Goal: Information Seeking & Learning: Learn about a topic

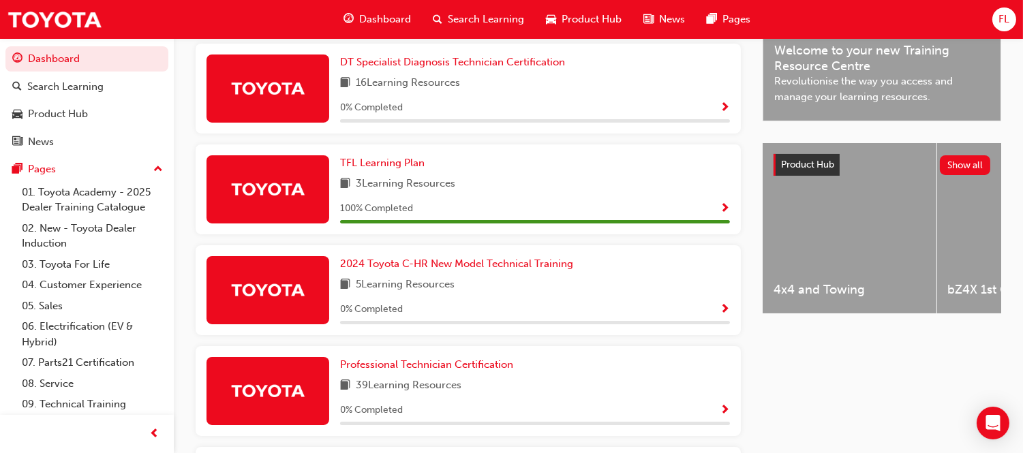
scroll to position [526, 0]
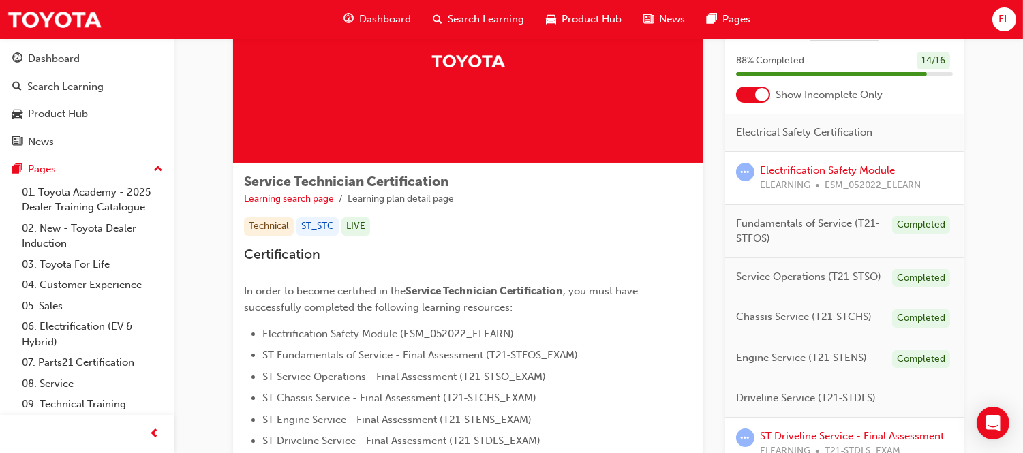
scroll to position [227, 0]
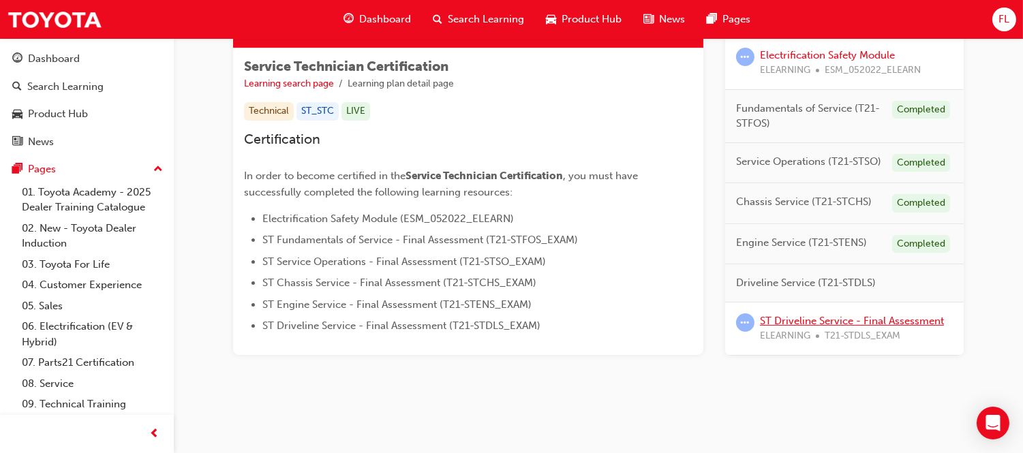
click at [816, 322] on link "ST Driveline Service - Final Assessment" at bounding box center [852, 320] width 184 height 12
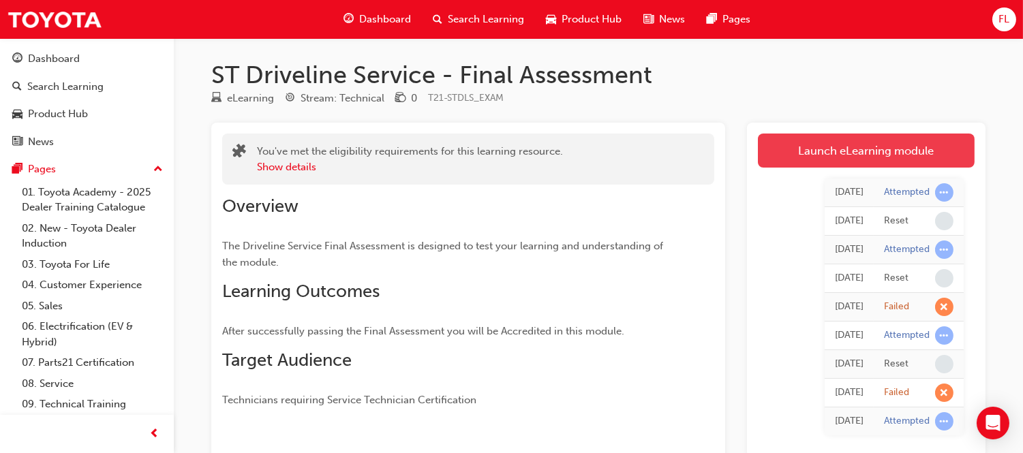
click at [819, 147] on link "Launch eLearning module" at bounding box center [866, 151] width 217 height 34
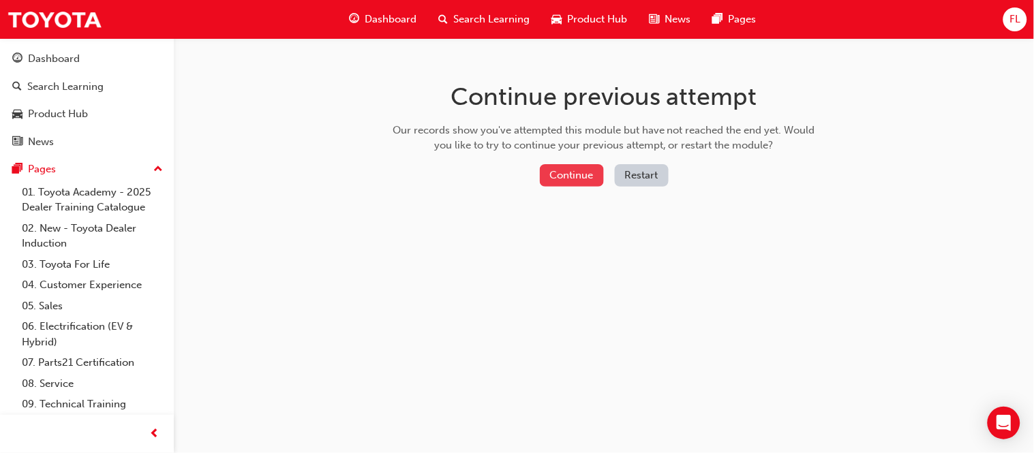
click at [580, 181] on button "Continue" at bounding box center [572, 175] width 64 height 22
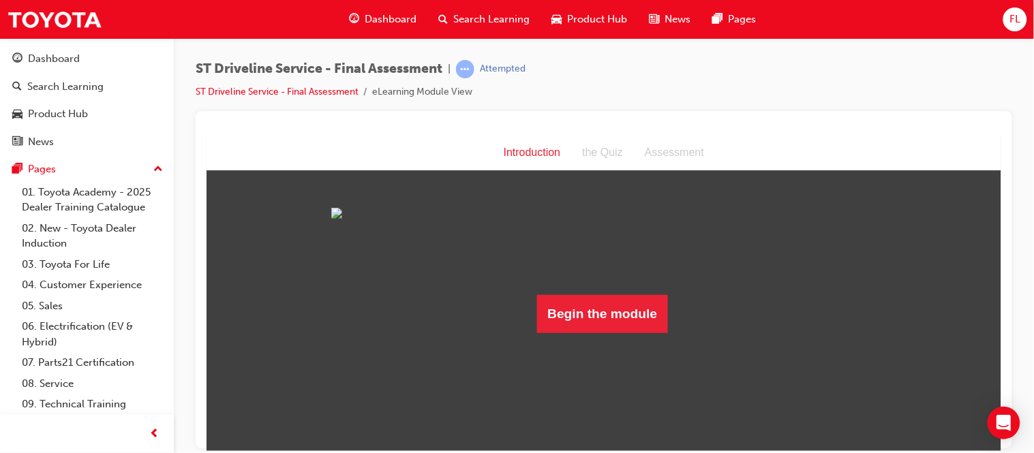
scroll to position [40, 0]
click at [600, 333] on button "Begin the module" at bounding box center [602, 313] width 132 height 38
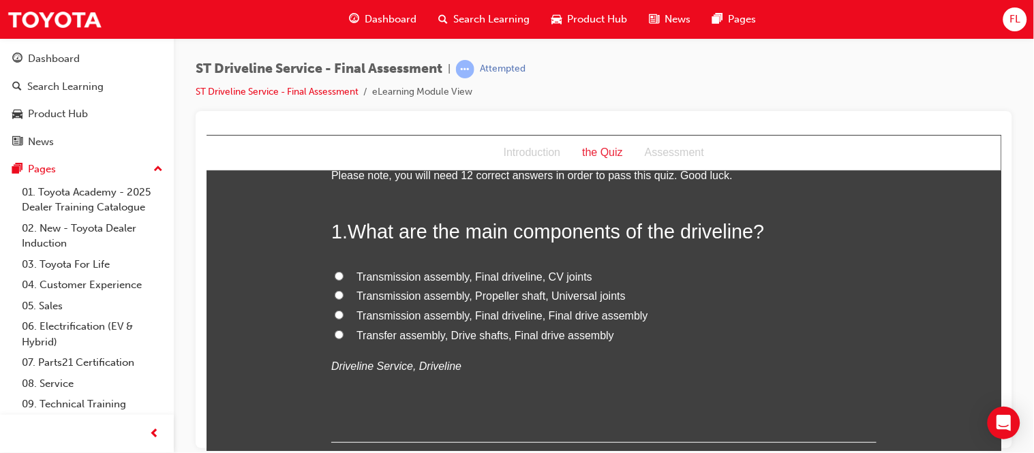
scroll to position [0, 0]
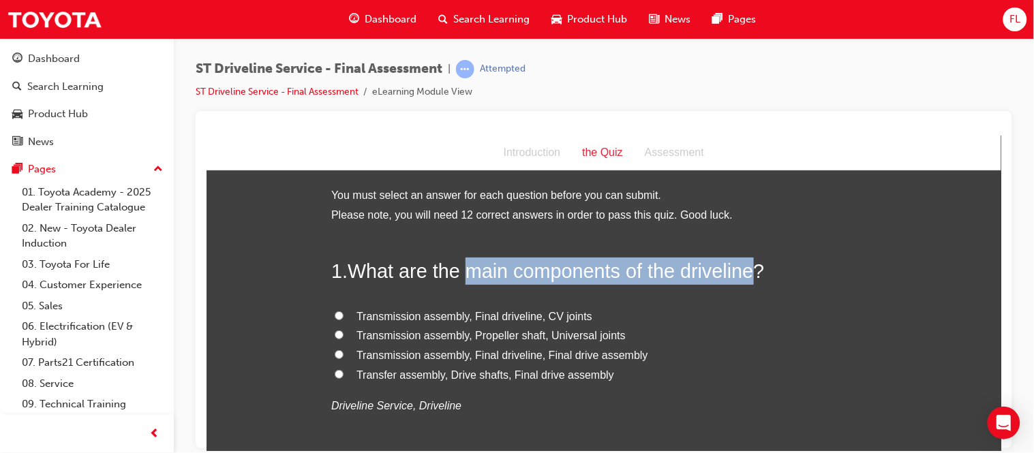
drag, startPoint x: 461, startPoint y: 271, endPoint x: 752, endPoint y: 266, distance: 291.0
click at [752, 266] on span "What are the main components of the driveline?" at bounding box center [555, 271] width 416 height 22
copy span "main components of the driveline"
drag, startPoint x: 350, startPoint y: 275, endPoint x: 847, endPoint y: 271, distance: 497.5
click at [847, 271] on h2 "1 . What are the main components of the driveline?" at bounding box center [602, 270] width 545 height 27
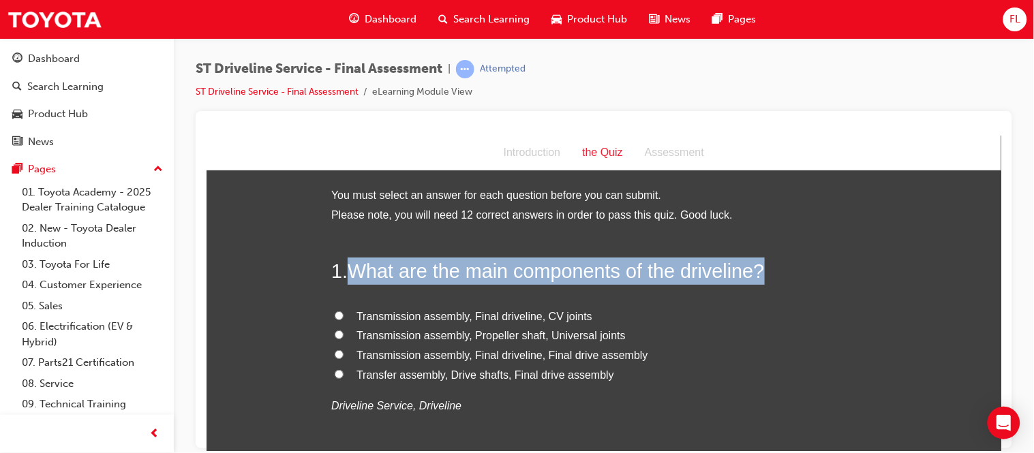
copy span "What are the main components of the driveline?"
click at [334, 376] on input "Transfer assembly, Drive shafts, Final drive assembly" at bounding box center [338, 373] width 9 height 9
radio input "true"
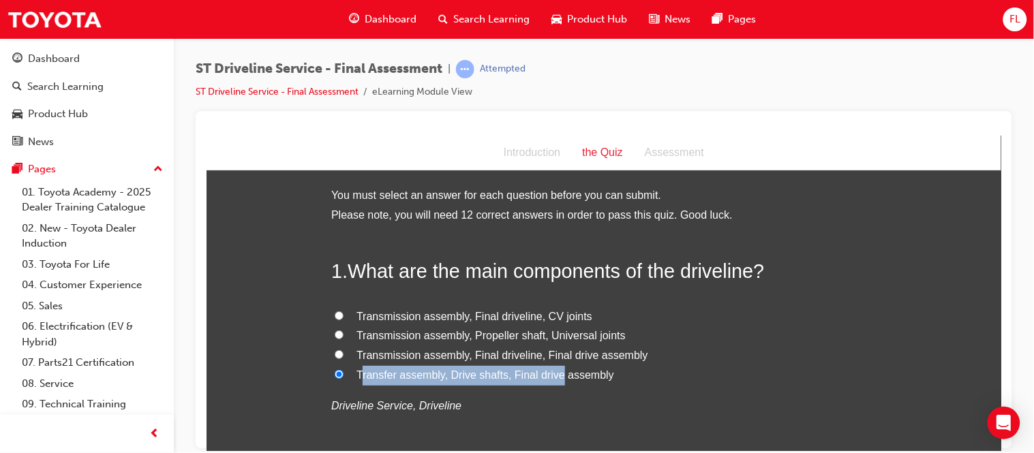
drag, startPoint x: 354, startPoint y: 369, endPoint x: 553, endPoint y: 371, distance: 199.7
click at [553, 371] on span "Transfer assembly, Drive shafts, Final drive assembly" at bounding box center [485, 375] width 258 height 12
drag, startPoint x: 617, startPoint y: 375, endPoint x: 351, endPoint y: 374, distance: 265.8
click at [351, 374] on label "Transfer assembly, Drive shafts, Final drive assembly" at bounding box center [602, 375] width 545 height 20
copy span "Transfer assembly, Drive shafts, Final drive assembly"
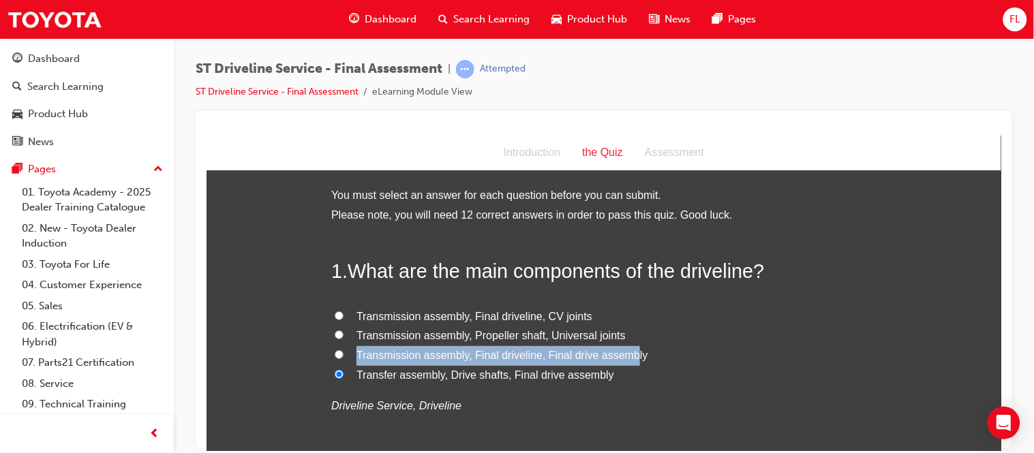
drag, startPoint x: 351, startPoint y: 354, endPoint x: 625, endPoint y: 355, distance: 273.9
click at [625, 355] on span "Transmission assembly, Final driveline, Final drive assembly" at bounding box center [502, 355] width 292 height 12
drag, startPoint x: 630, startPoint y: 356, endPoint x: 343, endPoint y: 363, distance: 287.0
click at [343, 363] on label "Transmission assembly, Final driveline, Final drive assembly" at bounding box center [602, 355] width 545 height 20
copy span "Transmission assembly, Final driveline, Final drive assembly"
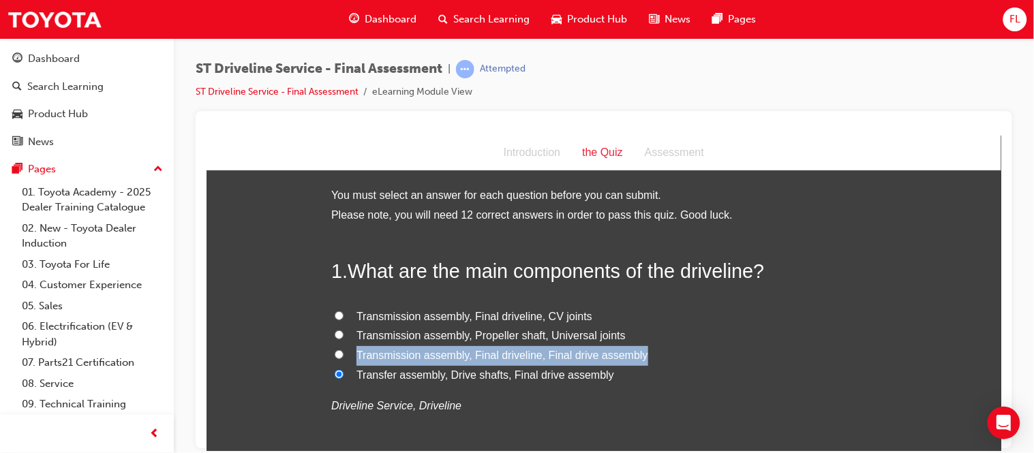
click at [750, 354] on label "Transmission assembly, Final driveline, Final drive assembly" at bounding box center [602, 355] width 545 height 20
click at [343, 354] on input "Transmission assembly, Final driveline, Final drive assembly" at bounding box center [338, 354] width 9 height 9
radio input "true"
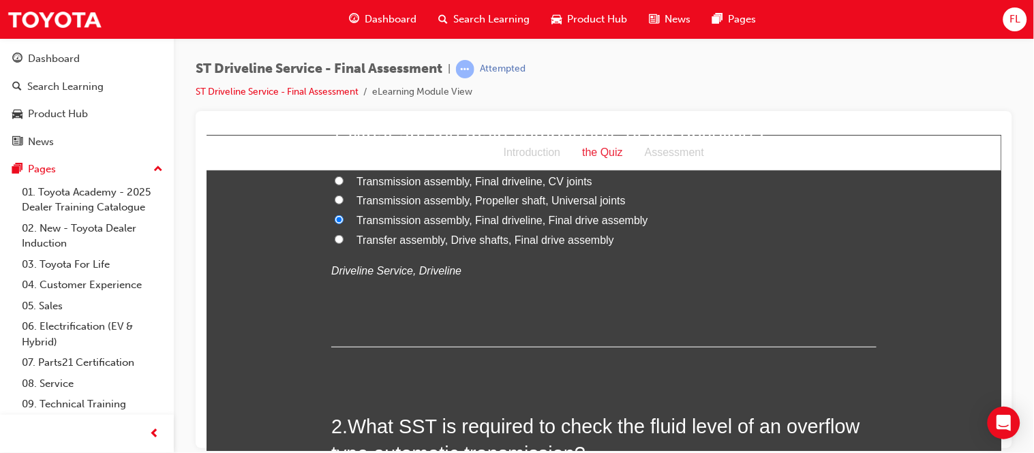
scroll to position [136, 0]
click at [334, 242] on input "Transfer assembly, Drive shafts, Final drive assembly" at bounding box center [338, 237] width 9 height 9
radio input "true"
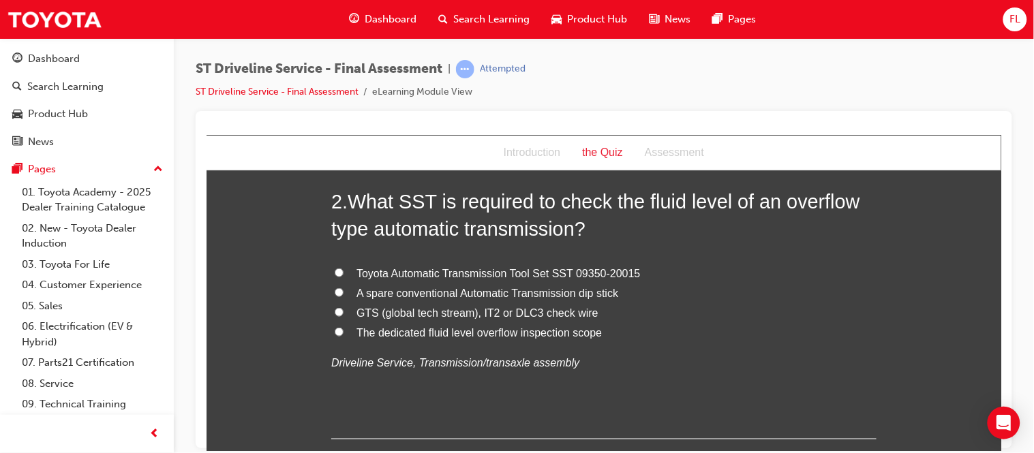
scroll to position [361, 0]
click at [334, 330] on input "The dedicated fluid level overflow inspection scope" at bounding box center [338, 330] width 9 height 9
radio input "true"
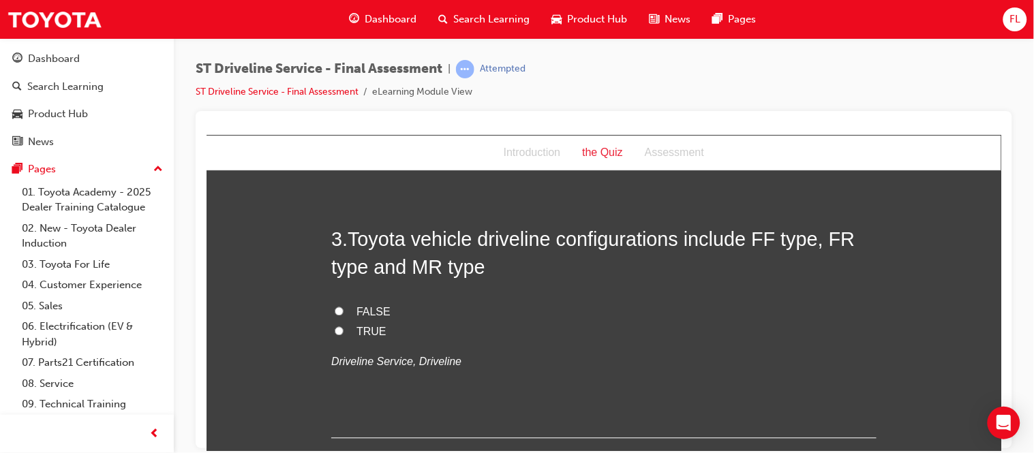
scroll to position [641, 0]
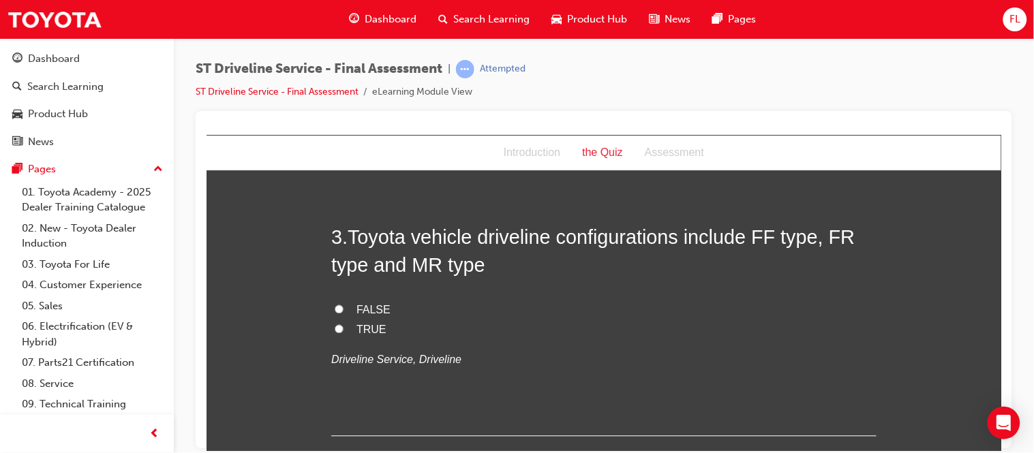
click at [334, 328] on input "TRUE" at bounding box center [338, 328] width 9 height 9
radio input "true"
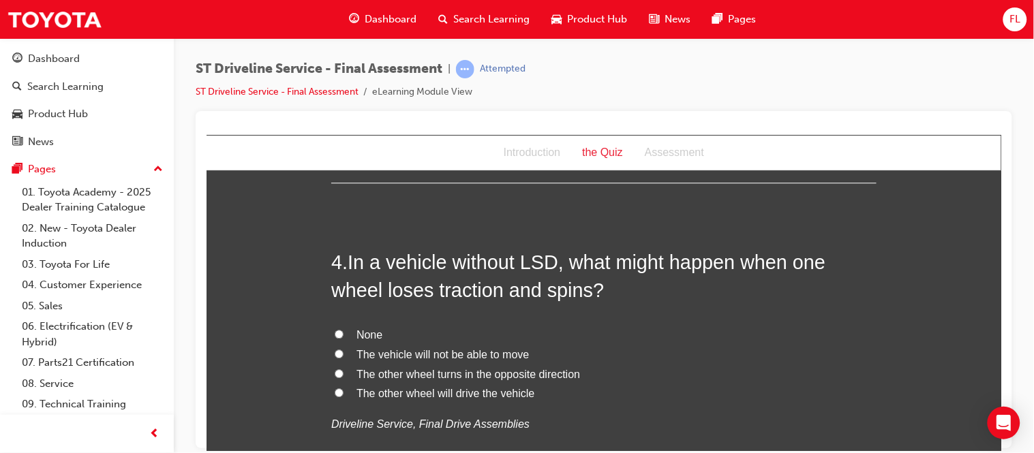
scroll to position [901, 0]
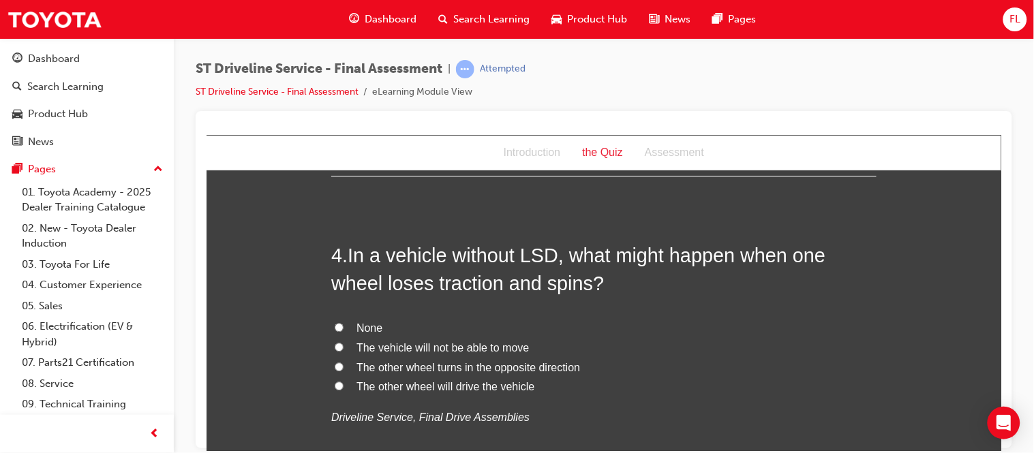
click at [334, 328] on input "None" at bounding box center [338, 326] width 9 height 9
radio input "true"
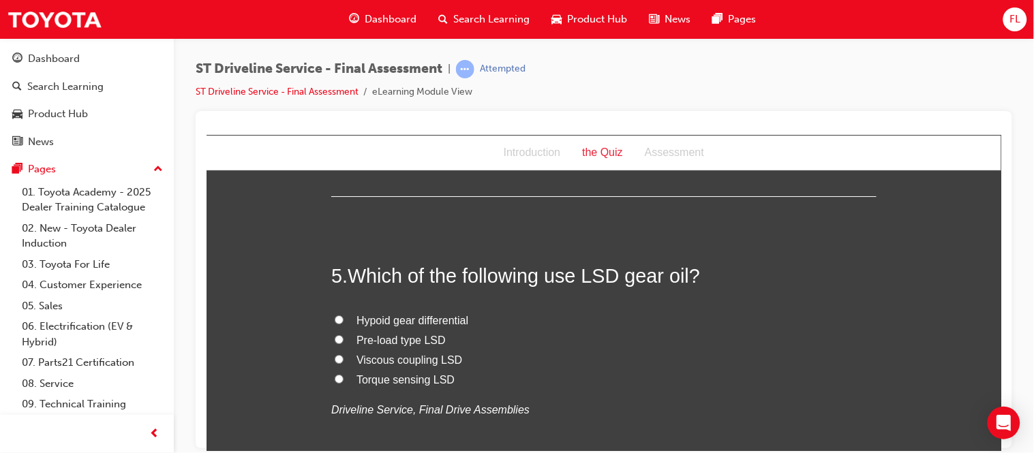
scroll to position [1199, 0]
click at [334, 320] on input "Hypoid gear differential" at bounding box center [338, 317] width 9 height 9
radio input "true"
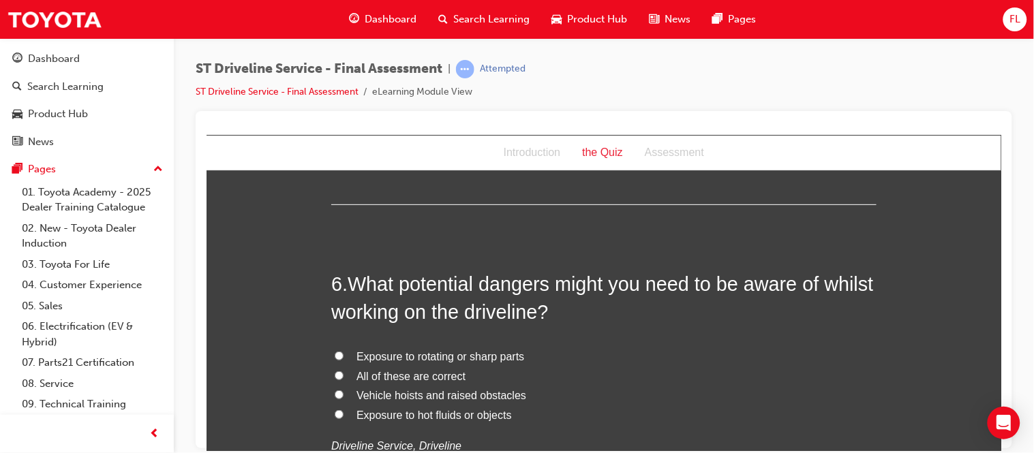
scroll to position [1480, 0]
click at [334, 370] on input "All of these are correct" at bounding box center [338, 374] width 9 height 9
radio input "true"
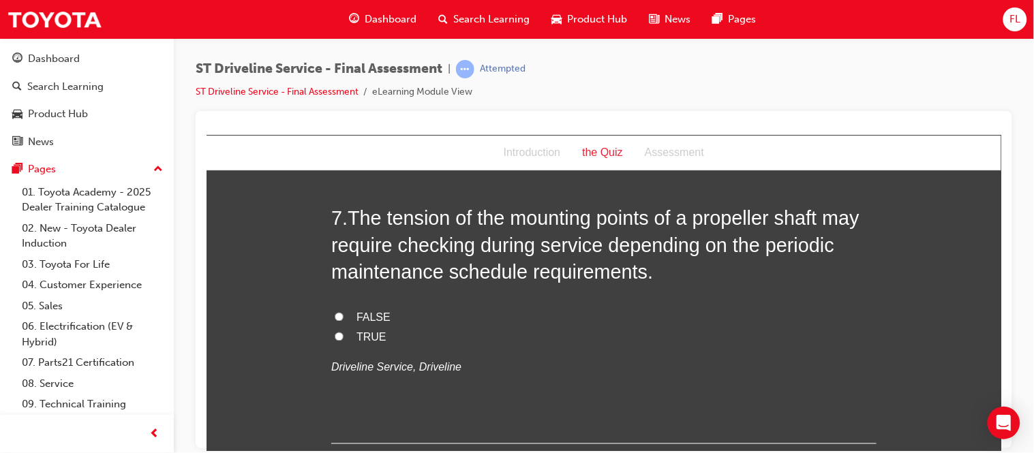
scroll to position [1864, 0]
click at [334, 331] on input "TRUE" at bounding box center [338, 334] width 9 height 9
radio input "true"
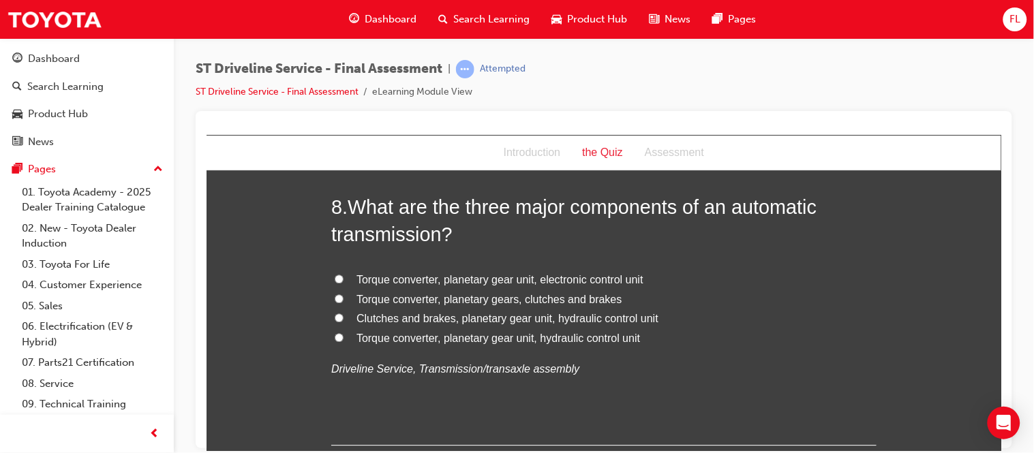
scroll to position [2181, 0]
click at [334, 333] on input "Torque converter, planetary gear unit, hydraulic control unit" at bounding box center [338, 334] width 9 height 9
radio input "true"
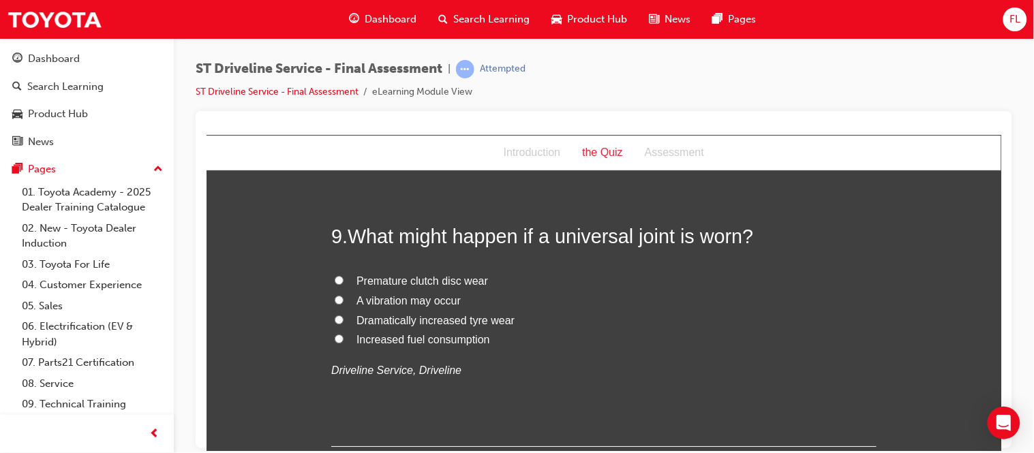
scroll to position [2470, 0]
click at [334, 293] on input "A vibration may occur" at bounding box center [338, 297] width 9 height 9
radio input "true"
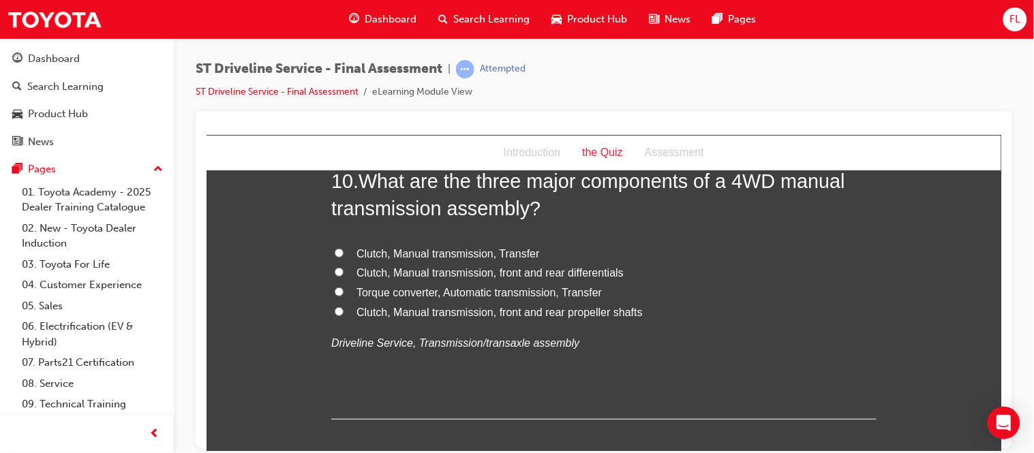
scroll to position [2814, 0]
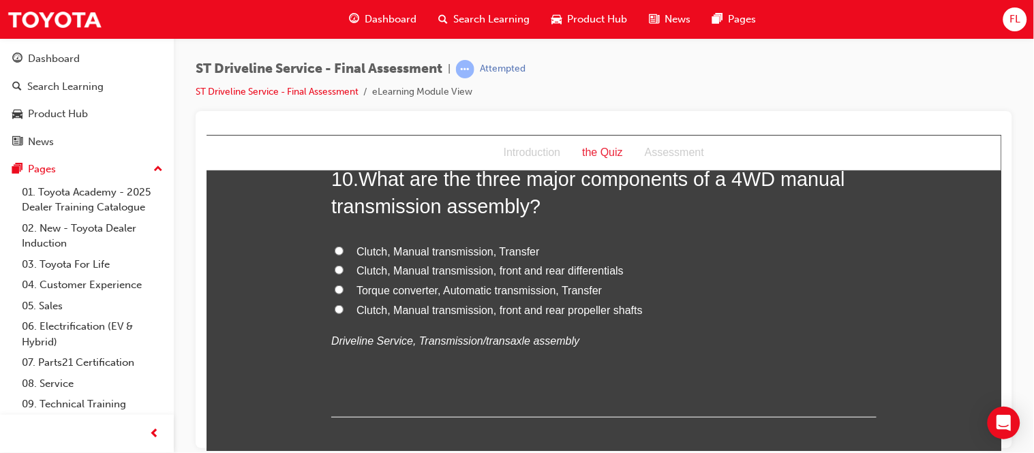
click at [330, 245] on label "Clutch, Manual transmission, Transfer" at bounding box center [602, 252] width 545 height 20
click at [334, 246] on input "Clutch, Manual transmission, Transfer" at bounding box center [338, 250] width 9 height 9
radio input "true"
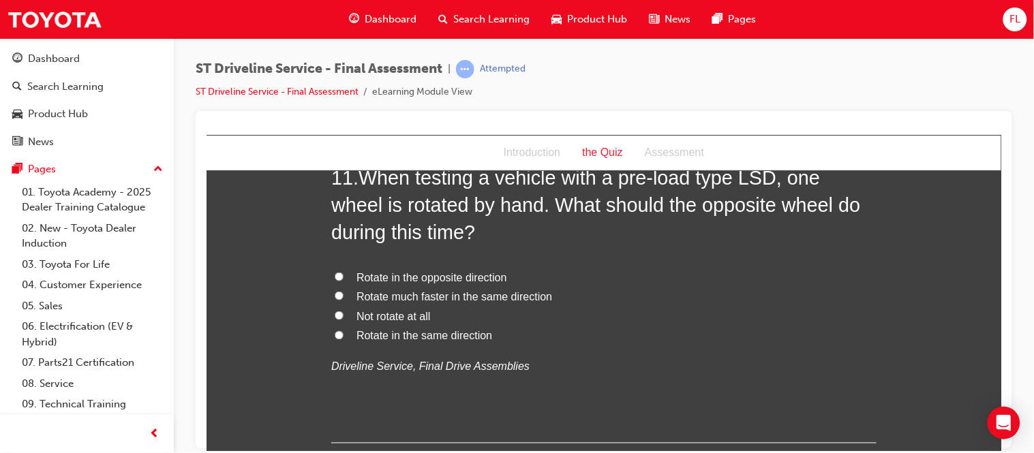
scroll to position [3135, 0]
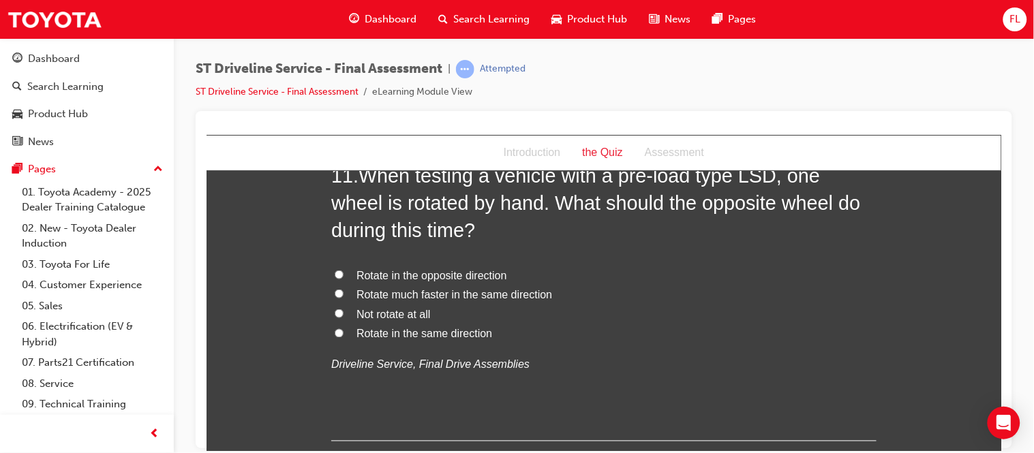
click at [334, 334] on input "Rotate in the same direction" at bounding box center [338, 332] width 9 height 9
radio input "true"
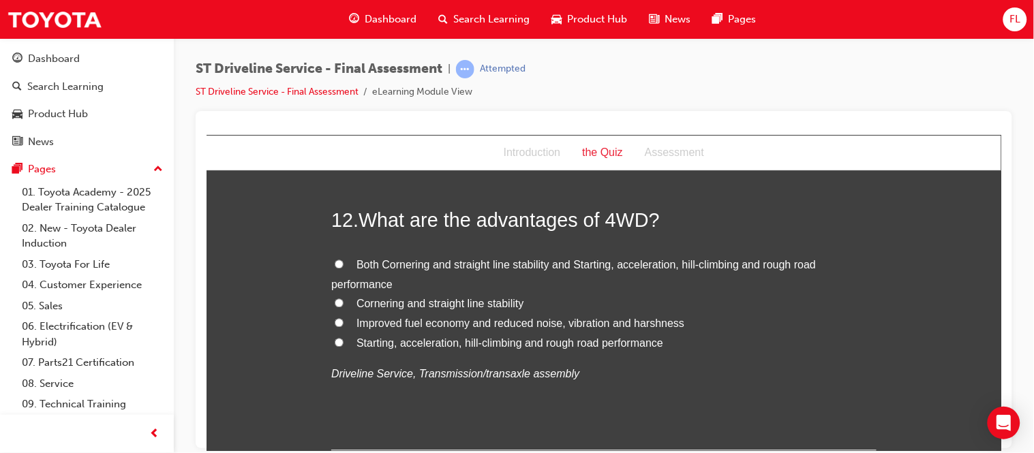
scroll to position [3436, 0]
click at [335, 260] on input "Both Cornering and straight line stability and Starting, acceleration, hill-cli…" at bounding box center [338, 263] width 9 height 9
radio input "true"
click at [334, 341] on input "Starting, acceleration, hill-climbing and rough road performance" at bounding box center [338, 341] width 9 height 9
radio input "true"
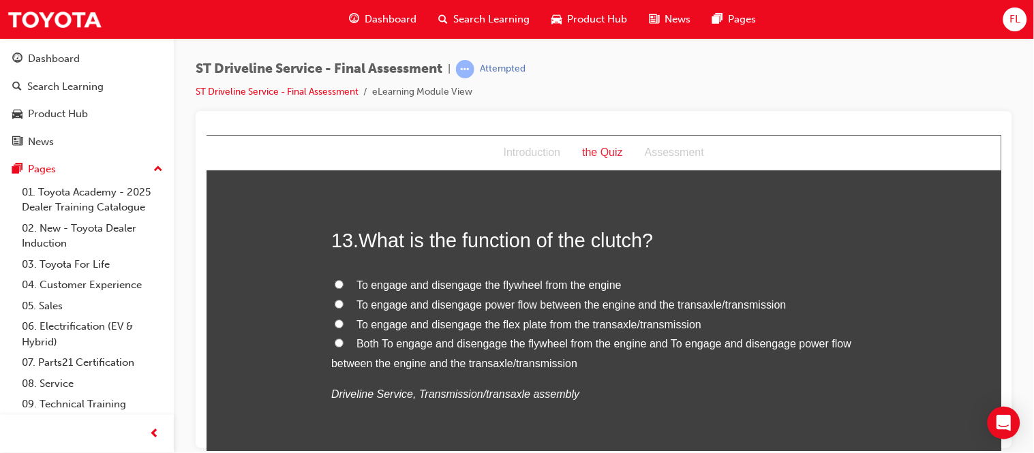
scroll to position [3726, 0]
click at [334, 341] on input "Both To engage and disengage the flywheel from the engine and To engage and dis…" at bounding box center [338, 341] width 9 height 9
radio input "true"
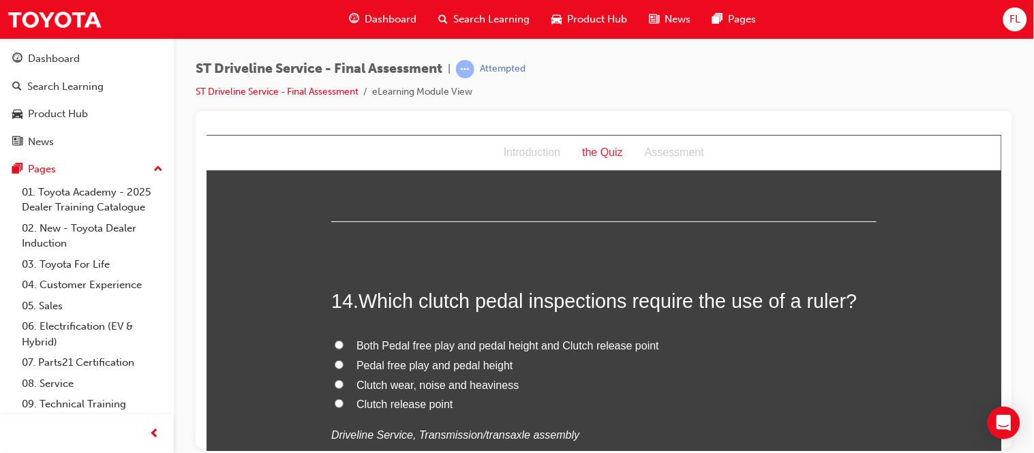
scroll to position [3974, 0]
click at [330, 339] on label "Both Pedal free play and pedal height and Clutch release point" at bounding box center [602, 345] width 545 height 20
click at [334, 339] on input "Both Pedal free play and pedal height and Clutch release point" at bounding box center [338, 343] width 9 height 9
radio input "true"
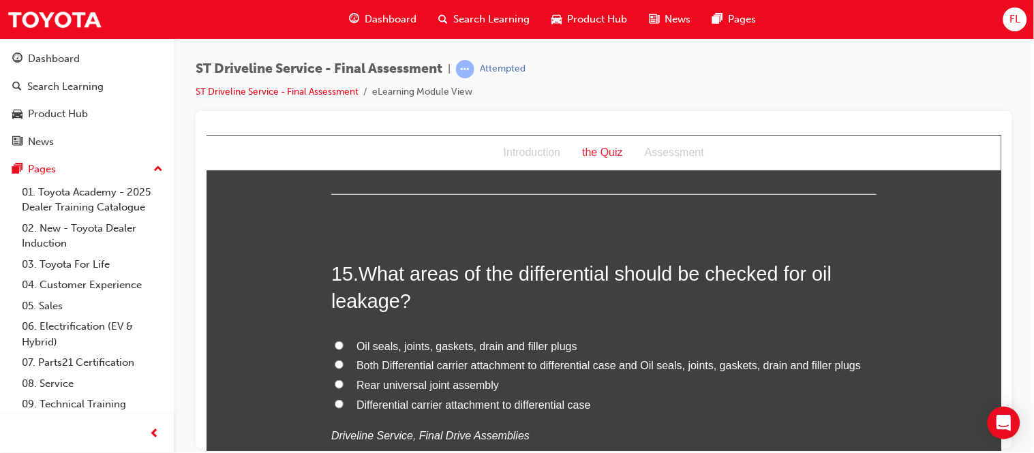
scroll to position [4294, 0]
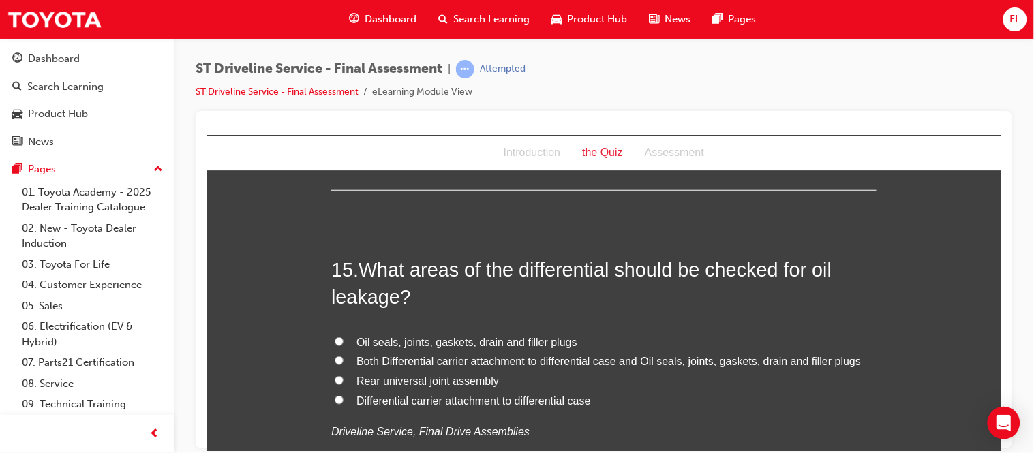
click at [330, 354] on label "Both Differential carrier attachment to differential case and Oil seals, joints…" at bounding box center [602, 362] width 545 height 20
click at [334, 356] on input "Both Differential carrier attachment to differential case and Oil seals, joints…" at bounding box center [338, 360] width 9 height 9
radio input "true"
click at [334, 361] on input "Both Differential carrier attachment to differential case and Oil seals, joints…" at bounding box center [338, 360] width 9 height 9
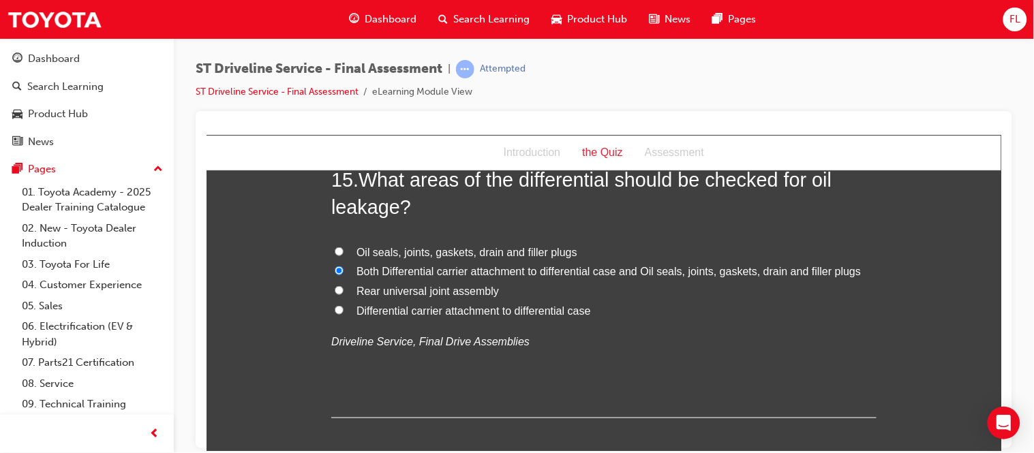
scroll to position [4455, 0]
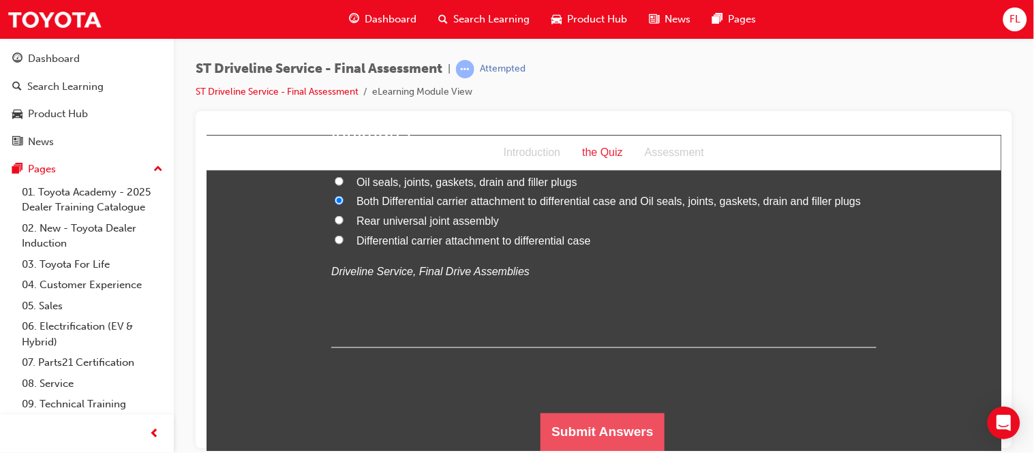
click at [568, 414] on button "Submit Answers" at bounding box center [602, 432] width 124 height 38
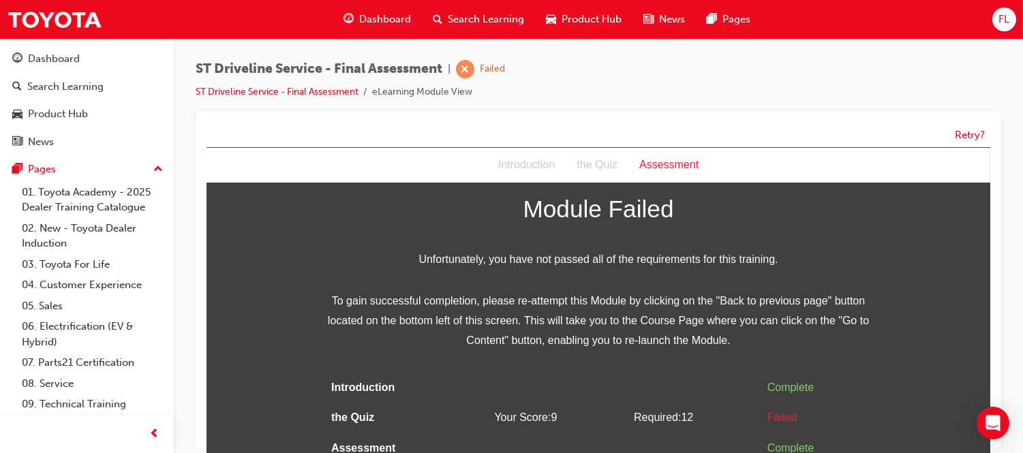
scroll to position [10, 0]
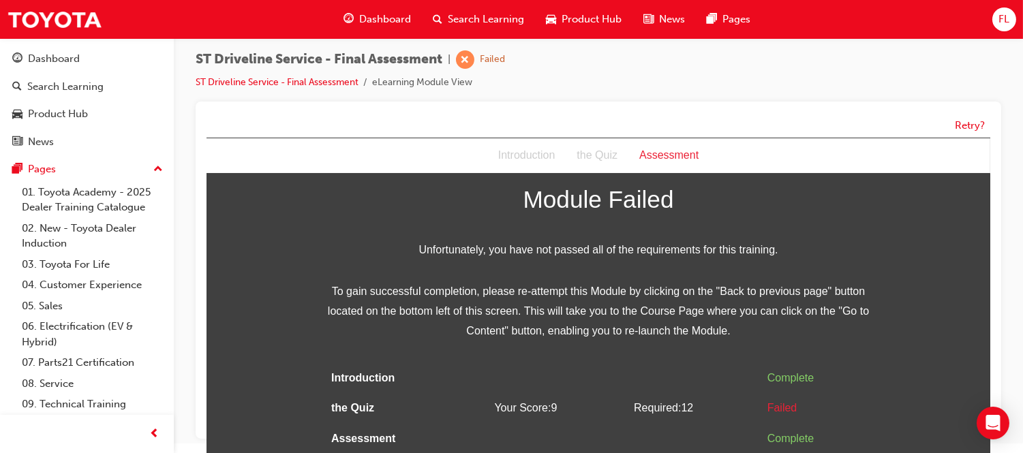
click at [366, 12] on span "Dashboard" at bounding box center [385, 20] width 52 height 16
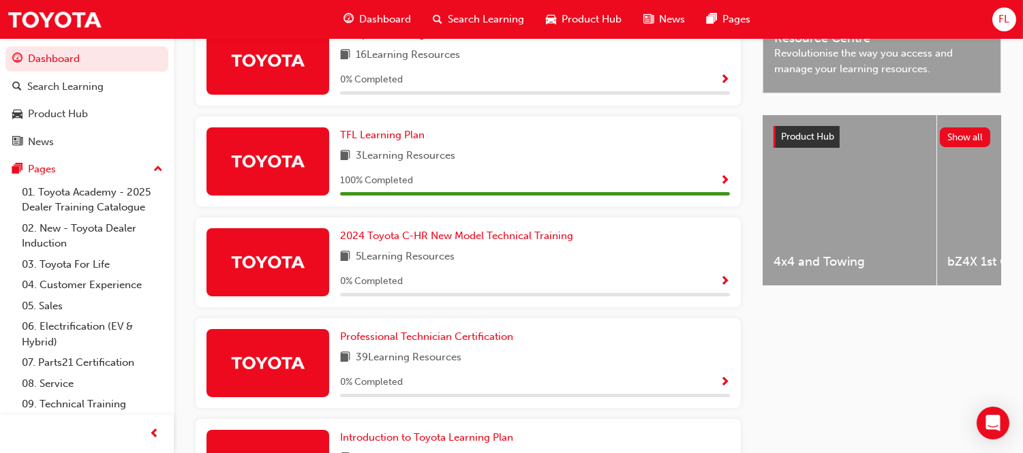
scroll to position [526, 0]
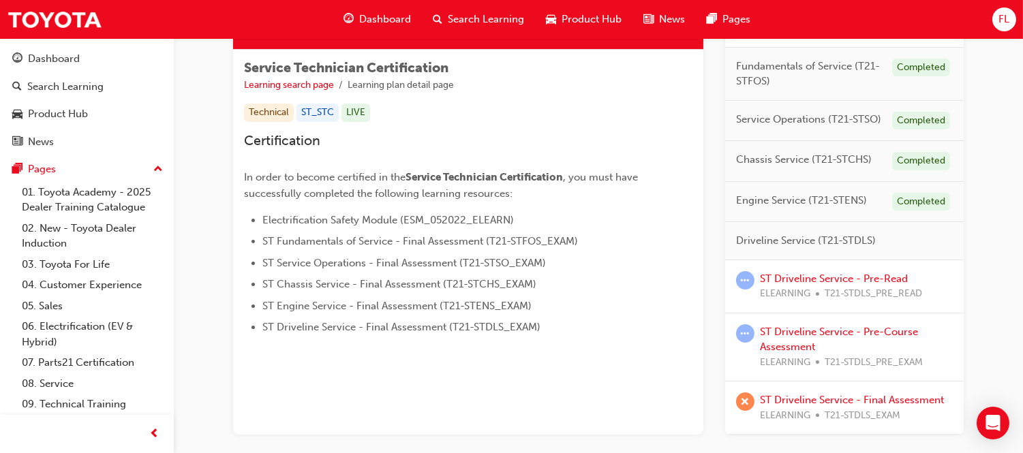
scroll to position [307, 0]
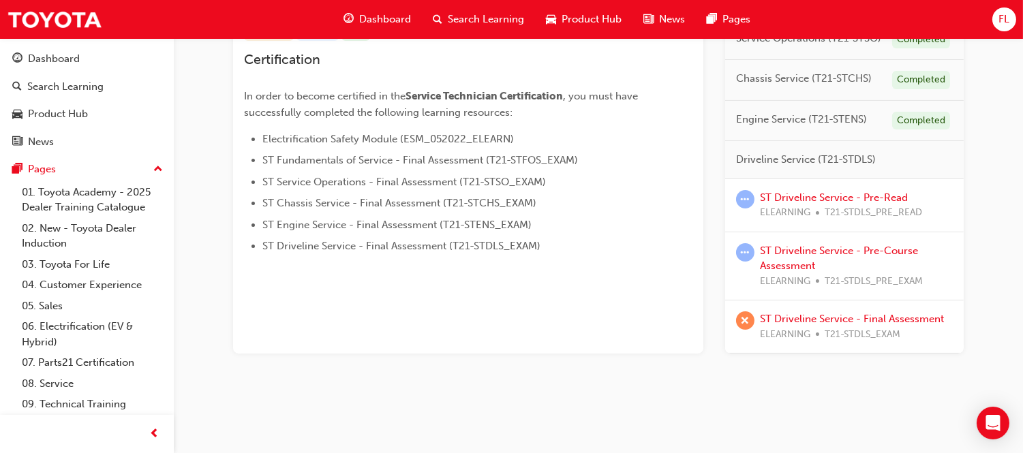
click at [745, 319] on span "learningRecordVerb_FAIL-icon" at bounding box center [745, 320] width 18 height 18
click at [807, 320] on link "ST Driveline Service - Final Assessment" at bounding box center [852, 319] width 184 height 12
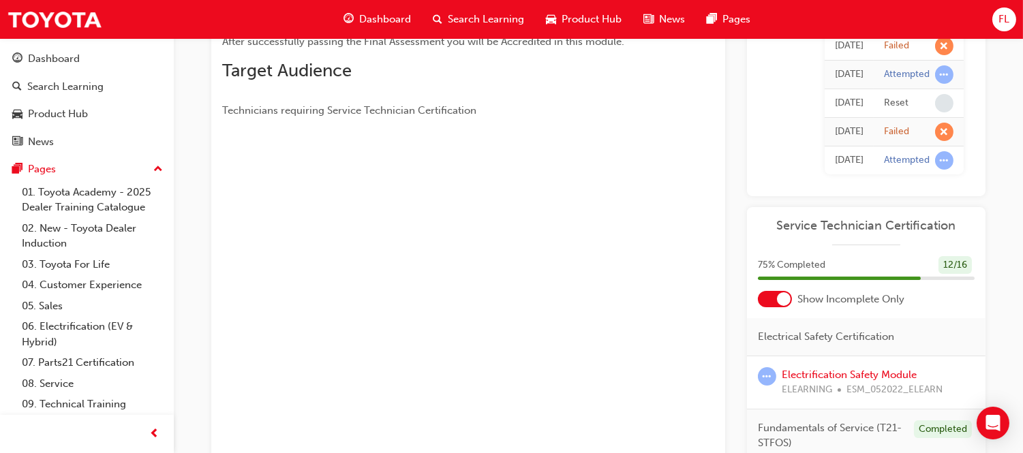
scroll to position [273, 0]
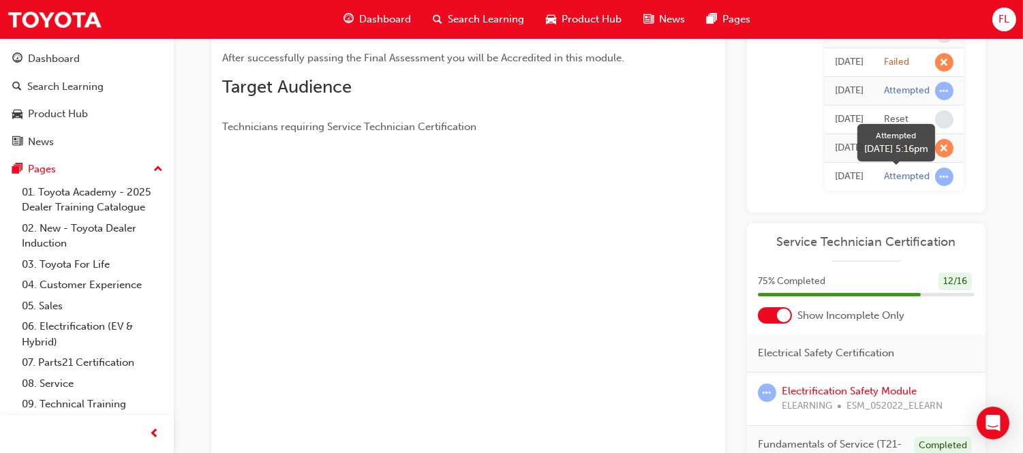
click at [940, 185] on span "learningRecordVerb_ATTEMPT-icon" at bounding box center [944, 177] width 18 height 18
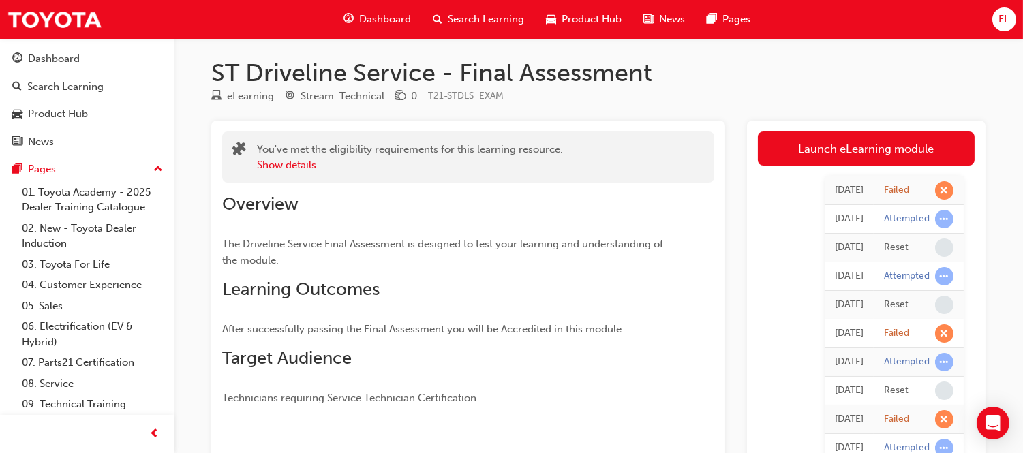
scroll to position [0, 0]
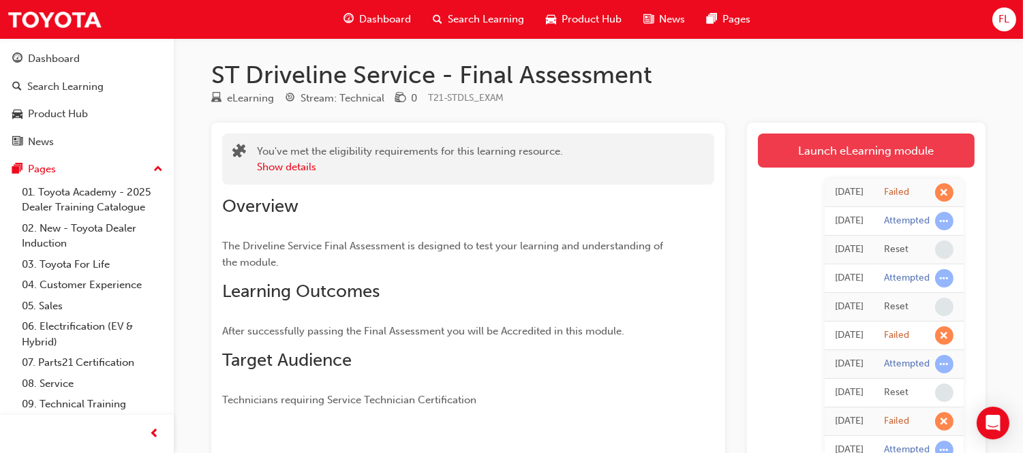
click at [854, 155] on link "Launch eLearning module" at bounding box center [866, 151] width 217 height 34
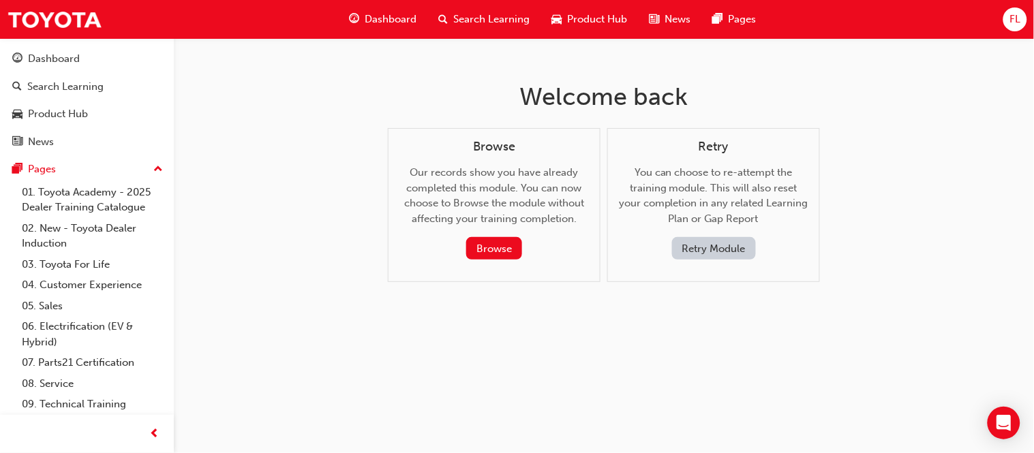
click at [707, 262] on div "Retry You can choose to re-attempt the training module. This will also reset yo…" at bounding box center [713, 205] width 213 height 155
click at [713, 258] on button "Retry Module" at bounding box center [714, 248] width 84 height 22
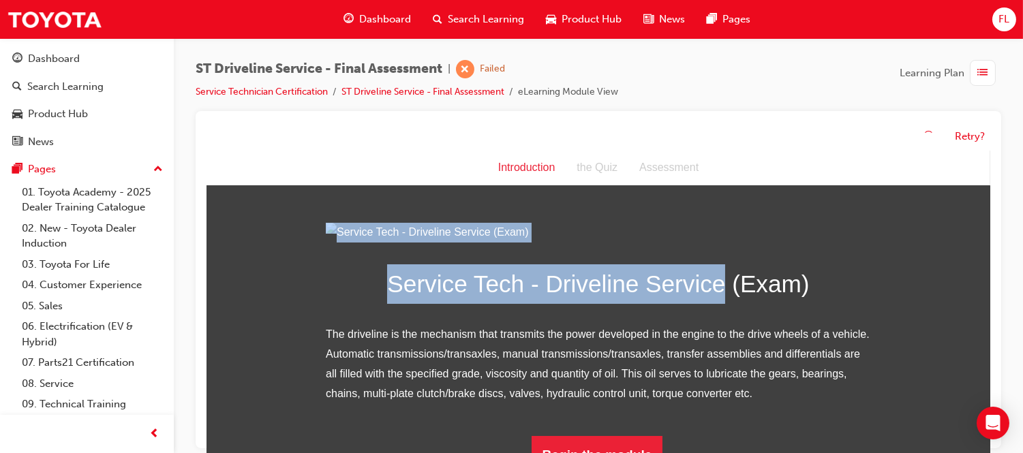
click at [736, 349] on div "Service Tech - Driveline Service (Exam) The driveline is the mechanism that tra…" at bounding box center [597, 348] width 545 height 252
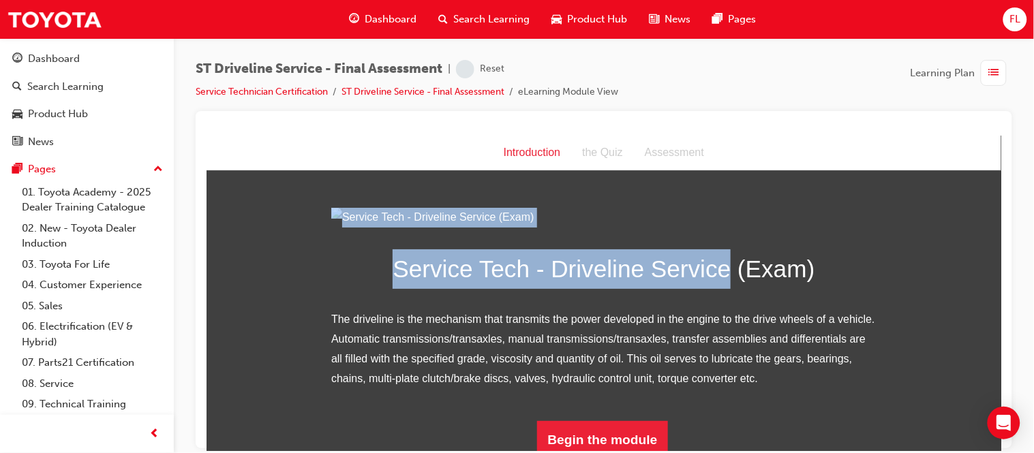
click at [879, 307] on div "Service Tech - Driveline Service (Exam) The driveline is the mechanism that tra…" at bounding box center [603, 333] width 795 height 252
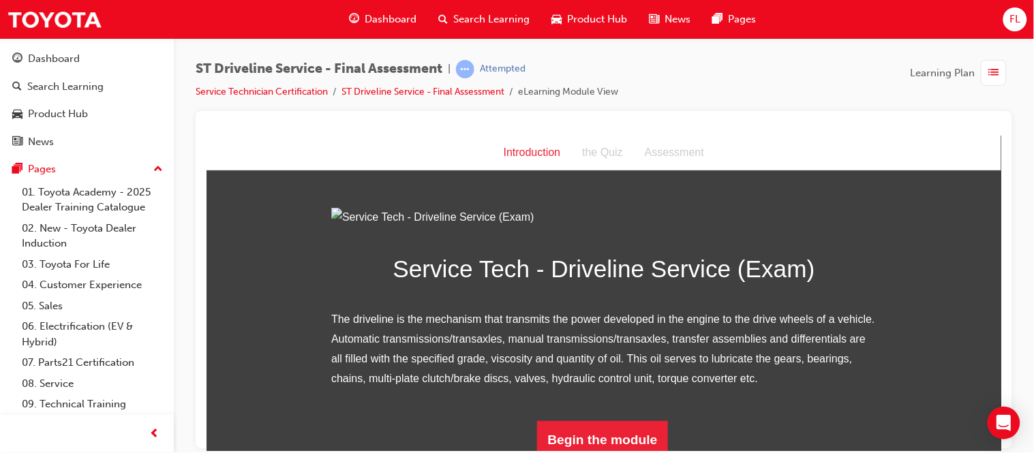
scroll to position [158, 0]
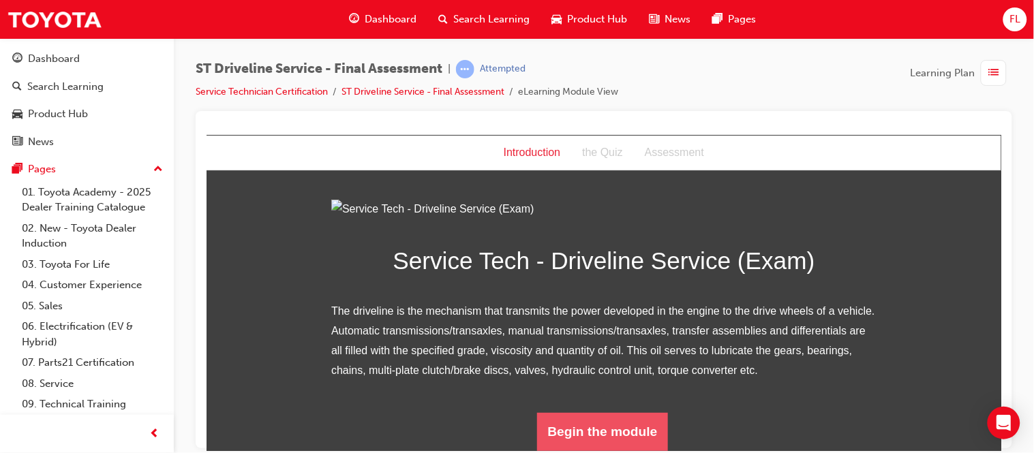
click at [621, 419] on button "Begin the module" at bounding box center [602, 431] width 132 height 38
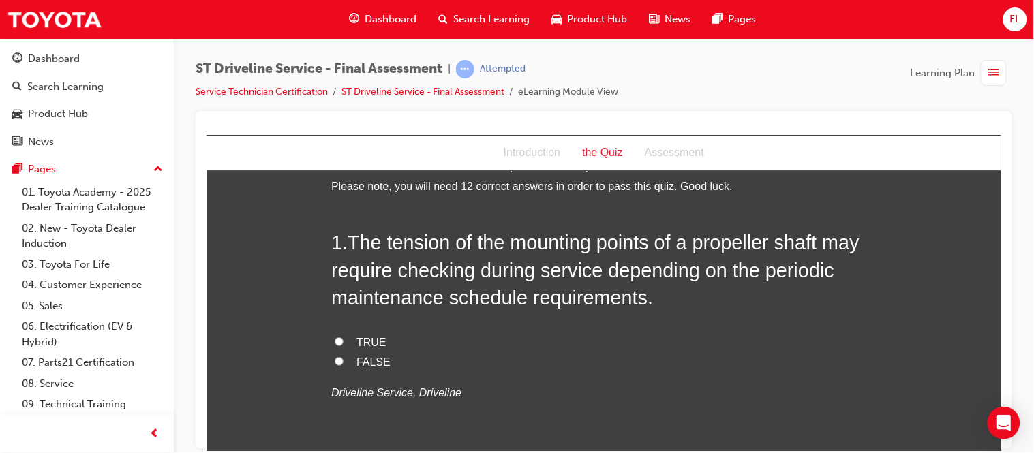
scroll to position [32, 0]
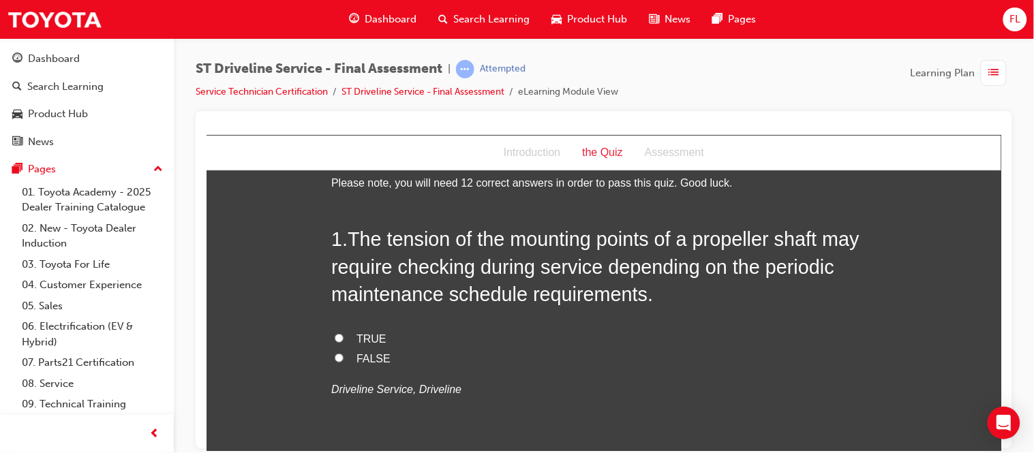
click at [334, 339] on input "TRUE" at bounding box center [338, 337] width 9 height 9
radio input "true"
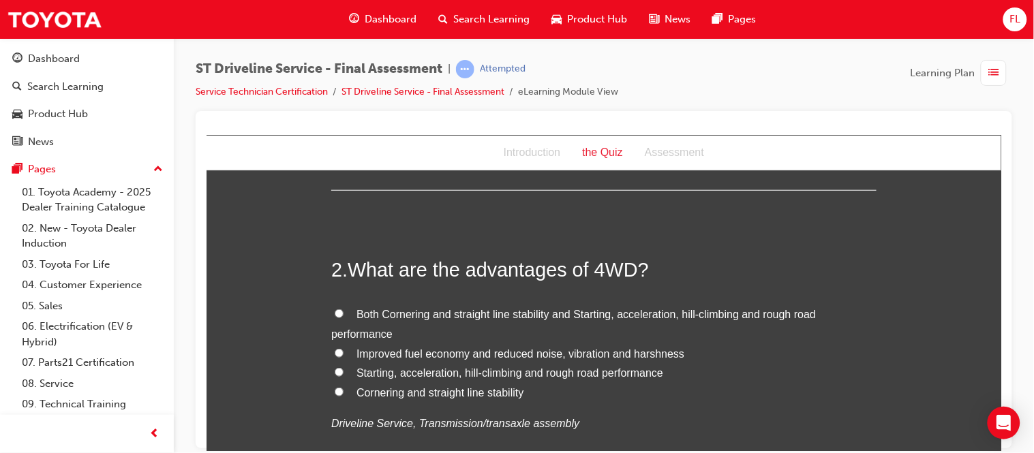
scroll to position [308, 0]
click at [334, 369] on input "Starting, acceleration, hill-climbing and rough road performance" at bounding box center [338, 371] width 9 height 9
radio input "true"
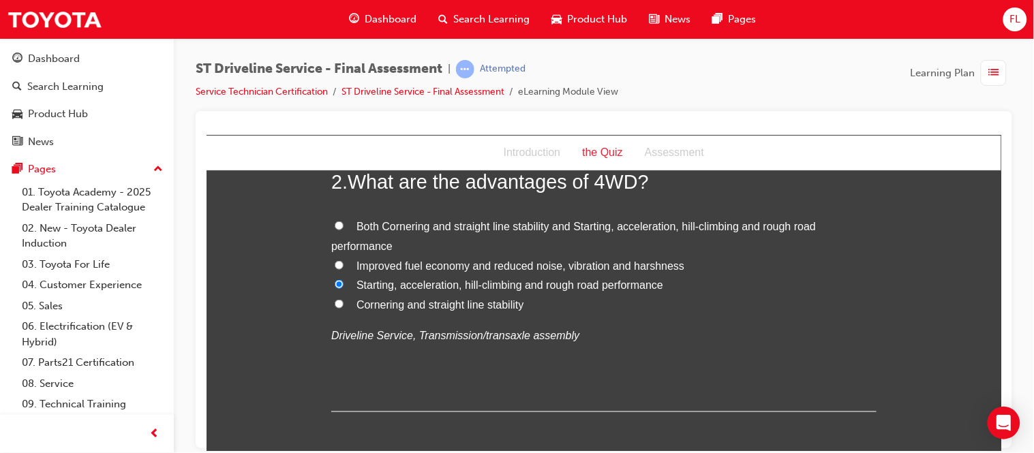
scroll to position [393, 0]
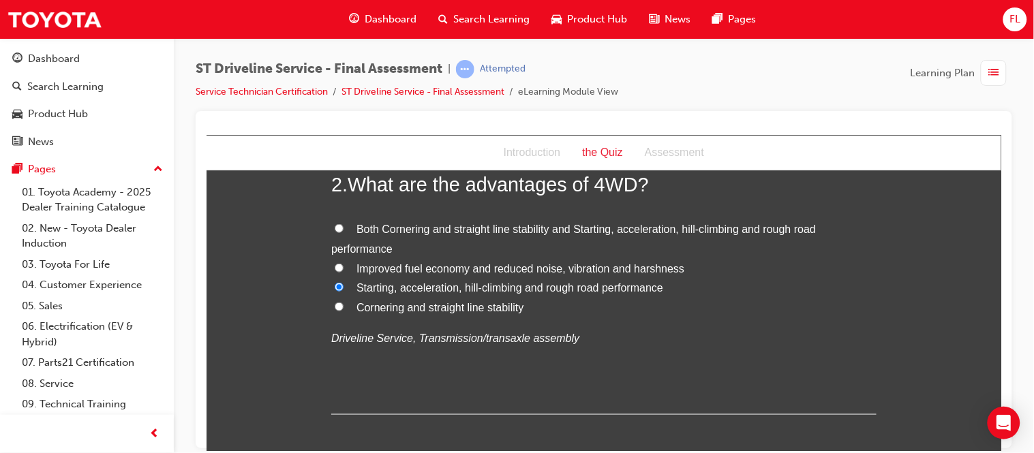
click at [334, 230] on input "Both Cornering and straight line stability and Starting, acceleration, hill-cli…" at bounding box center [338, 228] width 9 height 9
radio input "true"
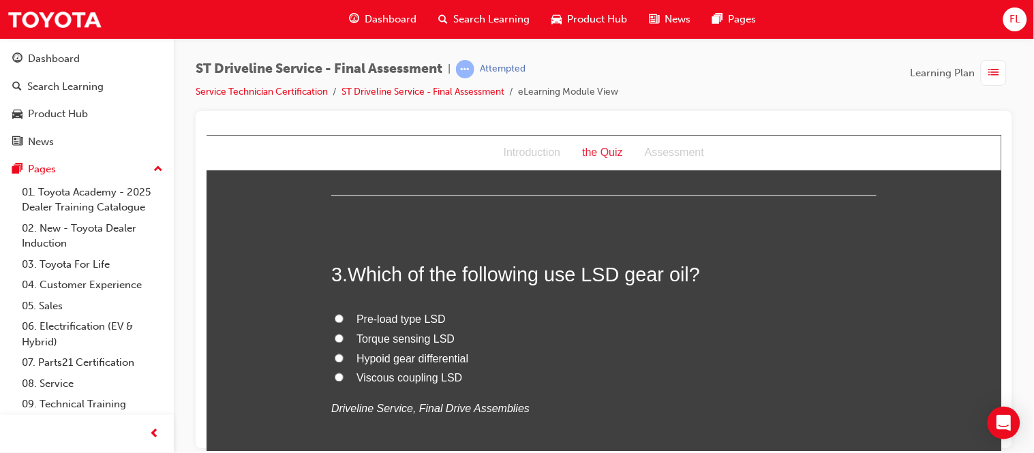
scroll to position [612, 0]
click at [330, 363] on label "Hypoid gear differential" at bounding box center [602, 359] width 545 height 20
click at [334, 362] on input "Hypoid gear differential" at bounding box center [338, 357] width 9 height 9
radio input "true"
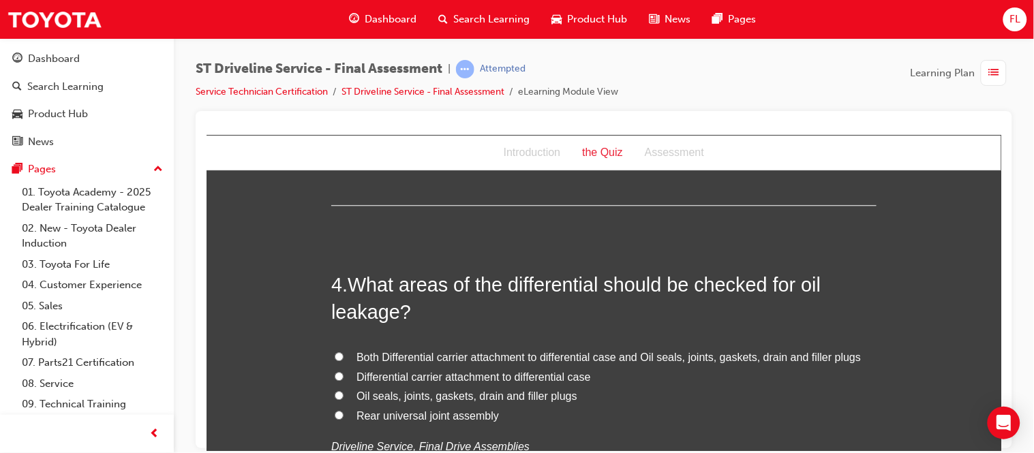
scroll to position [893, 0]
click at [336, 354] on input "Both Differential carrier attachment to differential case and Oil seals, joints…" at bounding box center [338, 354] width 9 height 9
radio input "true"
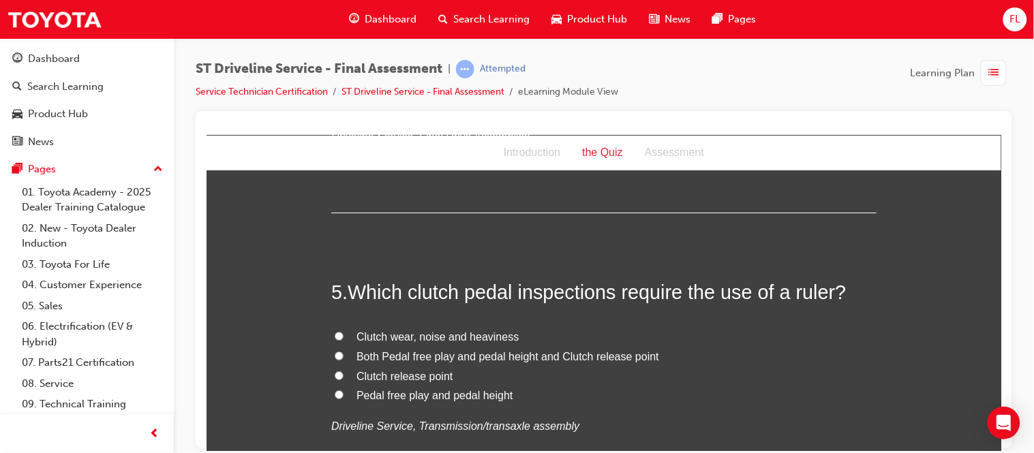
scroll to position [1203, 0]
click at [336, 354] on input "Both Pedal free play and pedal height and Clutch release point" at bounding box center [338, 354] width 9 height 9
radio input "true"
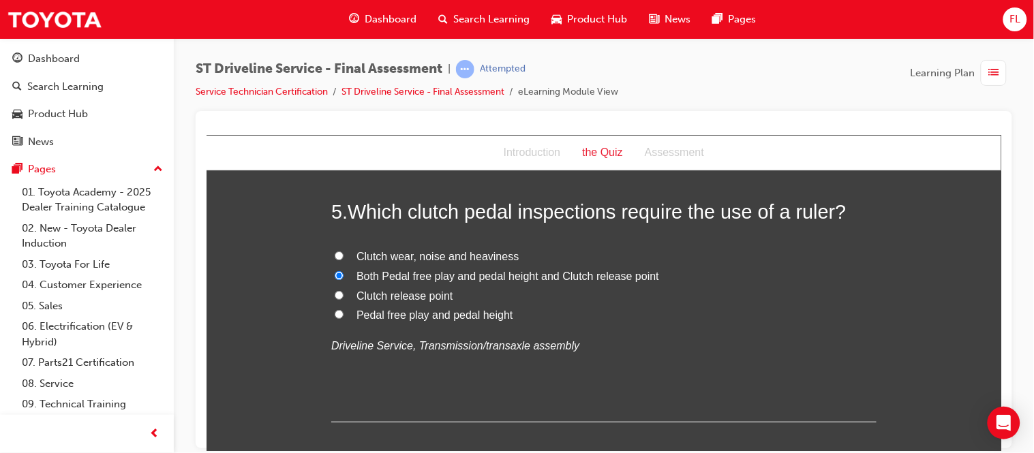
scroll to position [1282, 0]
click at [334, 291] on input "Clutch release point" at bounding box center [338, 294] width 9 height 9
radio input "true"
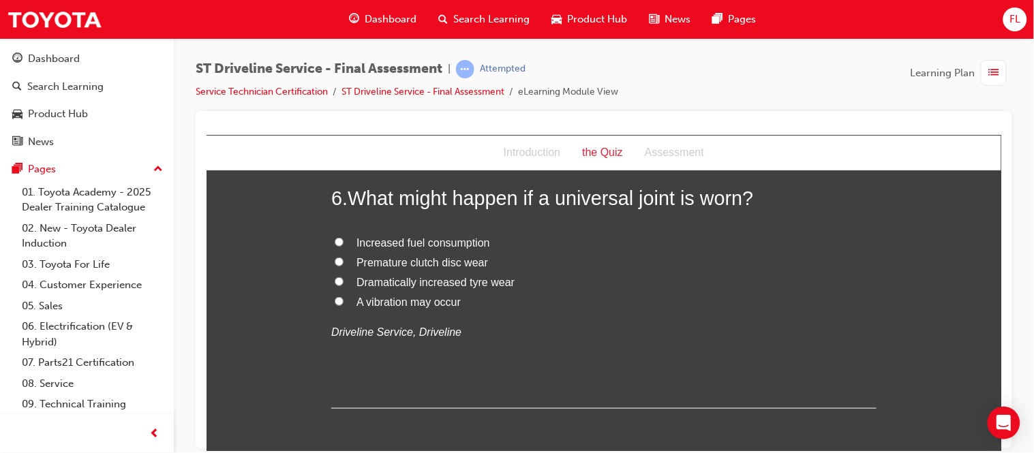
scroll to position [1586, 0]
click at [334, 304] on input "A vibration may occur" at bounding box center [338, 300] width 9 height 9
radio input "true"
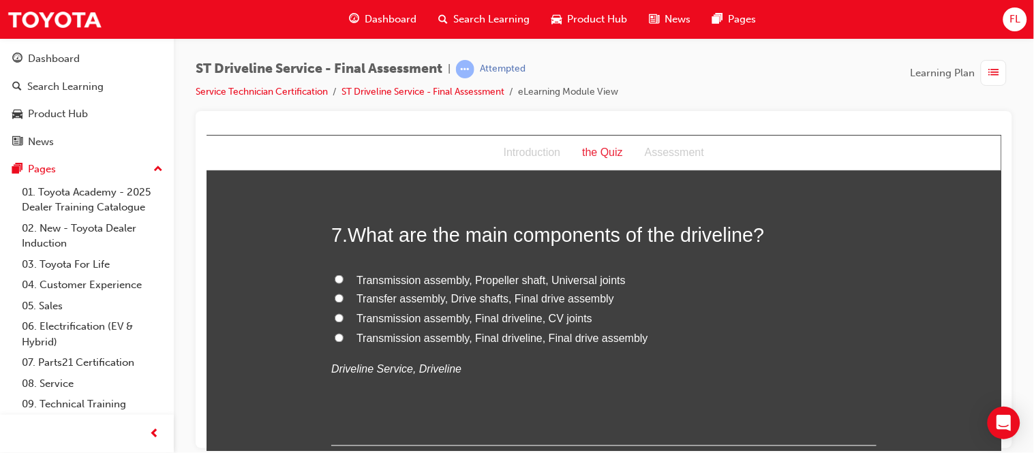
scroll to position [1840, 0]
click at [334, 335] on input "Transmission assembly, Final driveline, Final drive assembly" at bounding box center [338, 335] width 9 height 9
radio input "true"
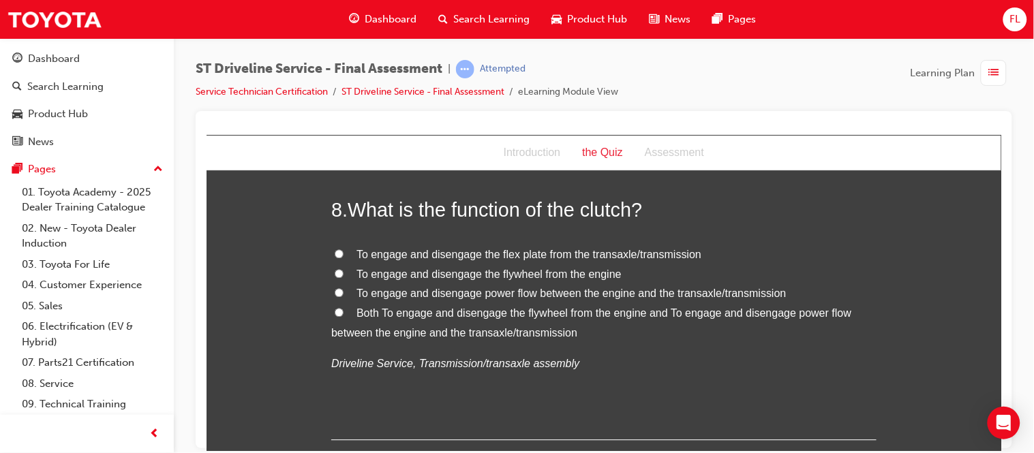
scroll to position [2157, 0]
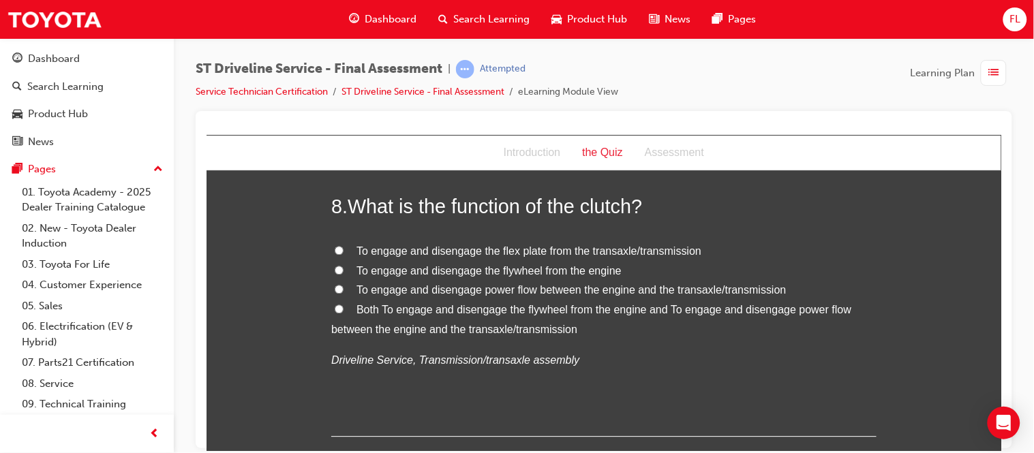
click at [330, 307] on label "Both To engage and disengage the flywheel from the engine and To engage and dis…" at bounding box center [602, 320] width 545 height 40
click at [334, 307] on input "Both To engage and disengage the flywheel from the engine and To engage and dis…" at bounding box center [338, 308] width 9 height 9
radio input "true"
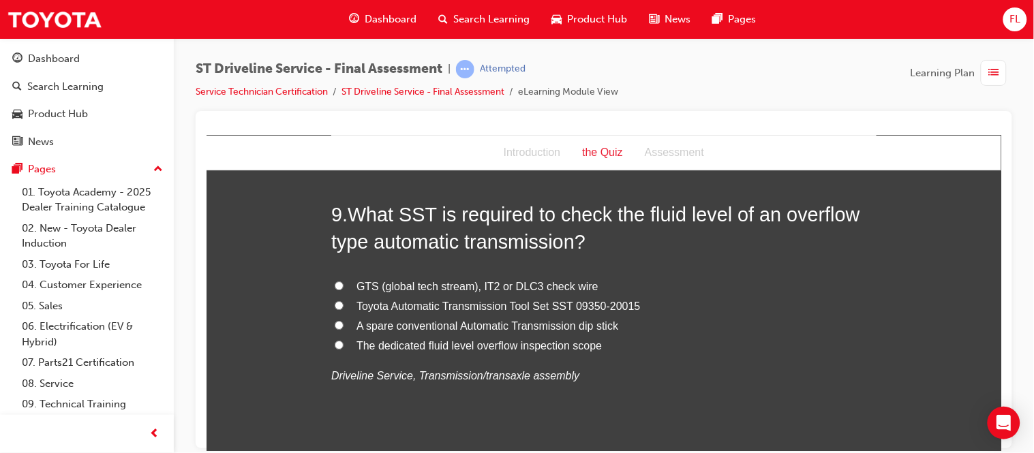
scroll to position [2461, 0]
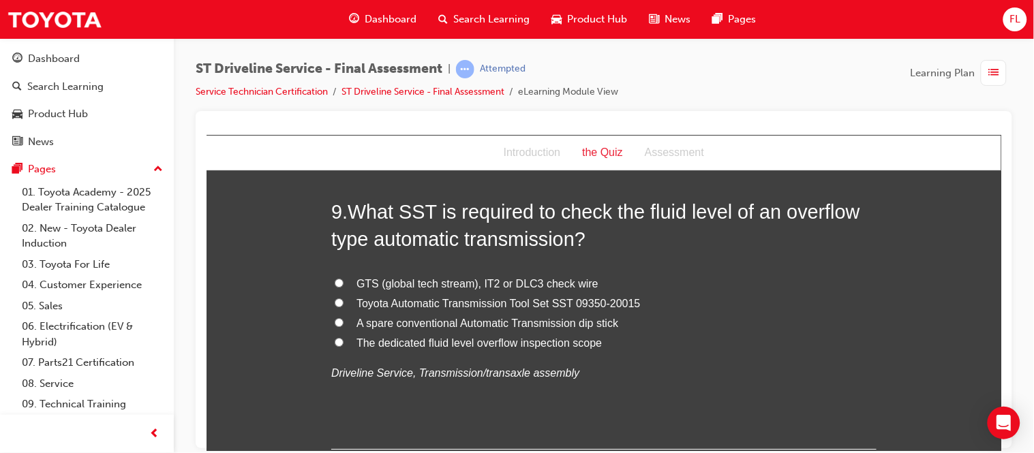
click at [334, 341] on input "The dedicated fluid level overflow inspection scope" at bounding box center [338, 341] width 9 height 9
radio input "true"
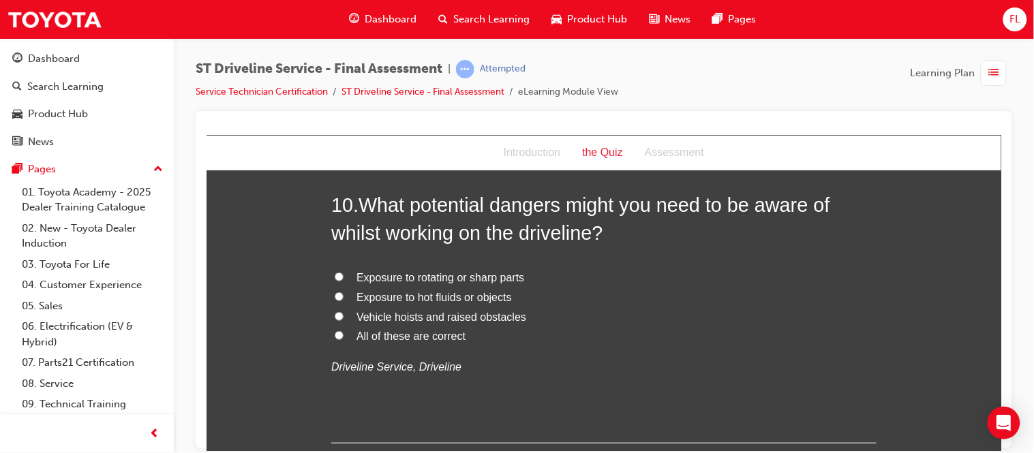
scroll to position [2798, 0]
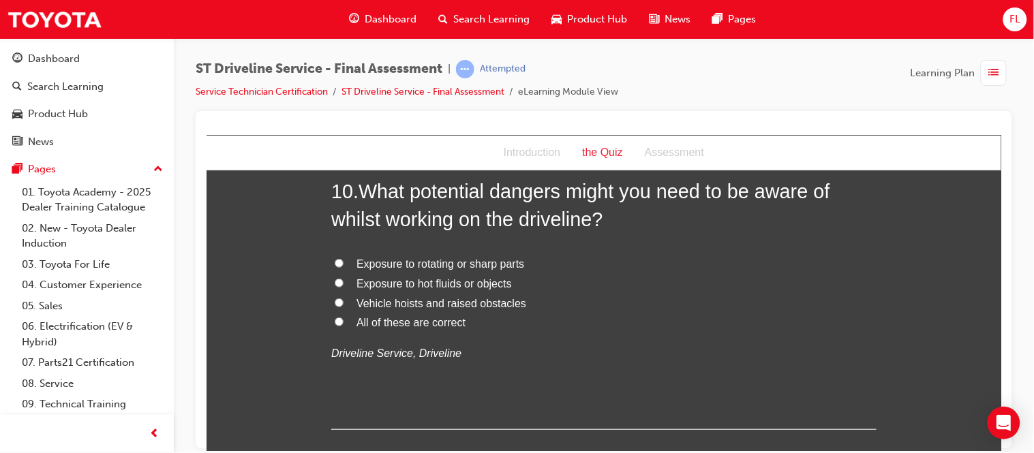
click at [334, 320] on input "All of these are correct" at bounding box center [338, 321] width 9 height 9
radio input "true"
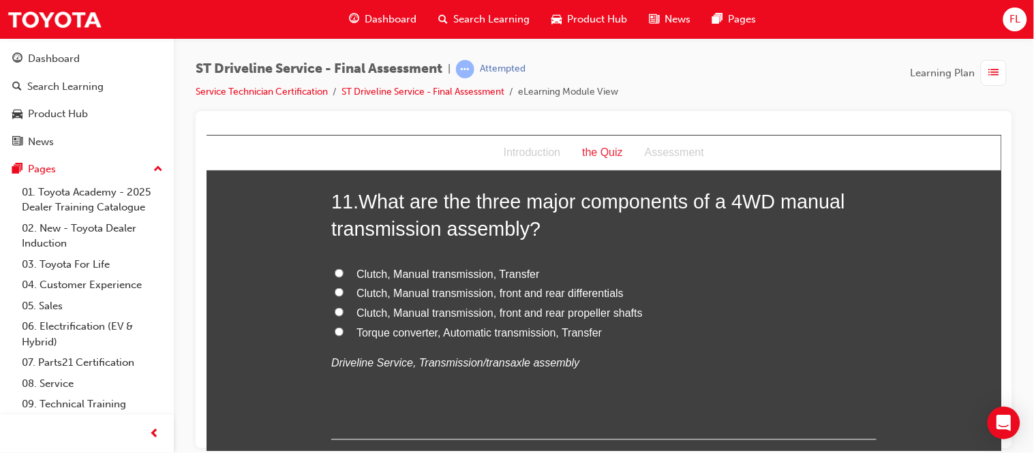
scroll to position [3109, 0]
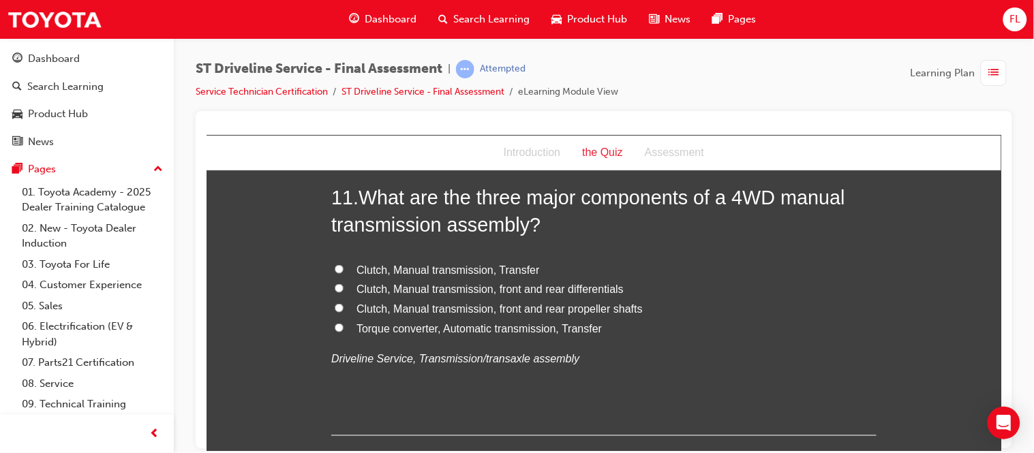
click at [334, 269] on input "Clutch, Manual transmission, Transfer" at bounding box center [338, 268] width 9 height 9
radio input "true"
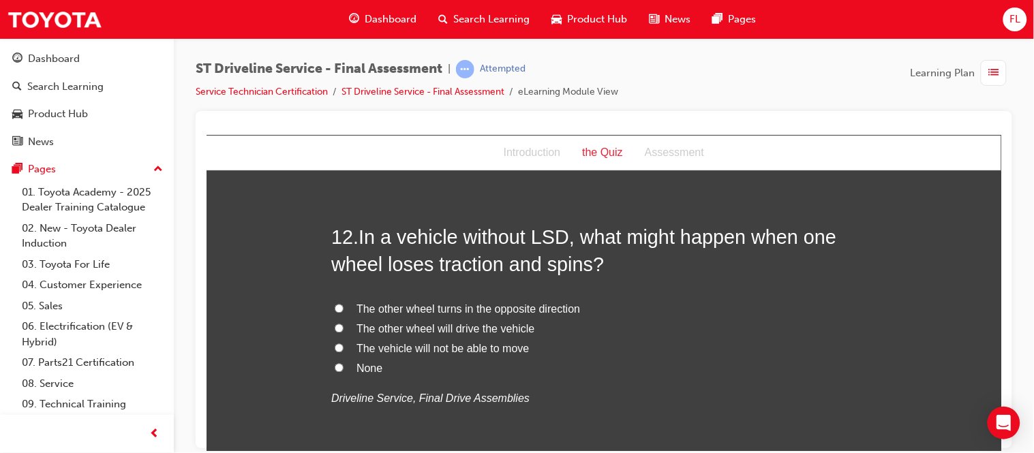
scroll to position [3390, 0]
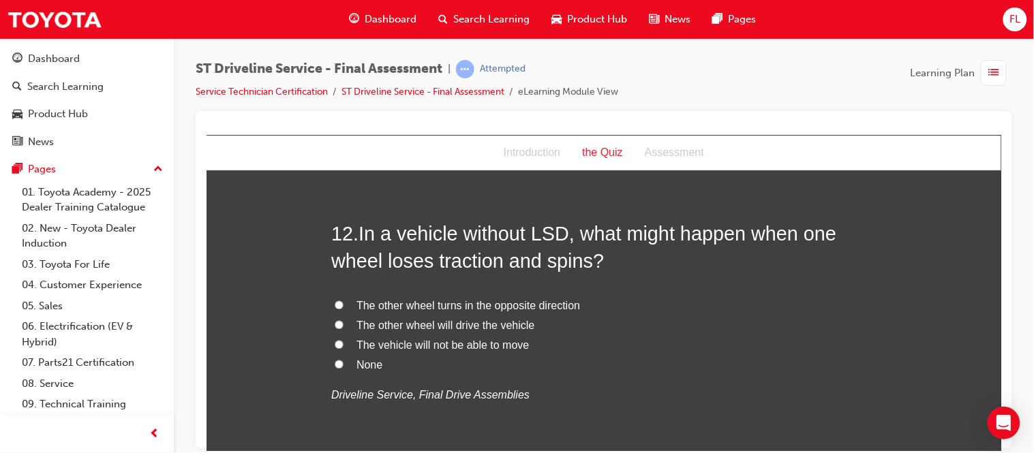
click at [334, 367] on input "None" at bounding box center [338, 364] width 9 height 9
radio input "true"
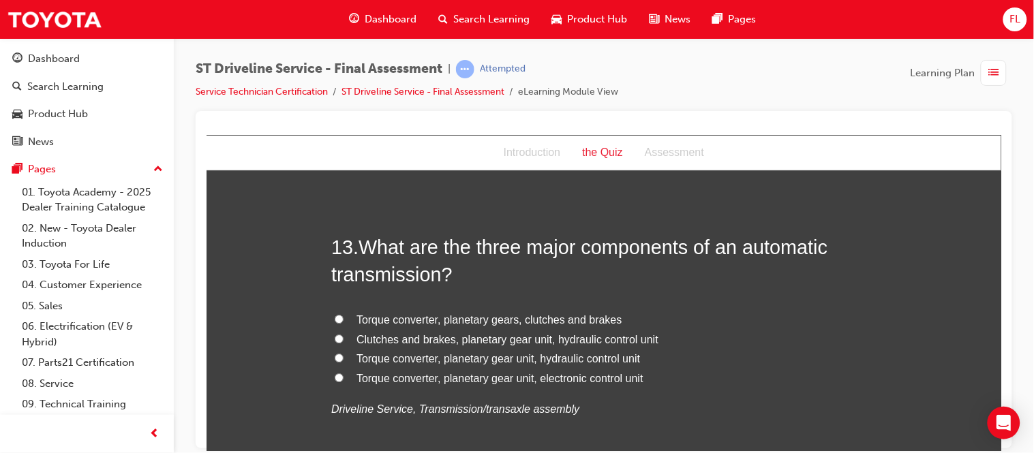
scroll to position [3695, 0]
click at [334, 354] on input "Torque converter, planetary gear unit, hydraulic control unit" at bounding box center [338, 356] width 9 height 9
radio input "true"
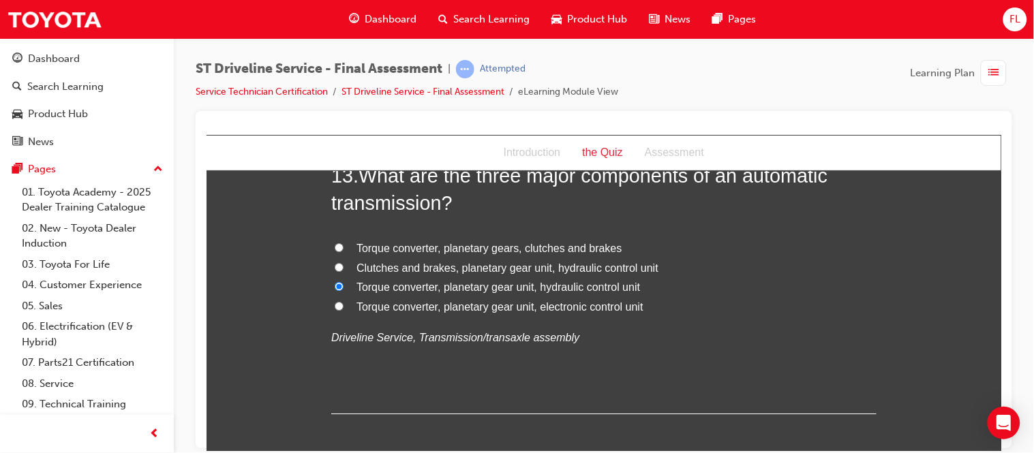
scroll to position [3767, 0]
click at [334, 263] on input "Clutches and brakes, planetary gear unit, hydraulic control unit" at bounding box center [338, 265] width 9 height 9
radio input "true"
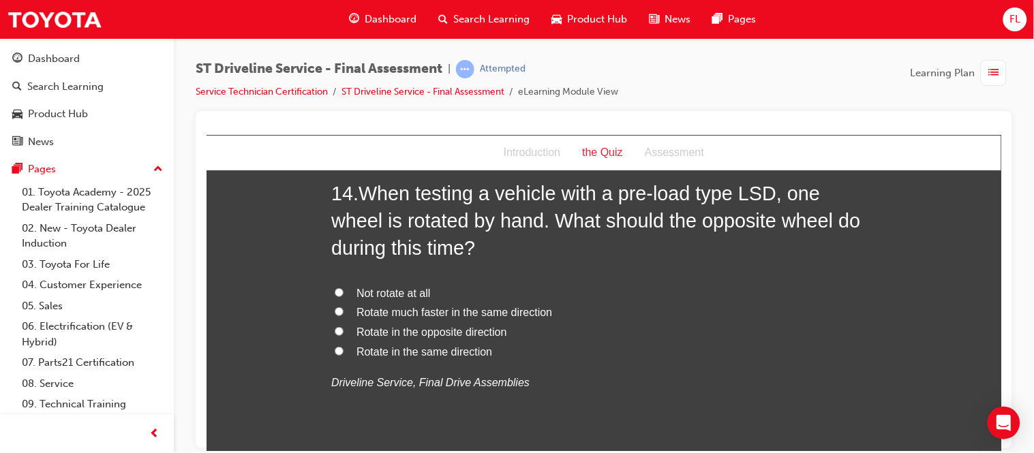
scroll to position [4066, 0]
click at [334, 352] on input "Rotate in the same direction" at bounding box center [338, 349] width 9 height 9
radio input "true"
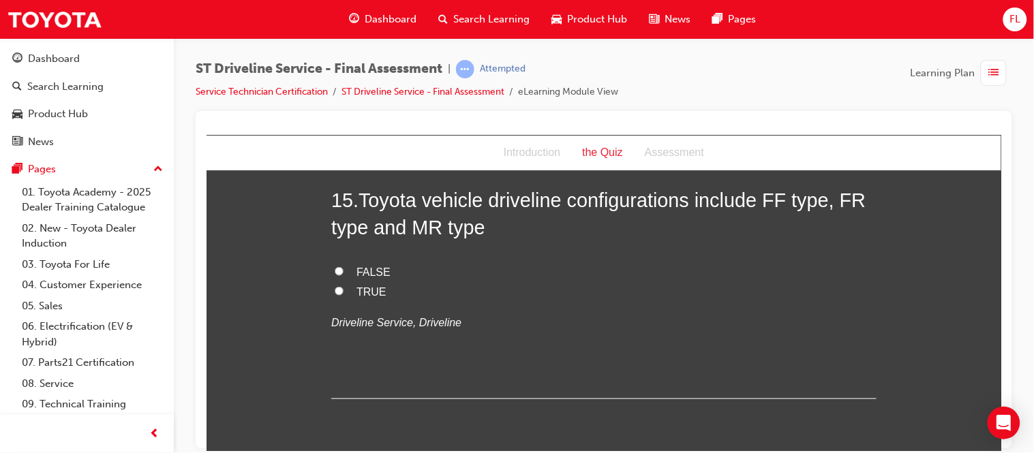
scroll to position [4404, 0]
click at [336, 288] on input "TRUE" at bounding box center [338, 290] width 9 height 9
radio input "true"
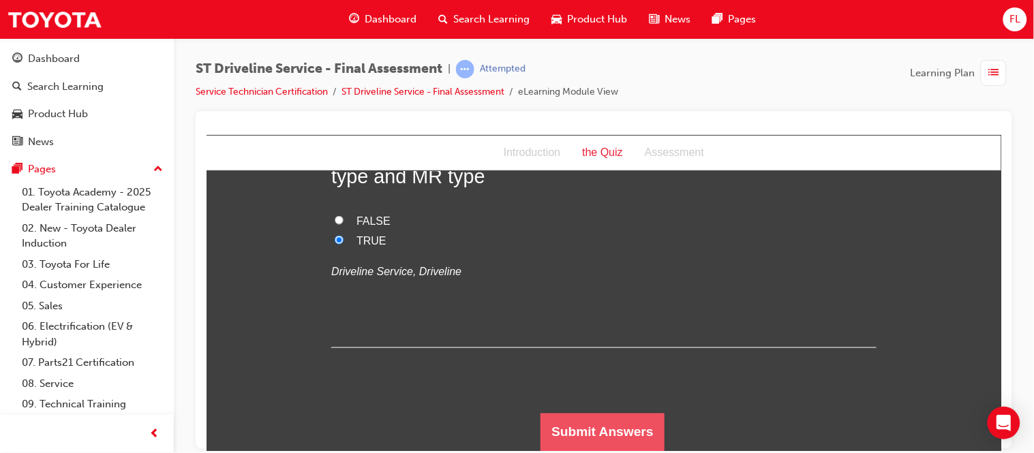
click at [566, 426] on button "Submit Answers" at bounding box center [602, 432] width 124 height 38
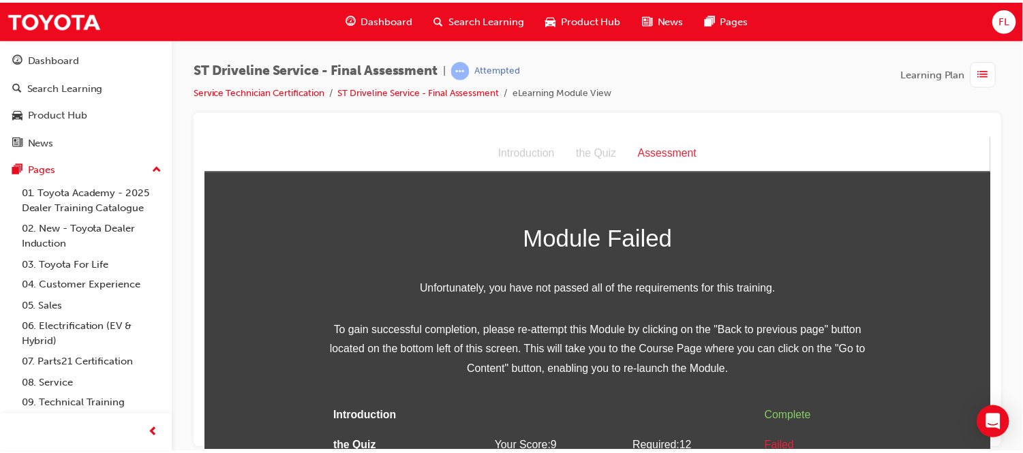
scroll to position [42, 0]
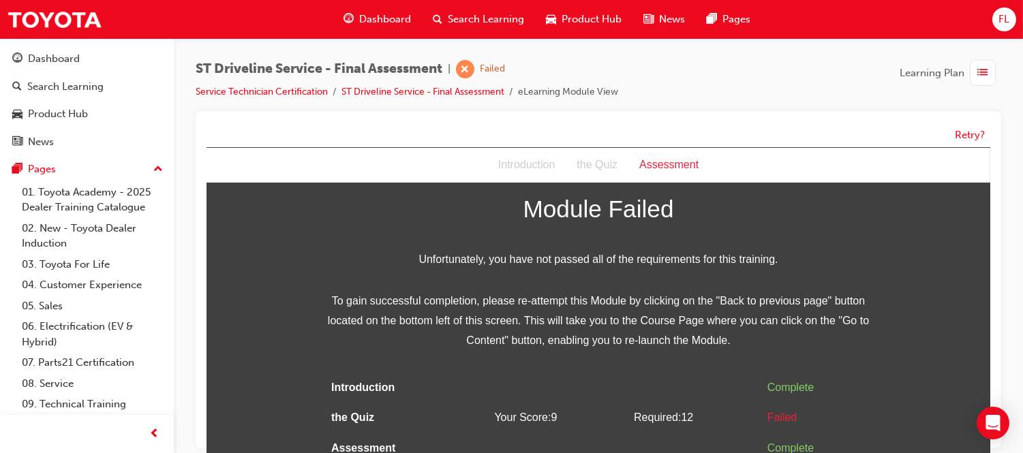
click at [382, 14] on span "Dashboard" at bounding box center [385, 20] width 52 height 16
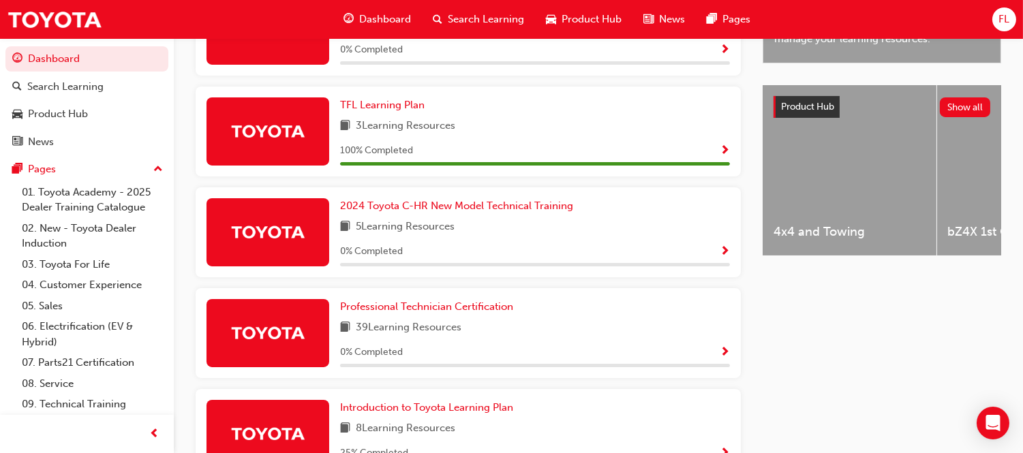
scroll to position [526, 0]
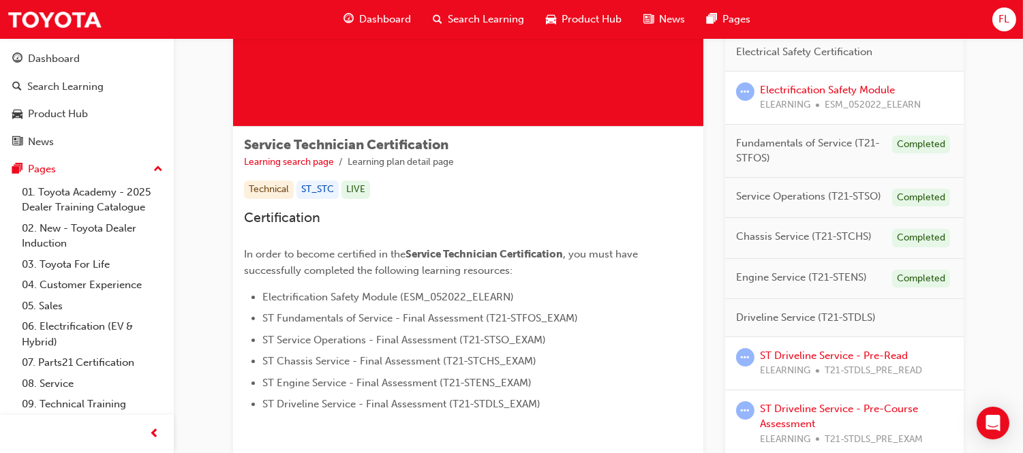
scroll to position [307, 0]
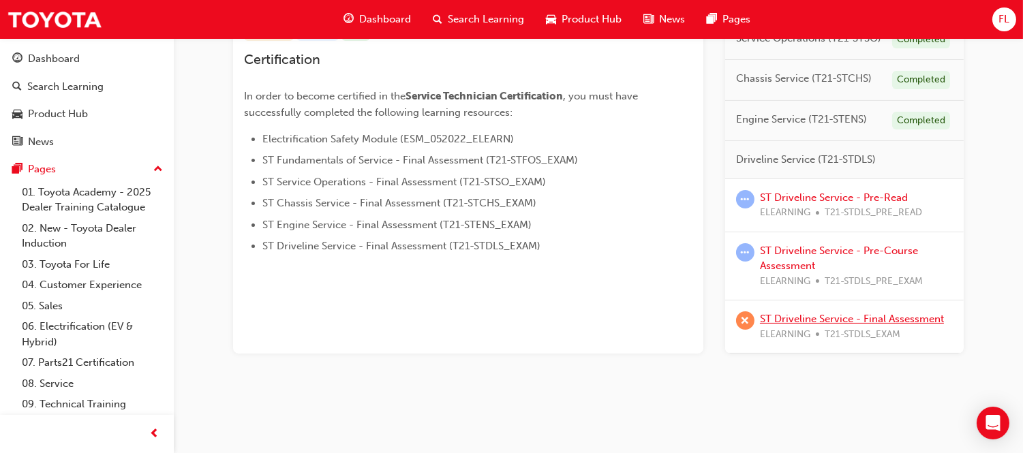
click at [792, 318] on link "ST Driveline Service - Final Assessment" at bounding box center [852, 319] width 184 height 12
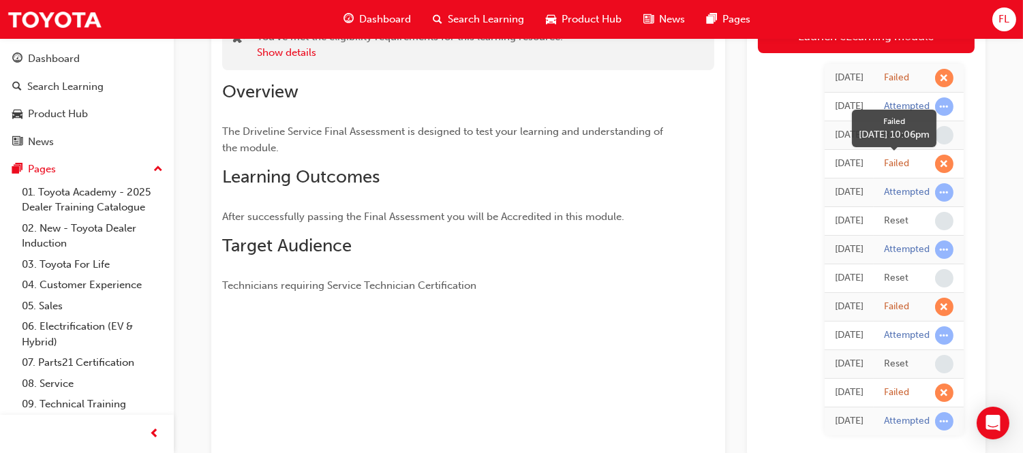
scroll to position [124, 0]
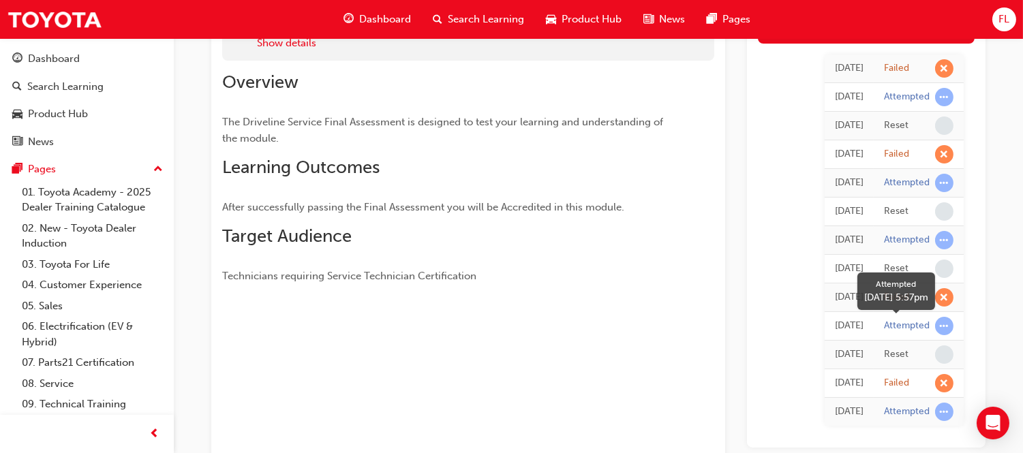
click at [942, 328] on span "learningRecordVerb_ATTEMPT-icon" at bounding box center [944, 326] width 18 height 18
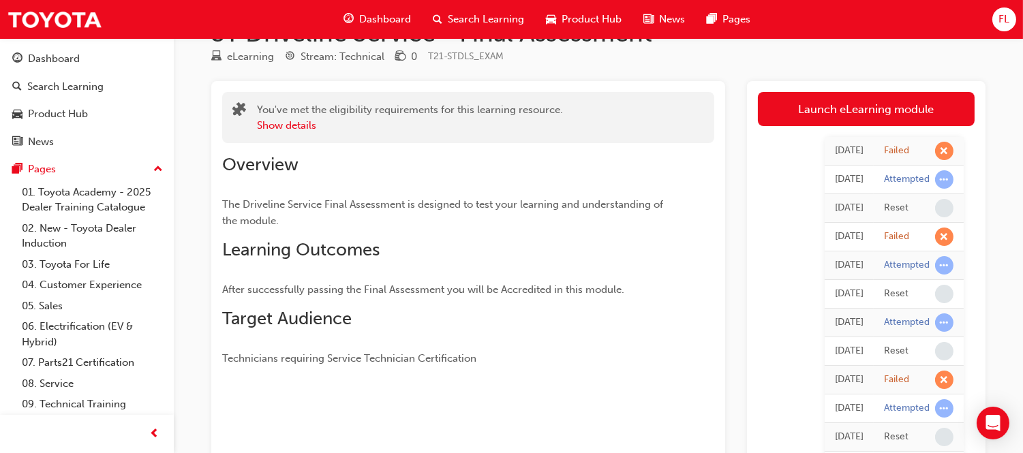
scroll to position [0, 0]
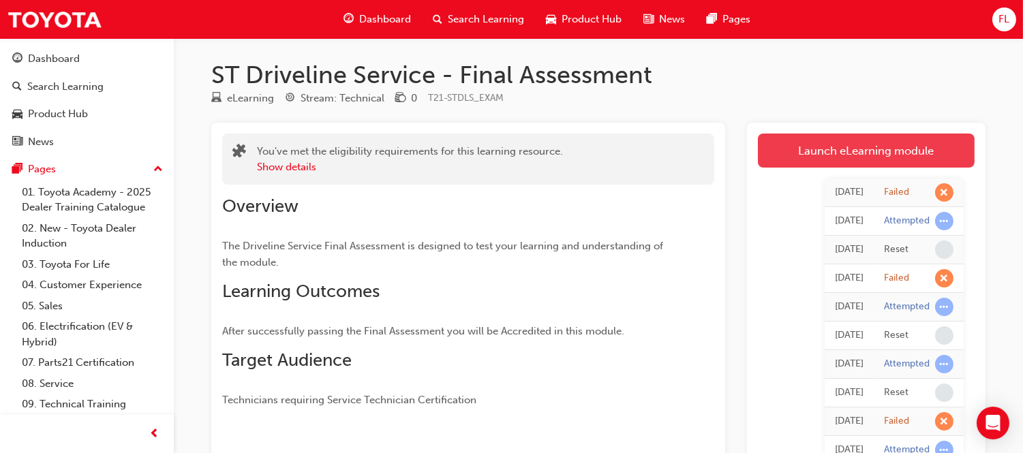
click at [910, 167] on link "Launch eLearning module" at bounding box center [866, 151] width 217 height 34
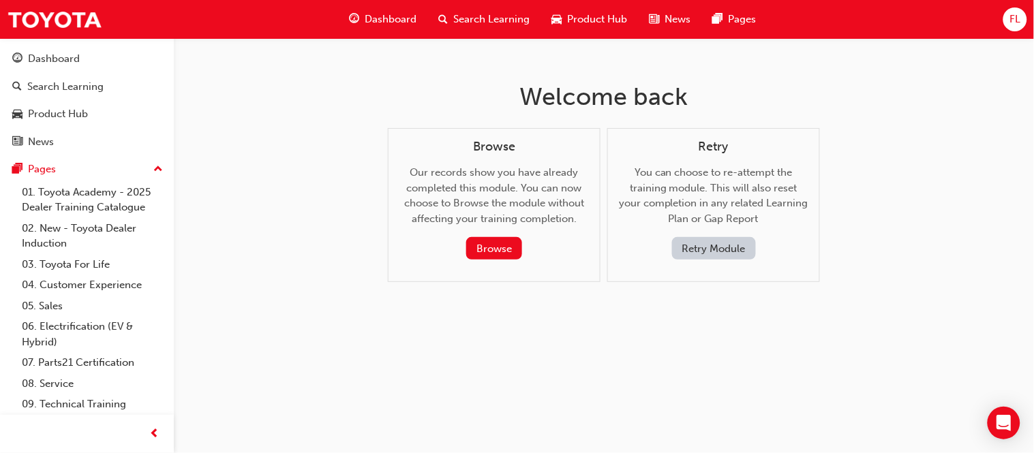
click at [717, 246] on button "Retry Module" at bounding box center [714, 248] width 84 height 22
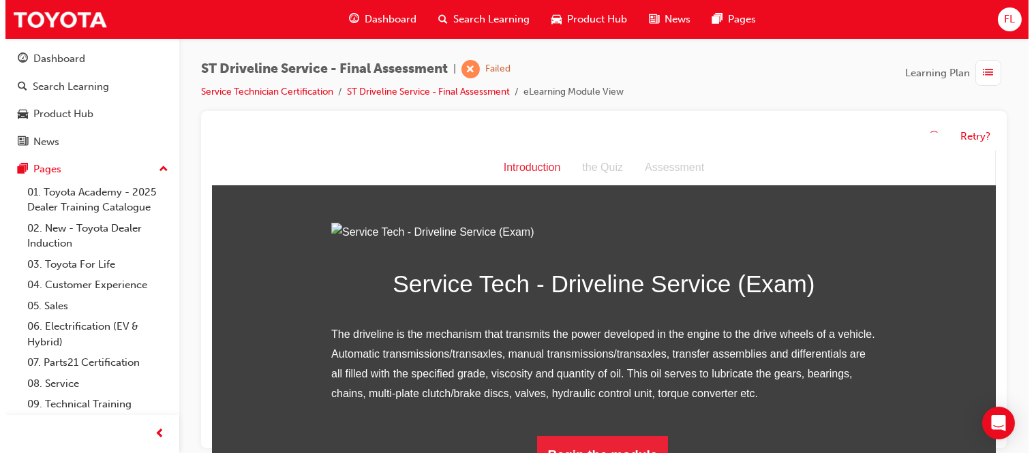
scroll to position [158, 0]
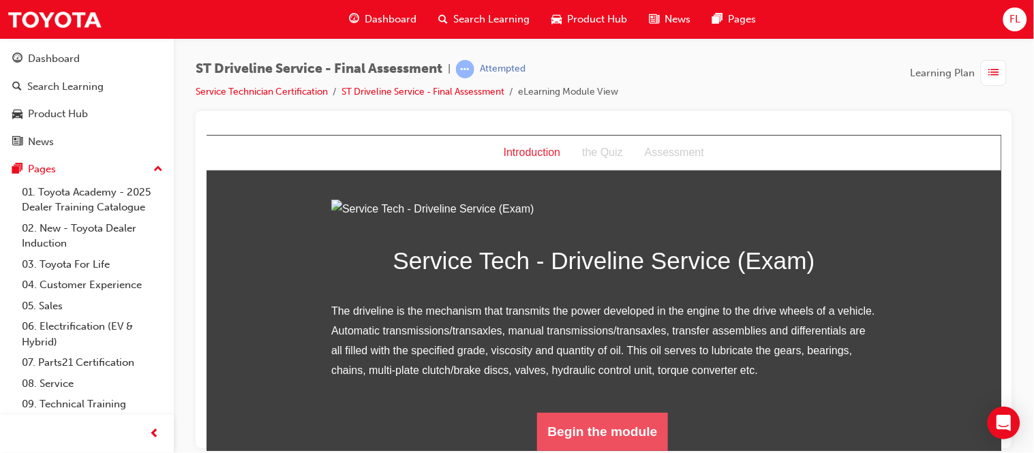
click at [590, 436] on button "Begin the module" at bounding box center [602, 431] width 132 height 38
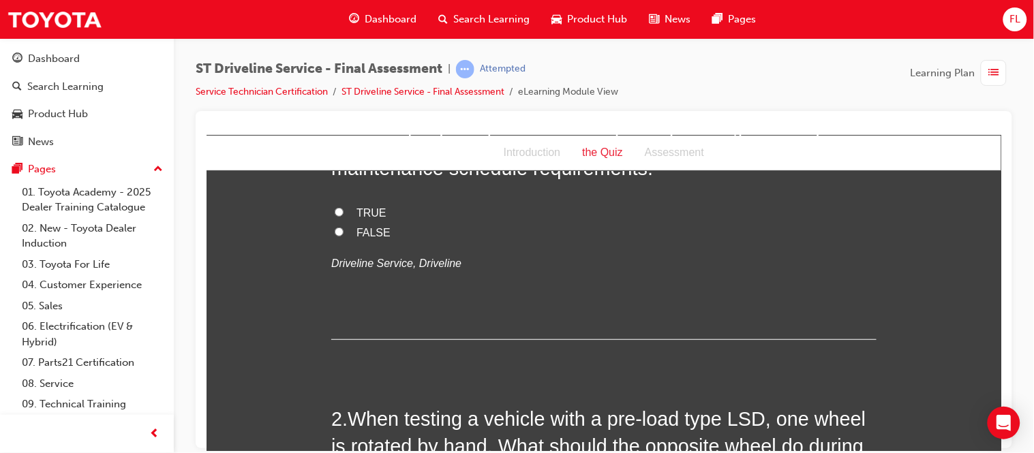
scroll to position [0, 0]
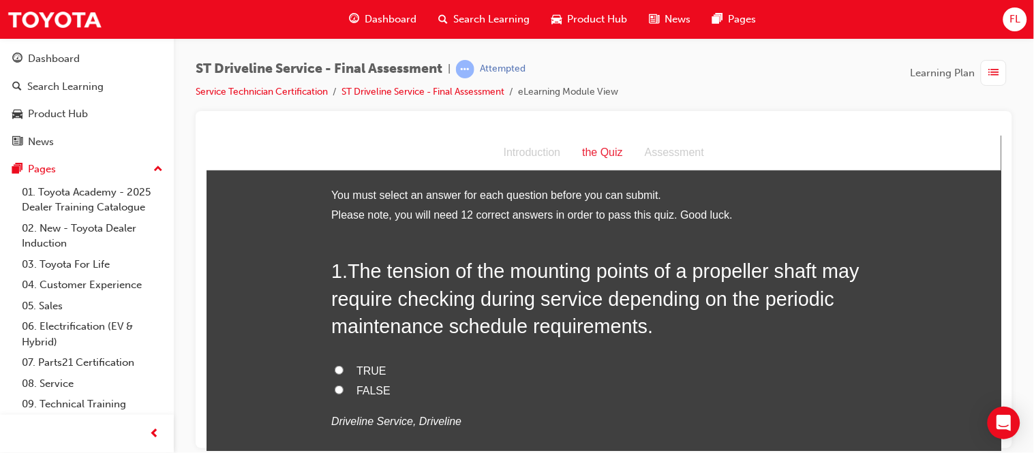
click at [334, 367] on input "TRUE" at bounding box center [338, 369] width 9 height 9
radio input "true"
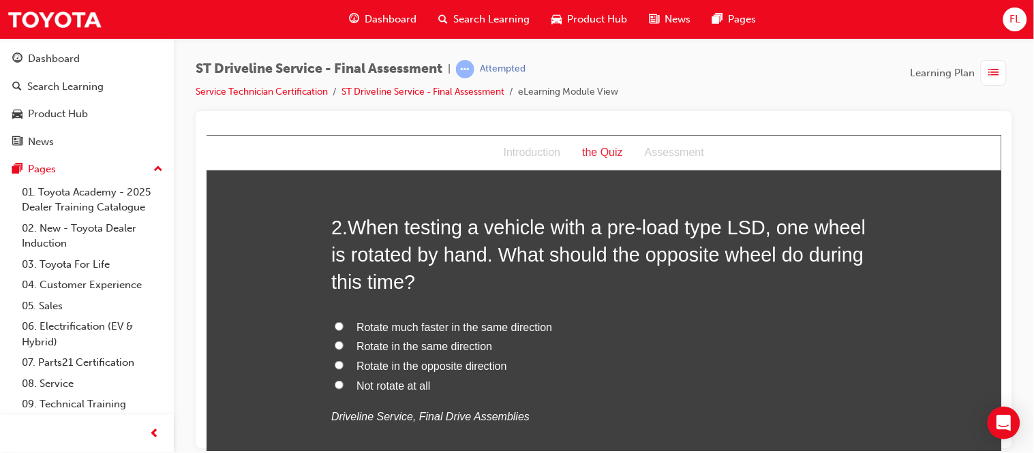
scroll to position [355, 0]
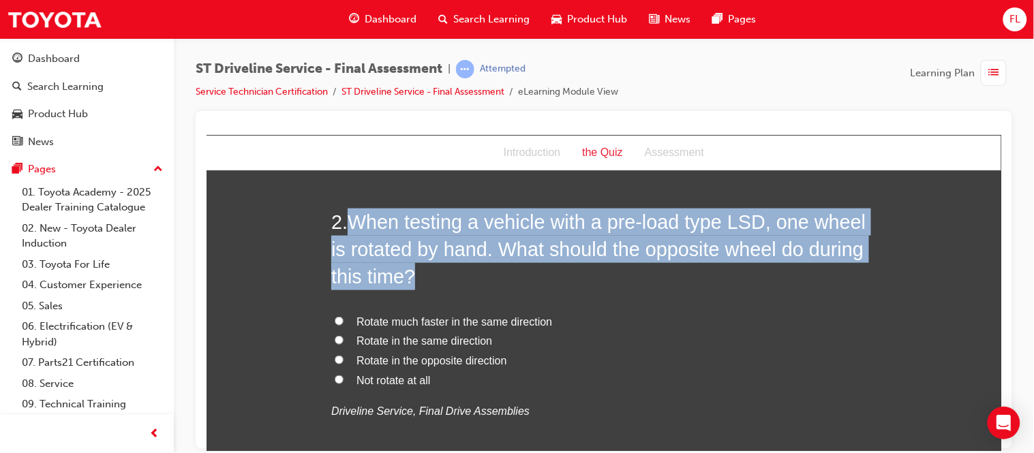
drag, startPoint x: 349, startPoint y: 212, endPoint x: 520, endPoint y: 273, distance: 181.7
click at [520, 273] on h2 "2 . When testing a vehicle with a pre-load type LSD, one wheel is rotated by ha…" at bounding box center [602, 249] width 545 height 82
copy span "When testing a vehicle with a pre-load type LSD, one wheel is rotated by hand. …"
click at [334, 337] on input "Rotate in the same direction" at bounding box center [338, 339] width 9 height 9
radio input "true"
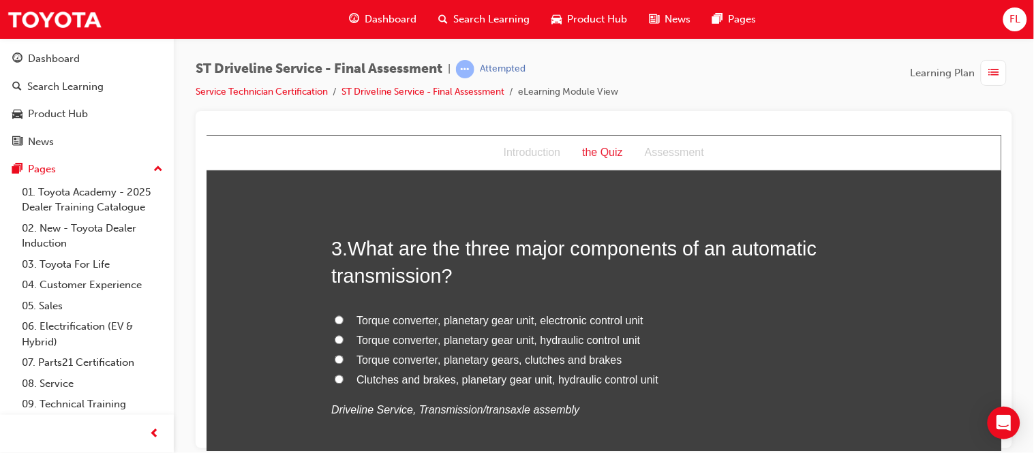
scroll to position [673, 0]
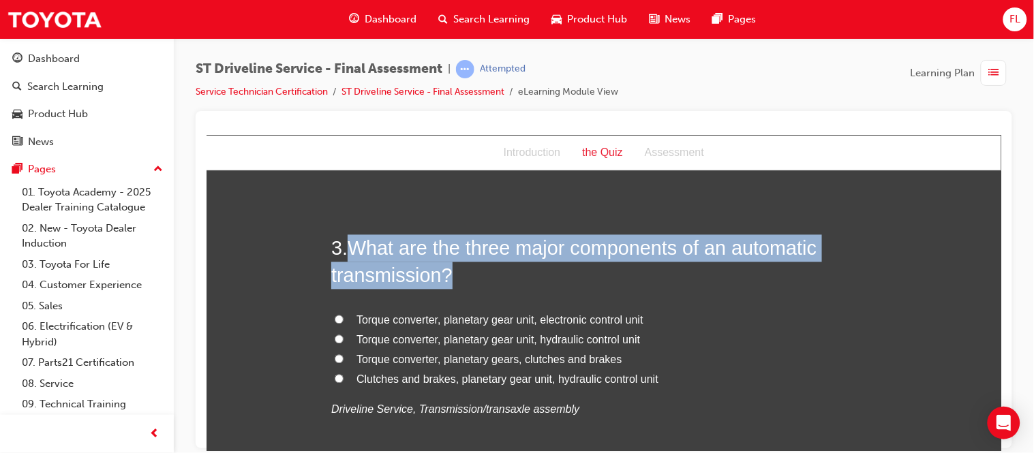
drag, startPoint x: 341, startPoint y: 245, endPoint x: 478, endPoint y: 286, distance: 143.8
click at [478, 286] on h2 "3 . What are the three major components of an automatic transmission?" at bounding box center [602, 261] width 545 height 55
copy h2 "What are the three major components of an automatic transmission?"
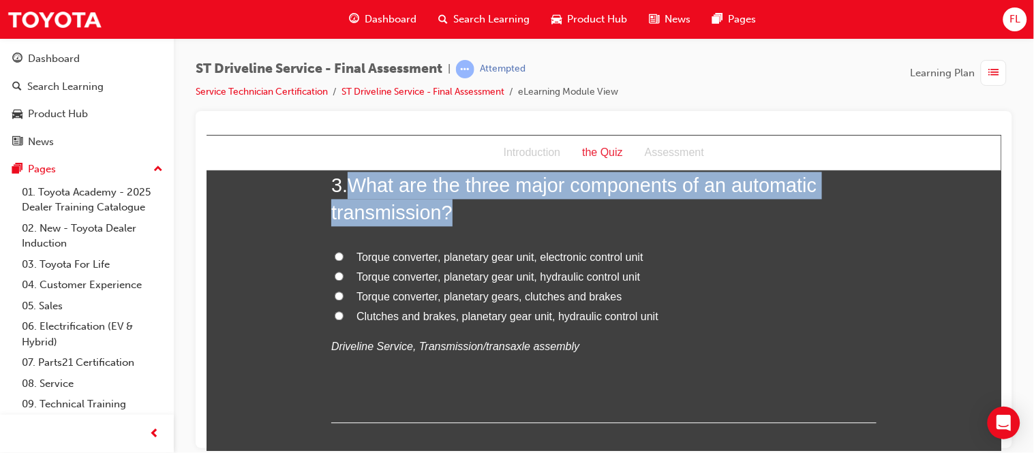
scroll to position [737, 0]
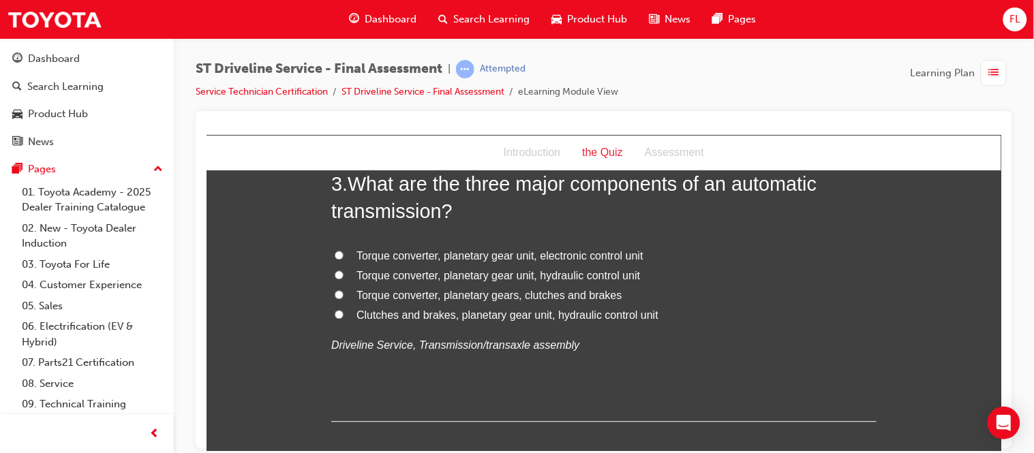
click at [333, 279] on label "Torque converter, planetary gear unit, hydraulic control unit" at bounding box center [602, 276] width 545 height 20
click at [334, 279] on input "Torque converter, planetary gear unit, hydraulic control unit" at bounding box center [338, 275] width 9 height 9
radio input "true"
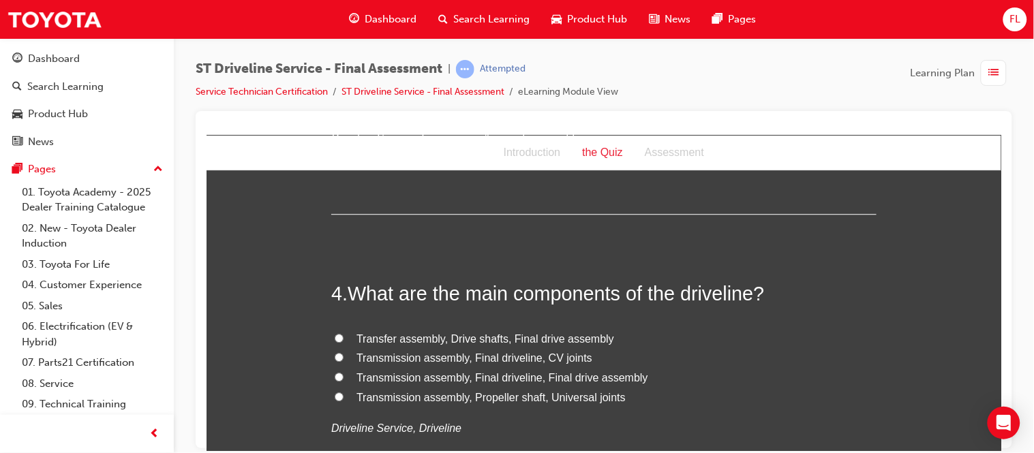
scroll to position [946, 0]
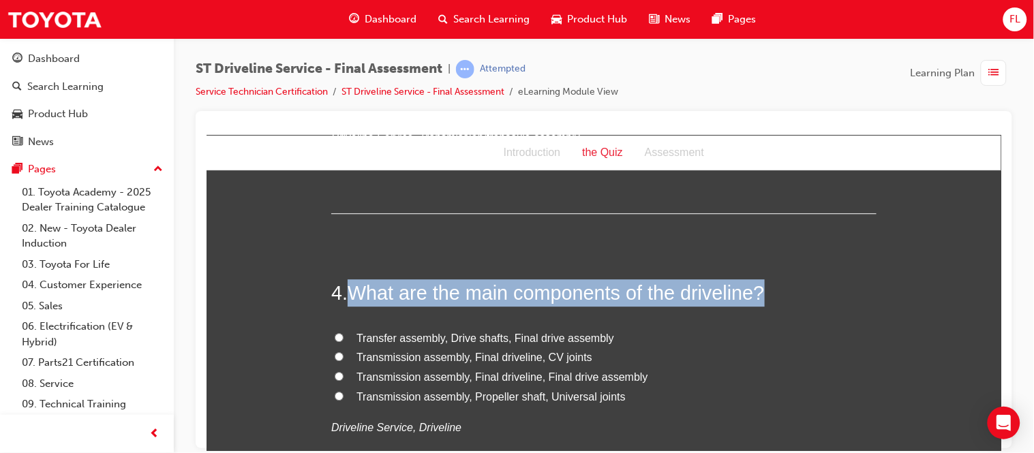
drag, startPoint x: 350, startPoint y: 292, endPoint x: 758, endPoint y: 293, distance: 408.2
click at [758, 293] on span "What are the main components of the driveline?" at bounding box center [555, 292] width 416 height 22
copy span "What are the main components of the driveline?"
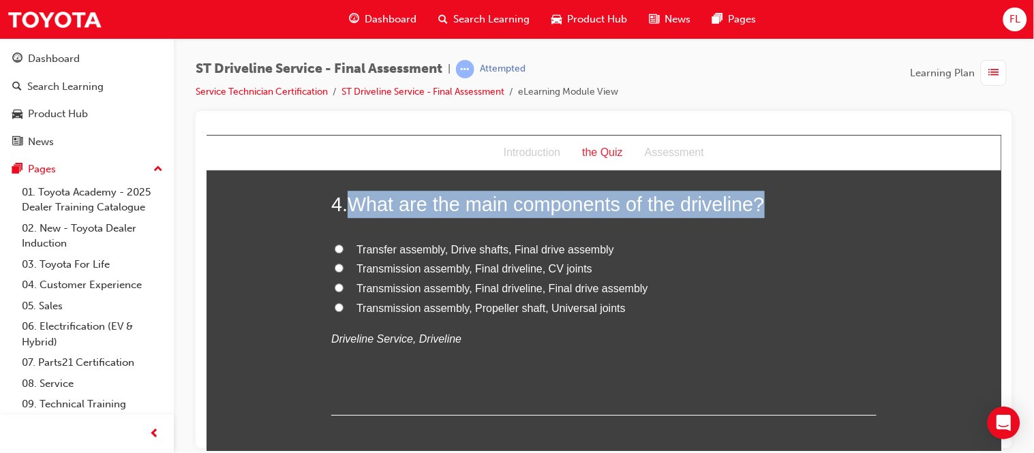
scroll to position [1036, 0]
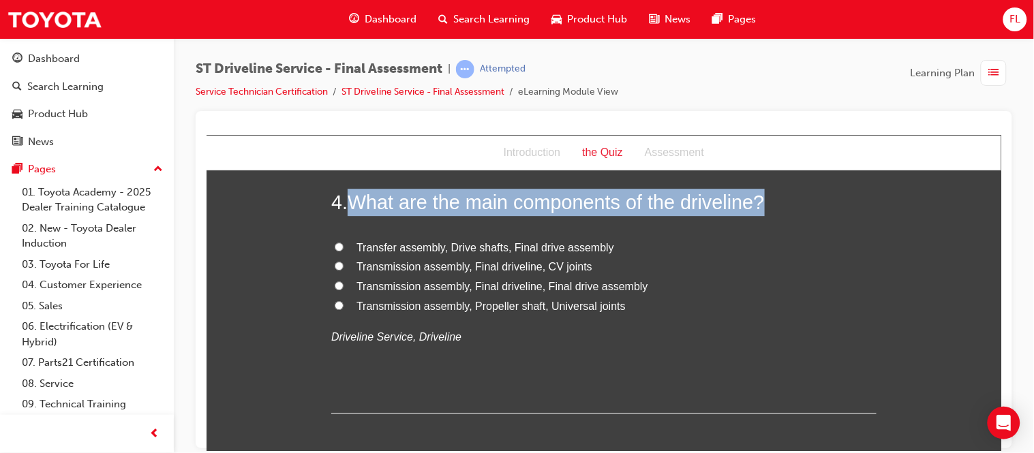
click at [334, 283] on input "Transmission assembly, Final driveline, Final drive assembly" at bounding box center [338, 285] width 9 height 9
radio input "true"
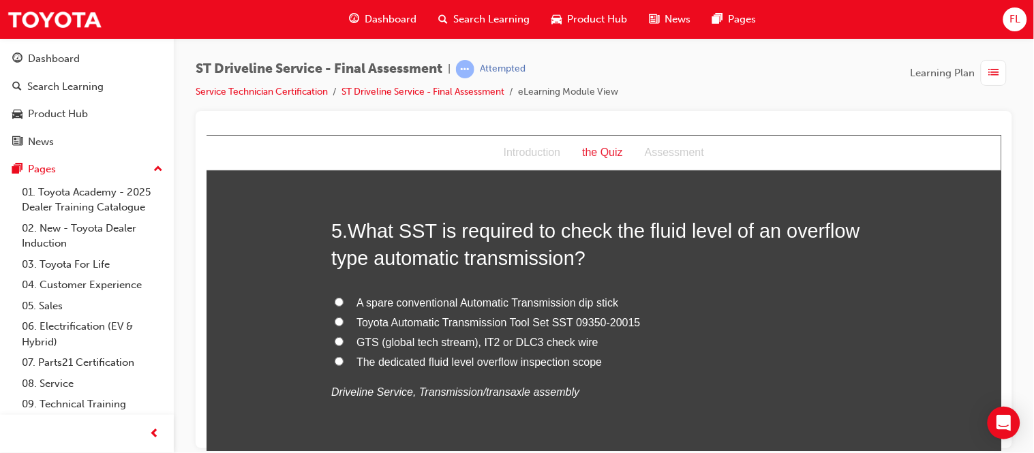
scroll to position [1299, 0]
click at [330, 362] on label "The dedicated fluid level overflow inspection scope" at bounding box center [602, 362] width 545 height 20
click at [334, 362] on input "The dedicated fluid level overflow inspection scope" at bounding box center [338, 360] width 9 height 9
radio input "true"
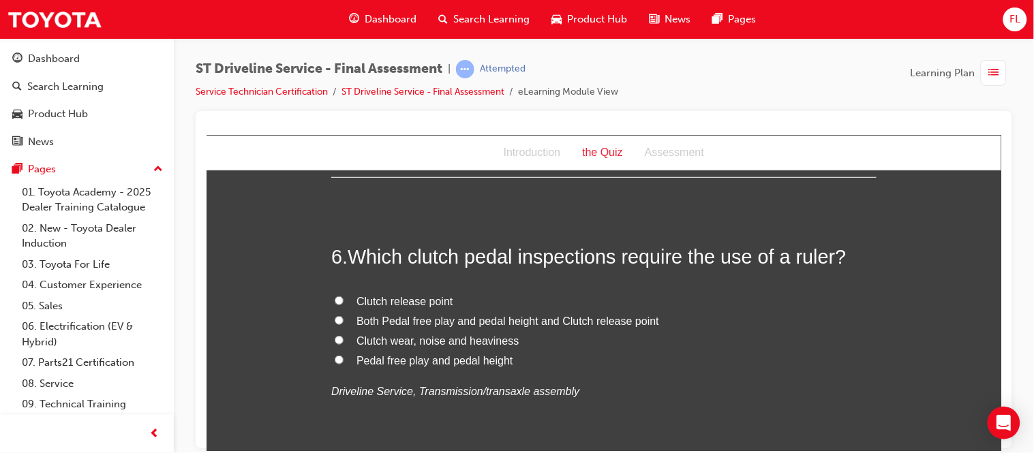
scroll to position [1590, 0]
click at [334, 322] on input "Both Pedal free play and pedal height and Clutch release point" at bounding box center [338, 319] width 9 height 9
radio input "true"
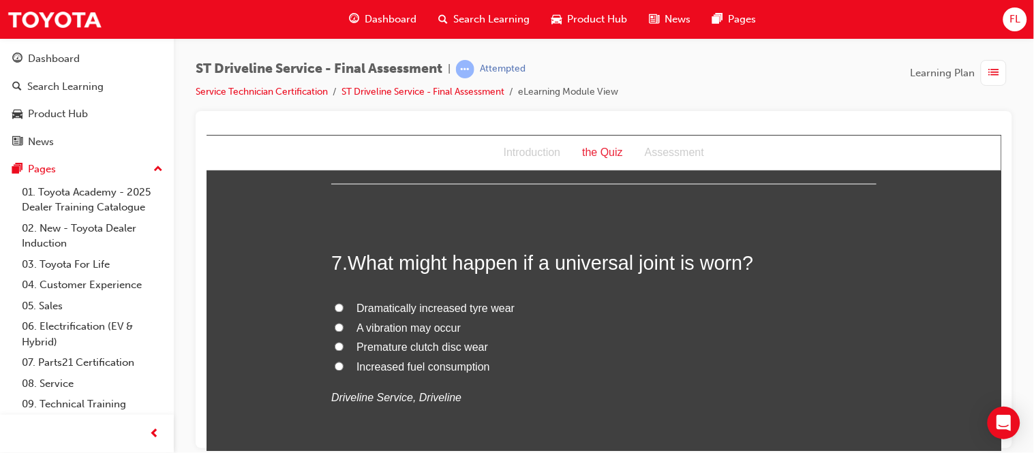
scroll to position [1875, 0]
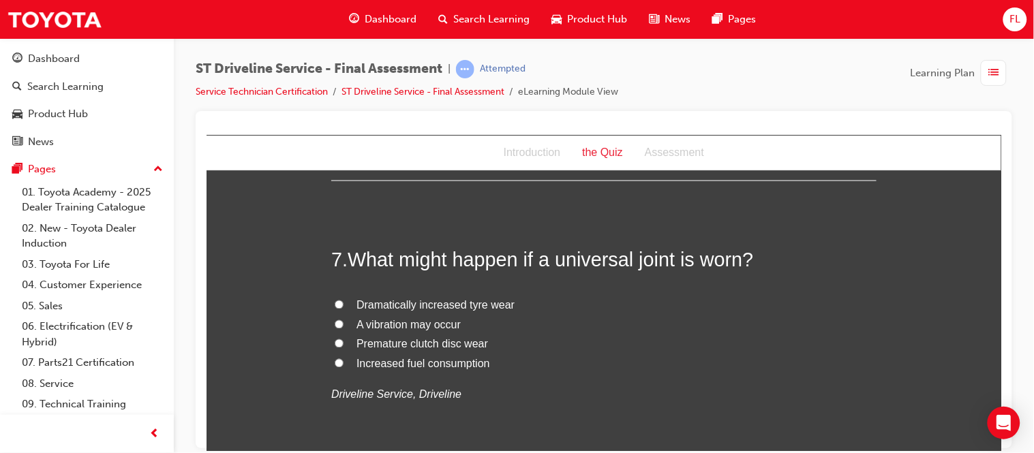
click at [334, 324] on input "A vibration may occur" at bounding box center [338, 324] width 9 height 9
radio input "true"
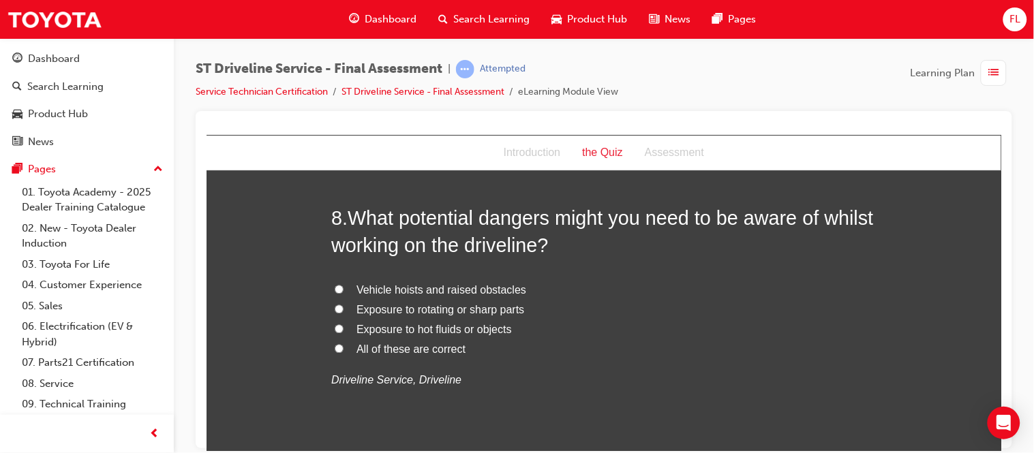
scroll to position [2216, 0]
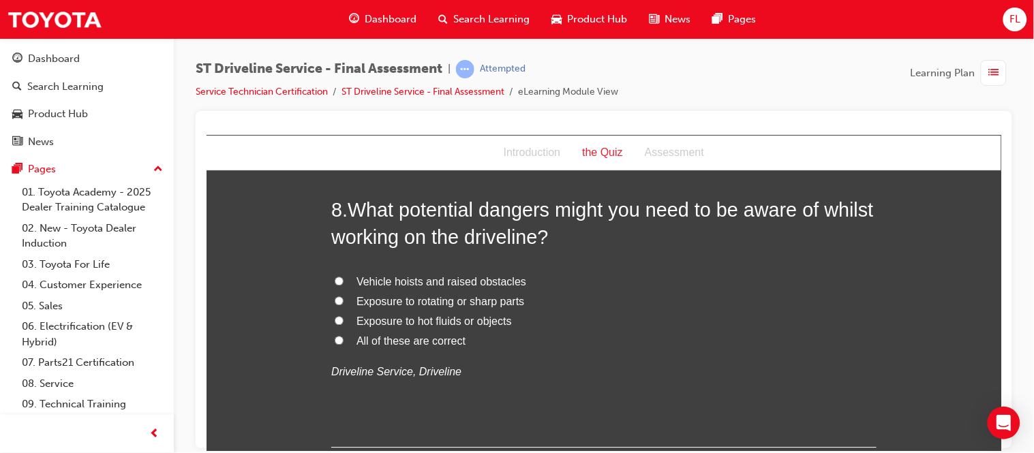
click at [334, 344] on input "All of these are correct" at bounding box center [338, 339] width 9 height 9
radio input "true"
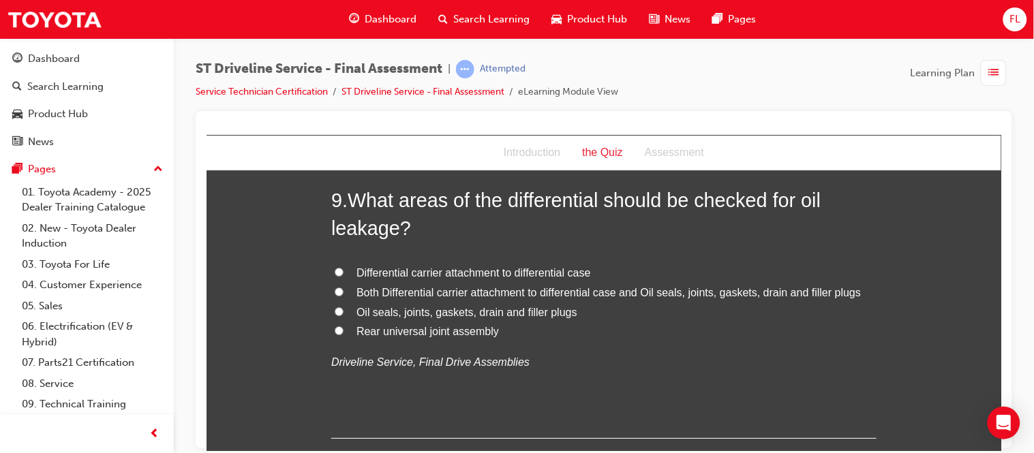
scroll to position [2550, 0]
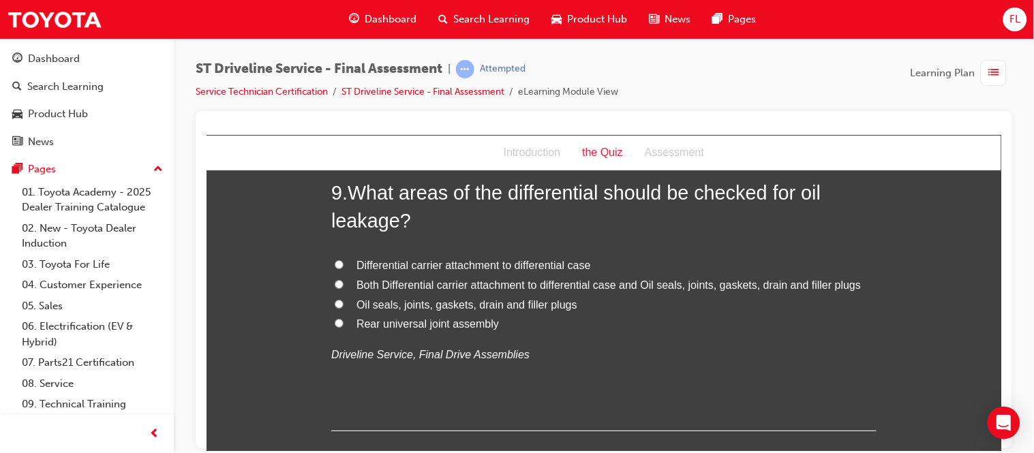
click at [335, 285] on input "Both Differential carrier attachment to differential case and Oil seals, joints…" at bounding box center [338, 283] width 9 height 9
radio input "true"
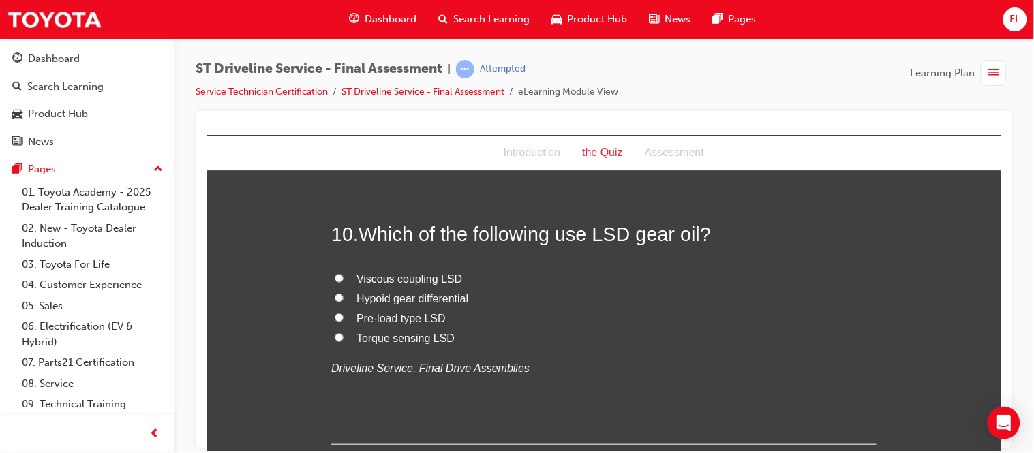
scroll to position [2827, 0]
click at [334, 296] on input "Hypoid gear differential" at bounding box center [338, 296] width 9 height 9
radio input "true"
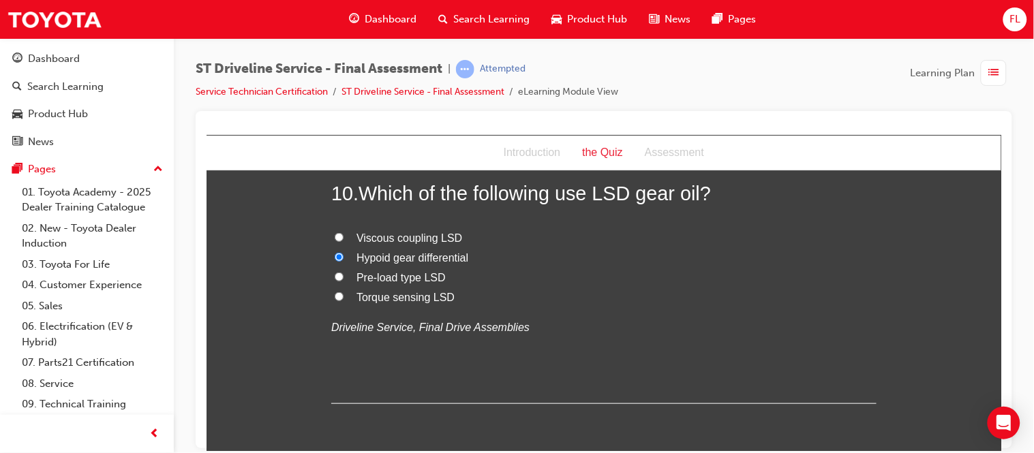
scroll to position [2869, 0]
click at [360, 183] on span "Which of the following use LSD gear oil?" at bounding box center [534, 191] width 352 height 22
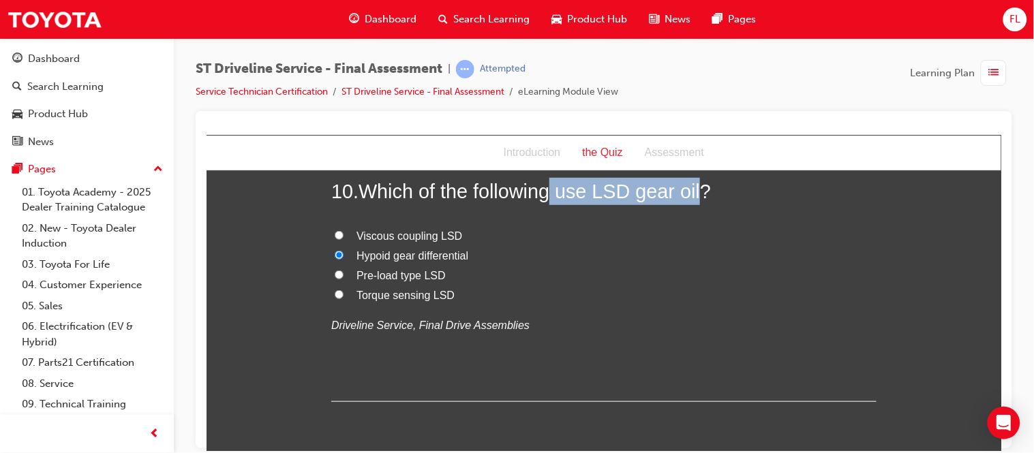
drag, startPoint x: 553, startPoint y: 192, endPoint x: 692, endPoint y: 196, distance: 139.1
click at [692, 196] on span "Which of the following use LSD gear oil?" at bounding box center [534, 191] width 352 height 22
copy span "use LSD gear oil"
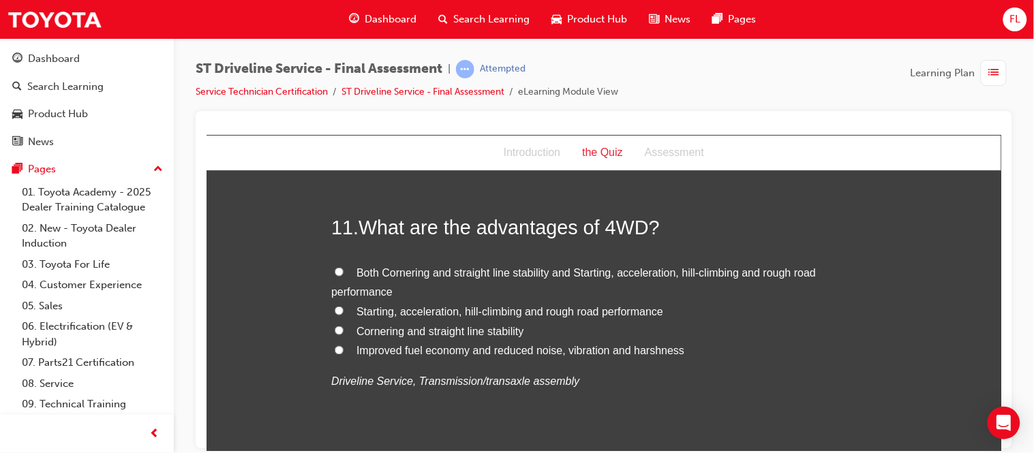
scroll to position [3123, 0]
click at [334, 273] on input "Both Cornering and straight line stability and Starting, acceleration, hill-cli…" at bounding box center [338, 270] width 9 height 9
radio input "true"
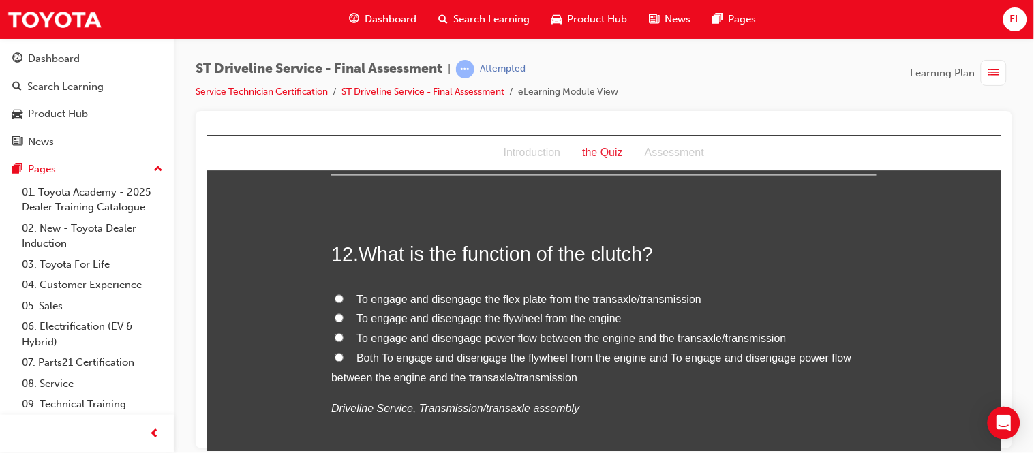
scroll to position [3409, 0]
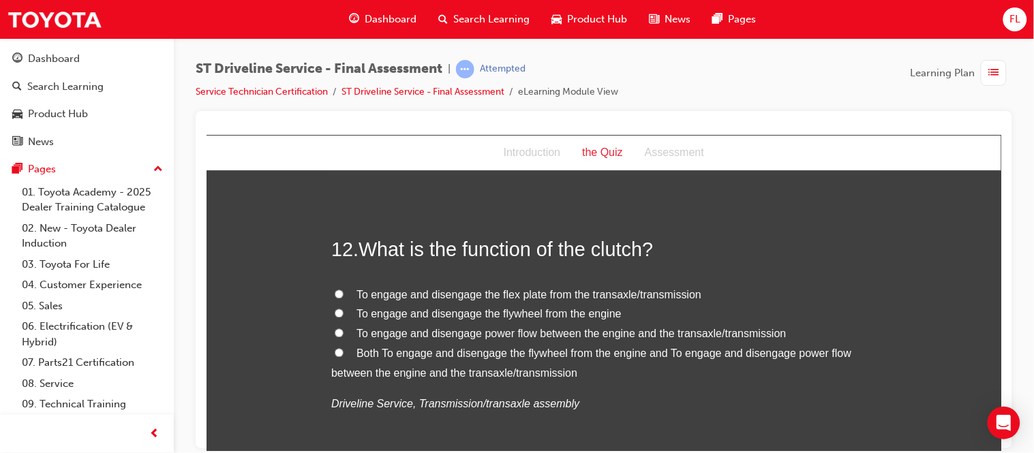
click at [334, 353] on input "Both To engage and disengage the flywheel from the engine and To engage and dis…" at bounding box center [338, 352] width 9 height 9
radio input "true"
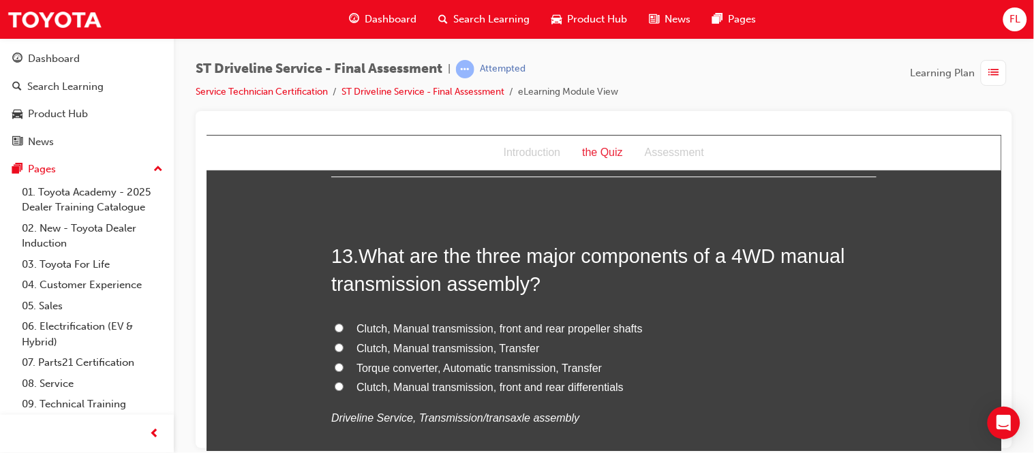
scroll to position [3715, 0]
click at [334, 348] on input "Clutch, Manual transmission, Transfer" at bounding box center [338, 345] width 9 height 9
radio input "true"
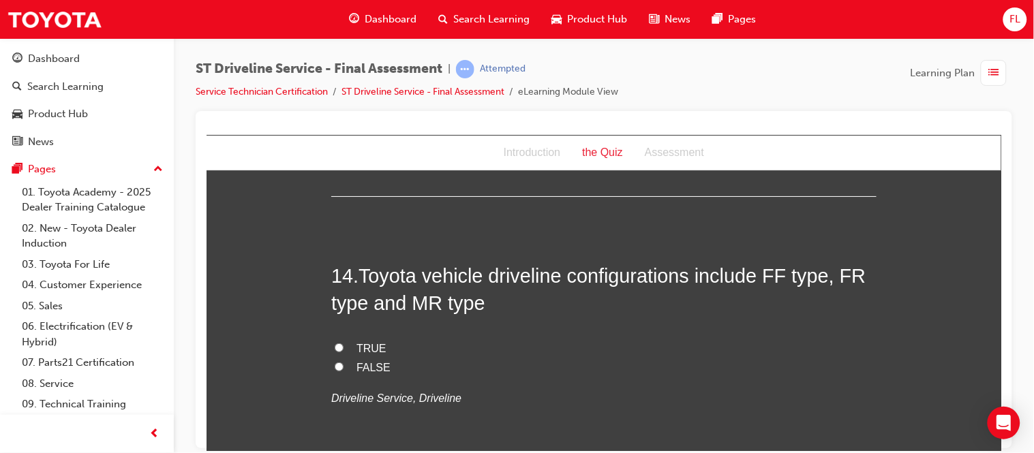
scroll to position [4011, 0]
click at [337, 348] on input "TRUE" at bounding box center [338, 346] width 9 height 9
radio input "true"
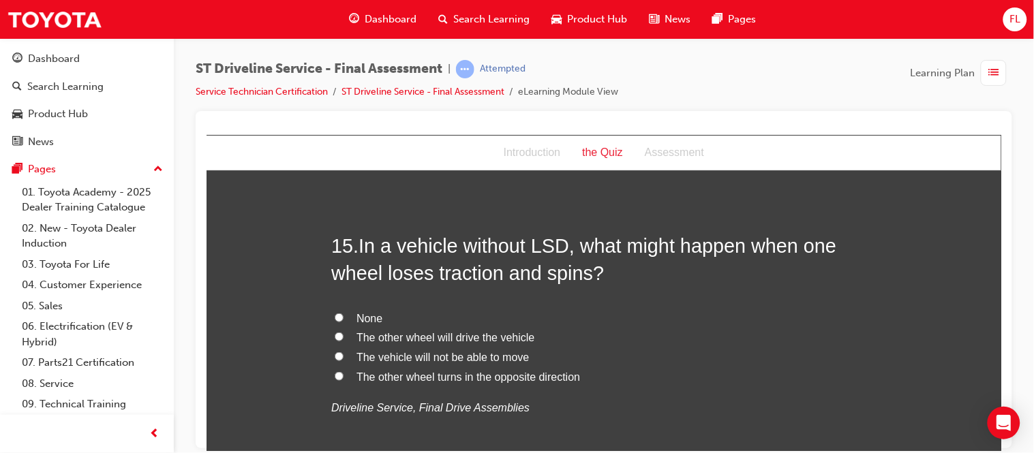
scroll to position [4319, 0]
click at [334, 337] on input "The other wheel will drive the vehicle" at bounding box center [338, 335] width 9 height 9
radio input "true"
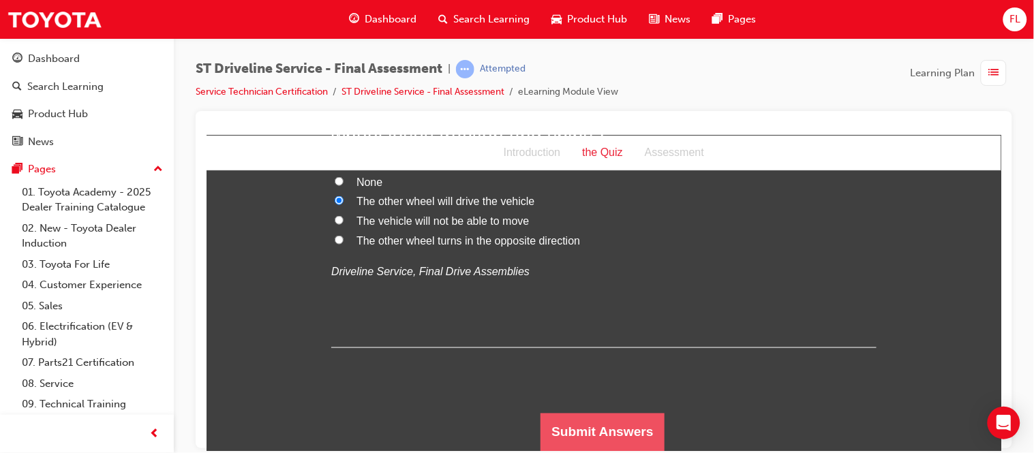
click at [609, 427] on button "Submit Answers" at bounding box center [602, 432] width 124 height 38
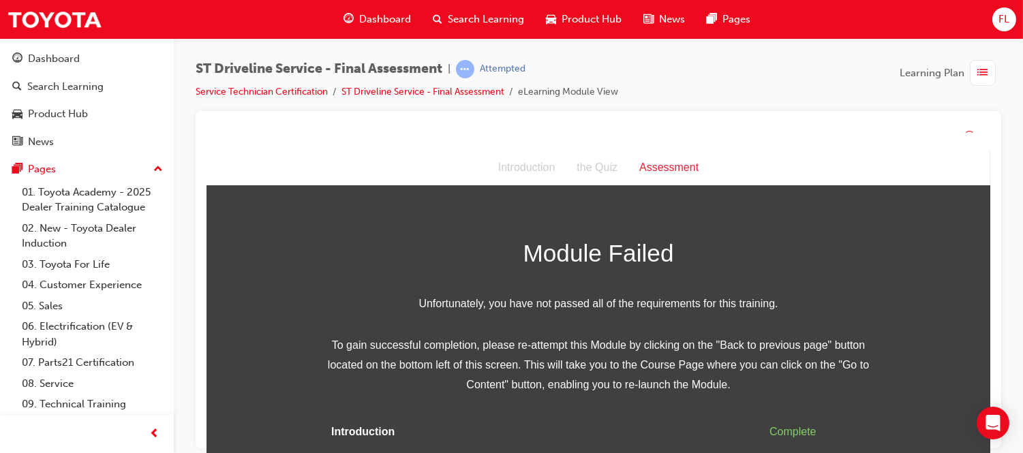
scroll to position [42, 0]
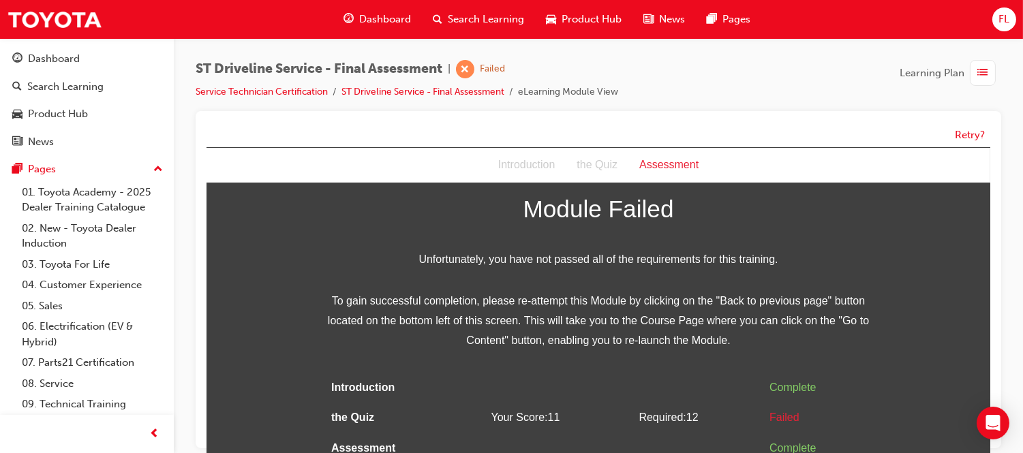
click at [365, 7] on div "Dashboard" at bounding box center [377, 19] width 89 height 28
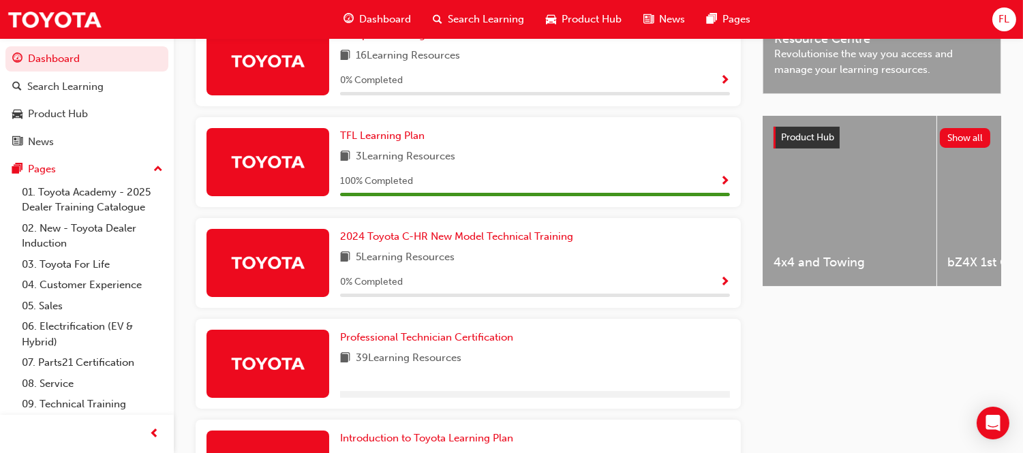
scroll to position [492, 0]
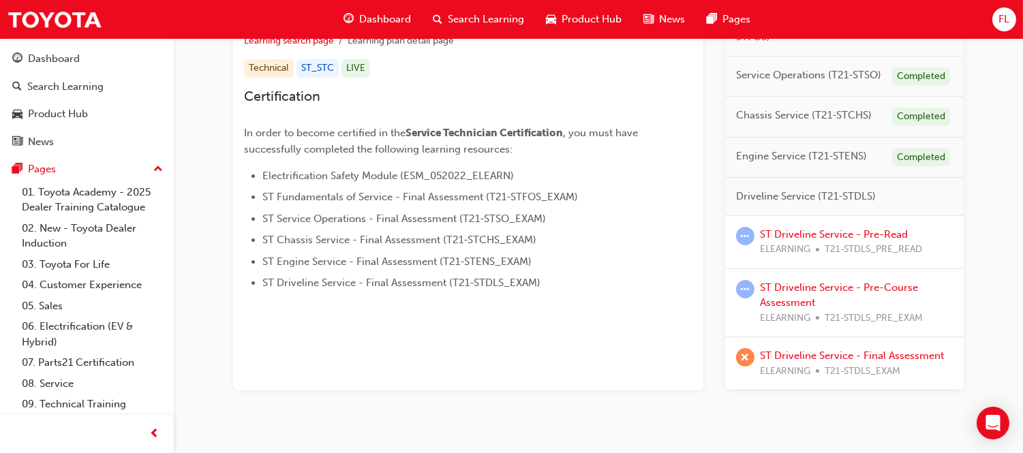
scroll to position [307, 0]
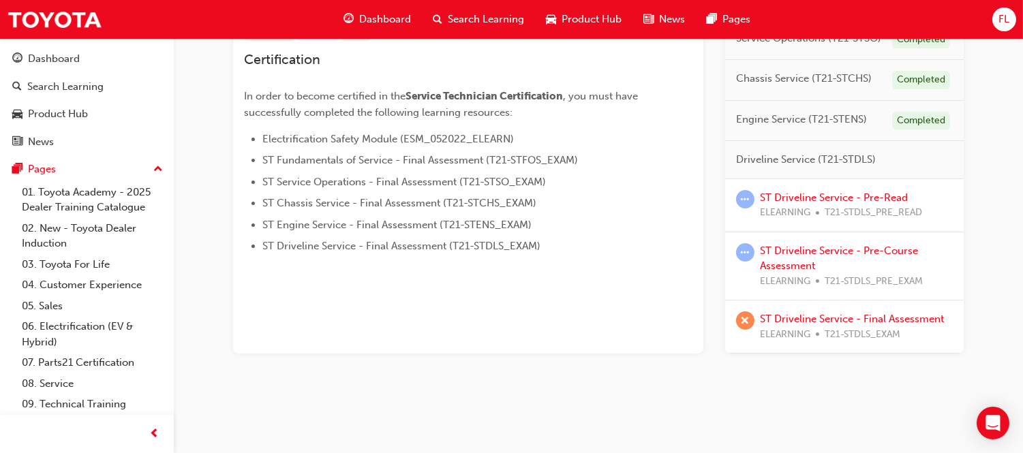
click at [836, 310] on div "ST Driveline Service - Final Assessment ELEARNING T21-STDLS_EXAM" at bounding box center [844, 327] width 239 height 53
click at [814, 320] on link "ST Driveline Service - Final Assessment" at bounding box center [852, 319] width 184 height 12
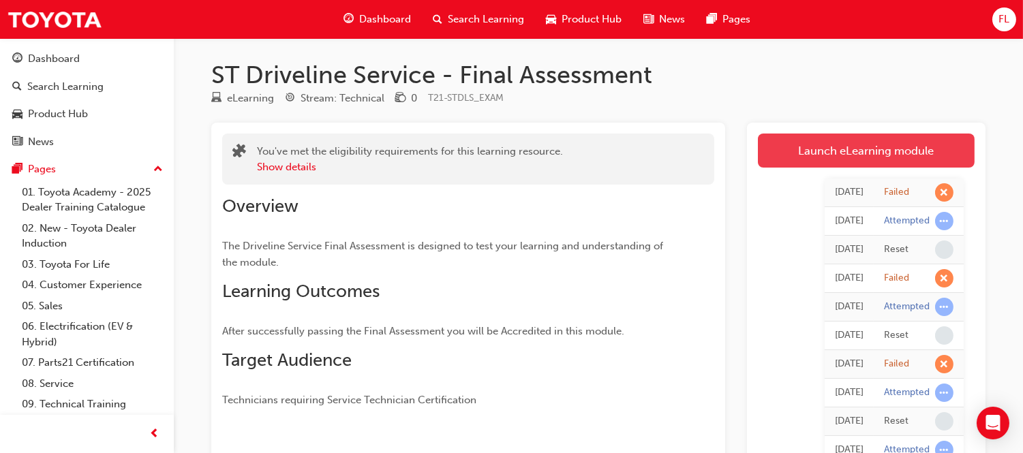
click at [870, 159] on link "Launch eLearning module" at bounding box center [866, 151] width 217 height 34
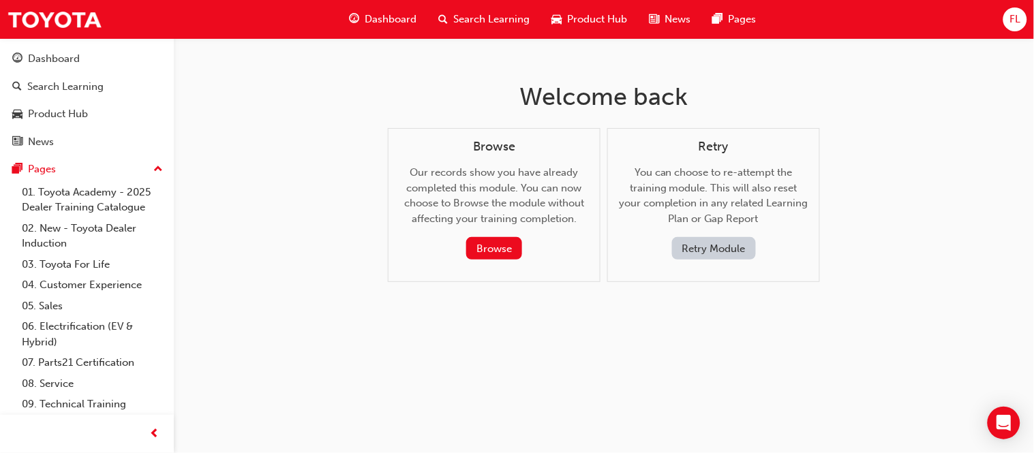
click at [707, 237] on button "Retry Module" at bounding box center [714, 248] width 84 height 22
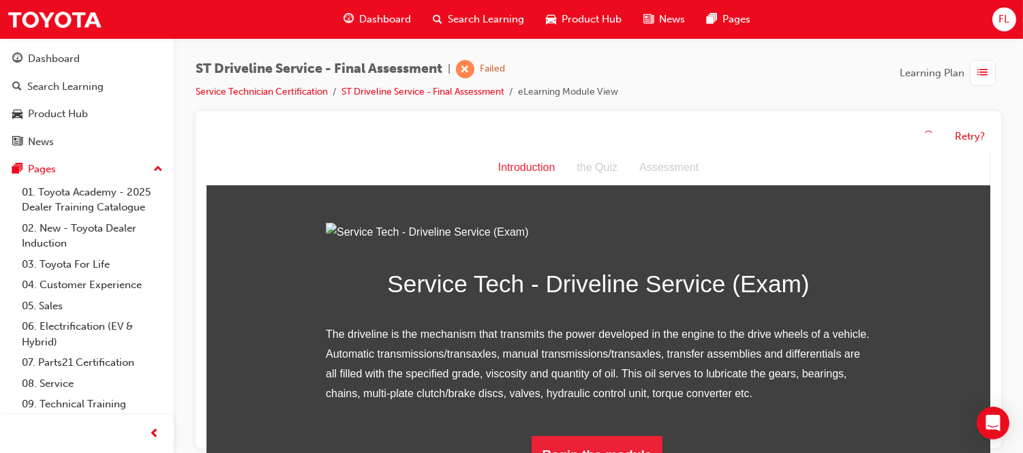
click at [707, 240] on img at bounding box center [597, 232] width 545 height 20
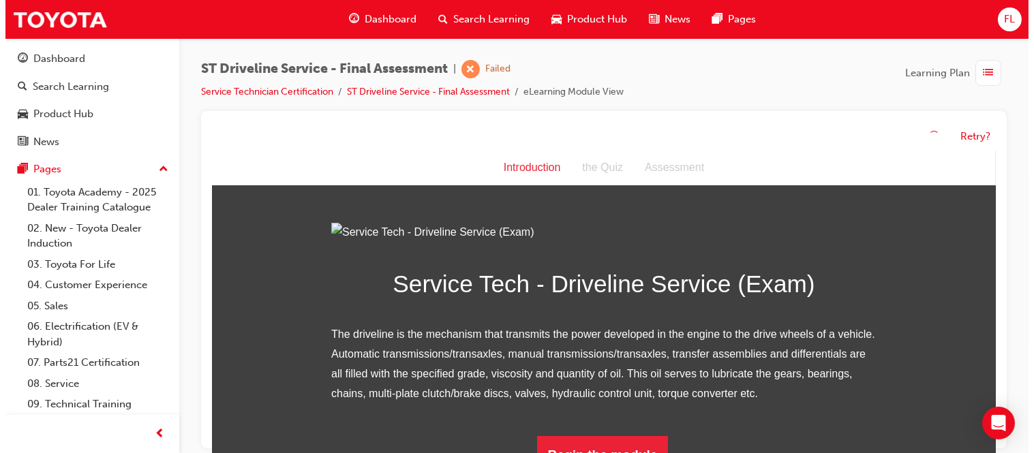
scroll to position [158, 0]
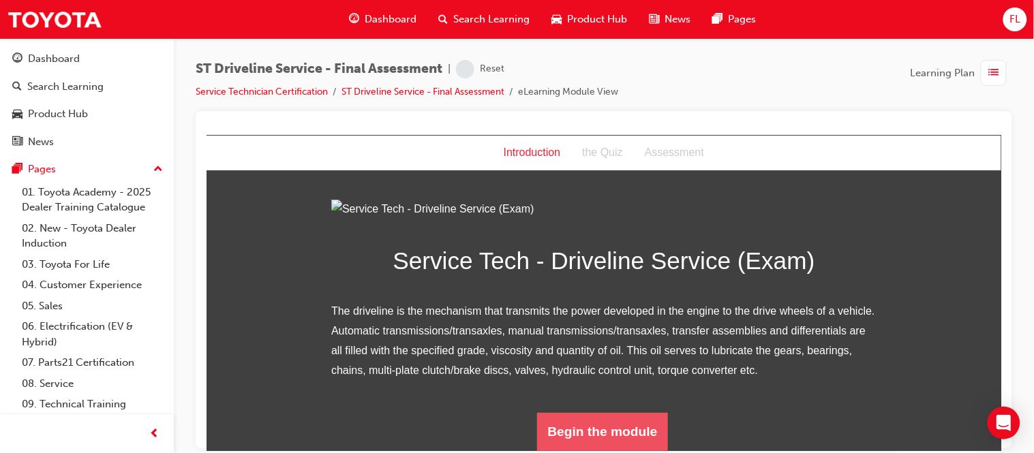
click at [613, 433] on button "Begin the module" at bounding box center [602, 431] width 132 height 38
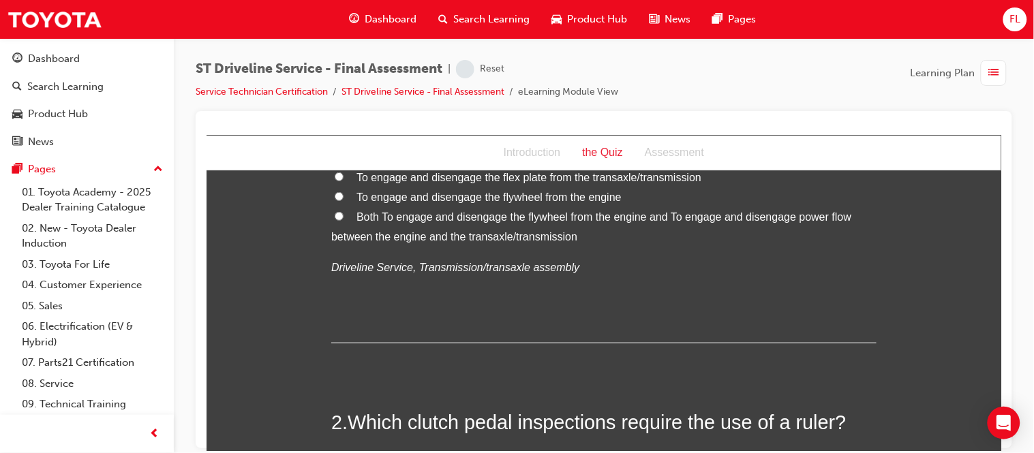
scroll to position [0, 0]
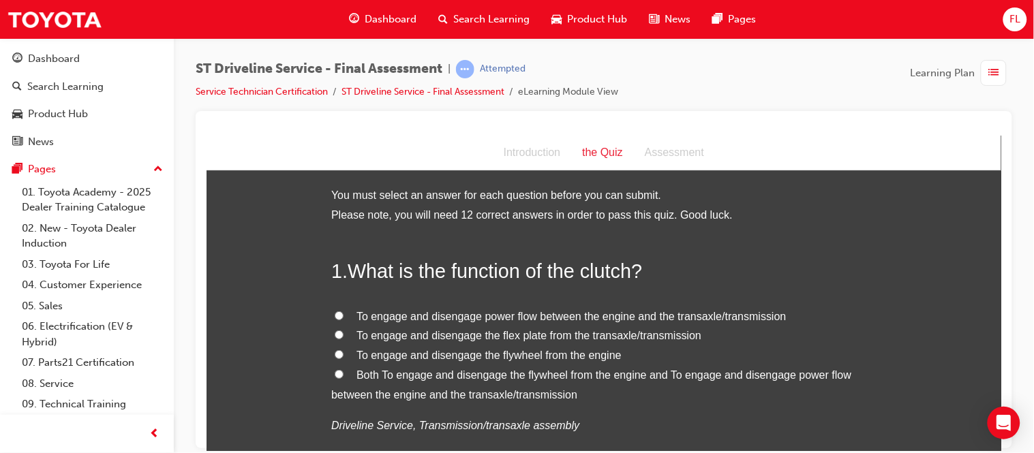
click at [334, 375] on input "Both To engage and disengage the flywheel from the engine and To engage and dis…" at bounding box center [338, 373] width 9 height 9
radio input "true"
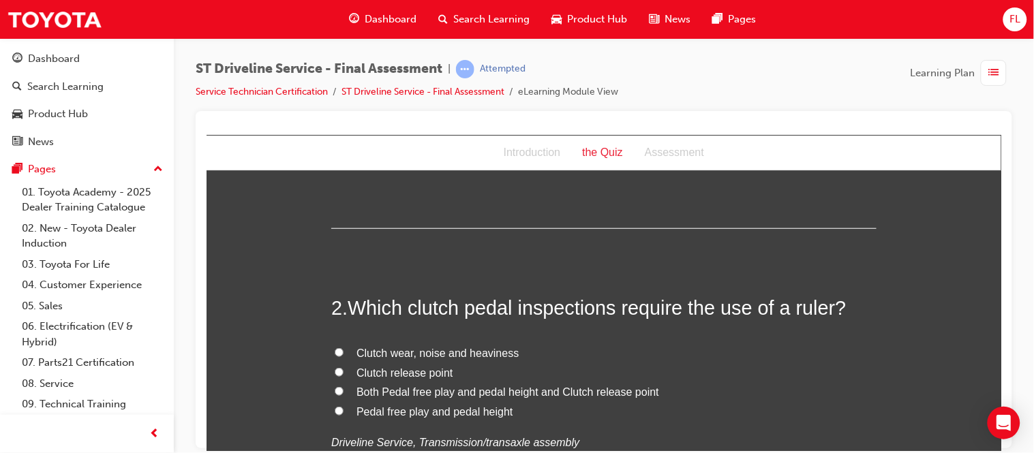
scroll to position [273, 0]
click at [334, 387] on input "Both Pedal free play and pedal height and Clutch release point" at bounding box center [338, 390] width 9 height 9
radio input "true"
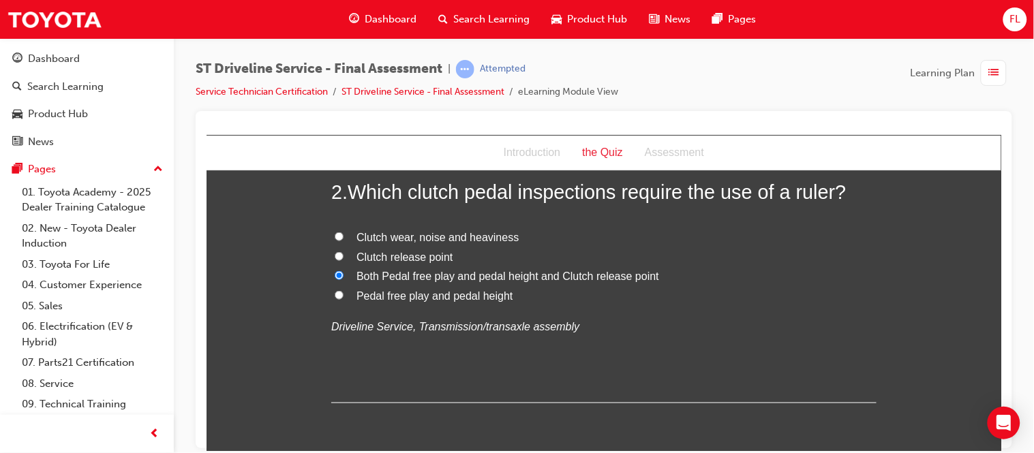
scroll to position [392, 0]
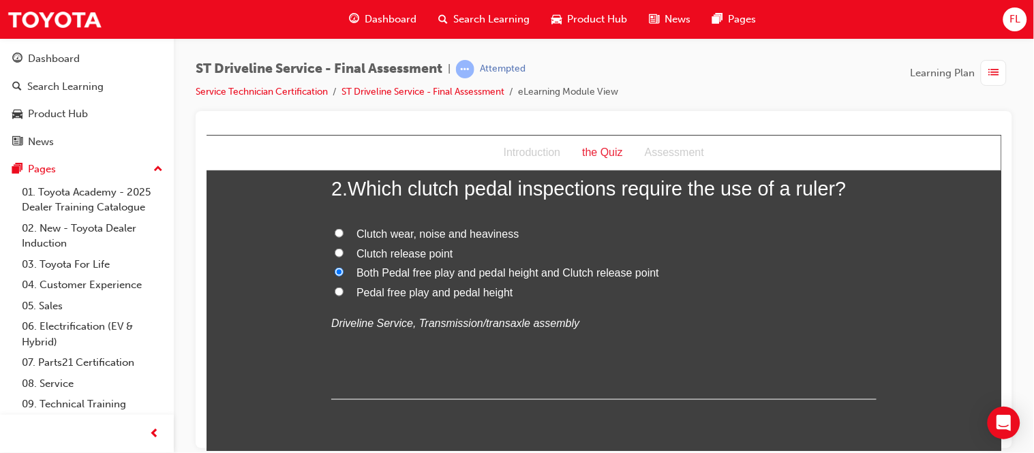
click at [334, 292] on input "Pedal free play and pedal height" at bounding box center [338, 291] width 9 height 9
radio input "true"
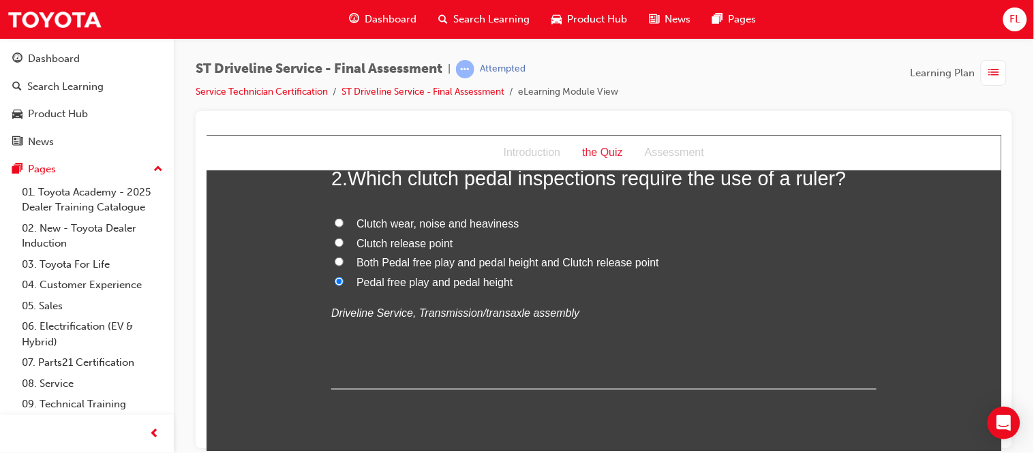
scroll to position [407, 0]
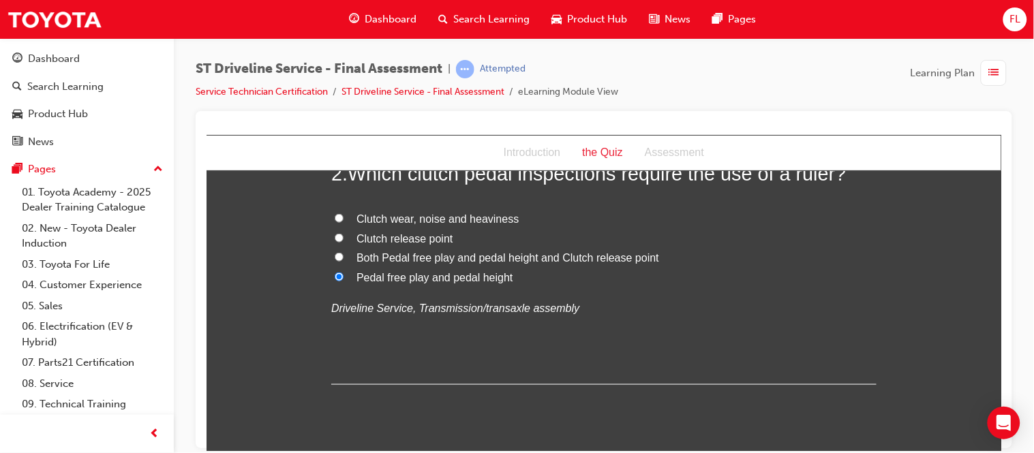
click at [334, 257] on input "Both Pedal free play and pedal height and Clutch release point" at bounding box center [338, 256] width 9 height 9
radio input "true"
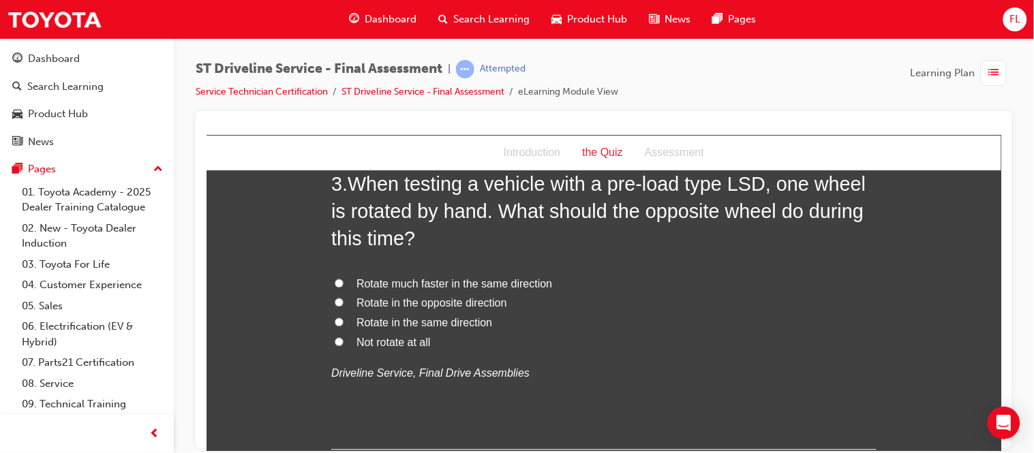
scroll to position [687, 0]
click at [334, 321] on input "Rotate in the same direction" at bounding box center [338, 321] width 9 height 9
radio input "true"
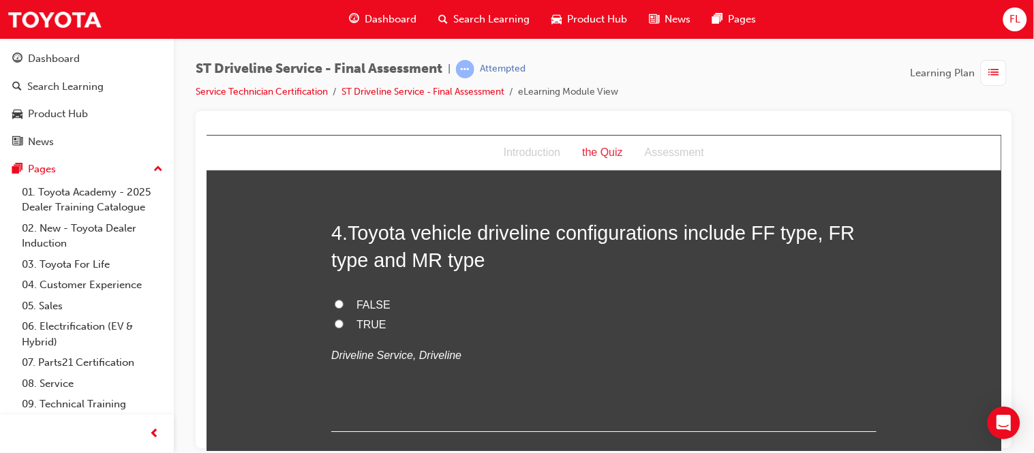
scroll to position [983, 0]
click at [334, 318] on input "TRUE" at bounding box center [338, 322] width 9 height 9
radio input "true"
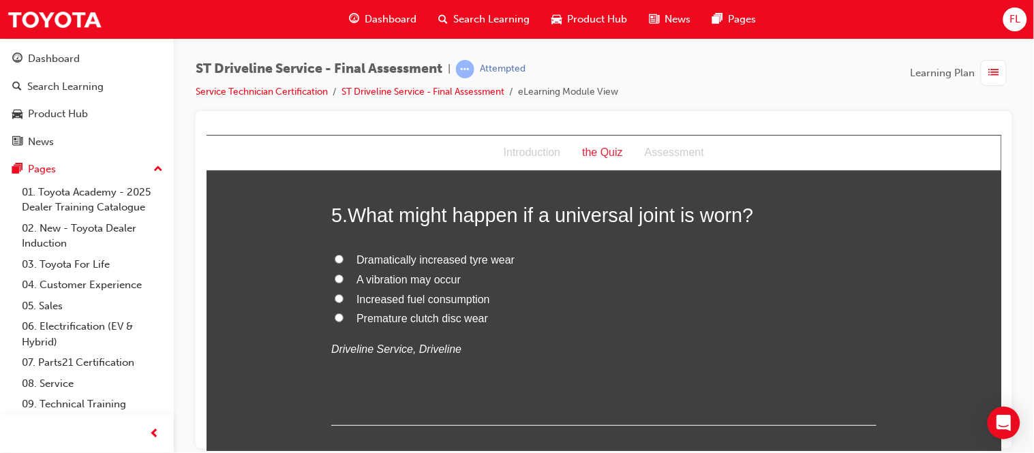
scroll to position [1279, 0]
click at [334, 273] on input "A vibration may occur" at bounding box center [338, 277] width 9 height 9
radio input "true"
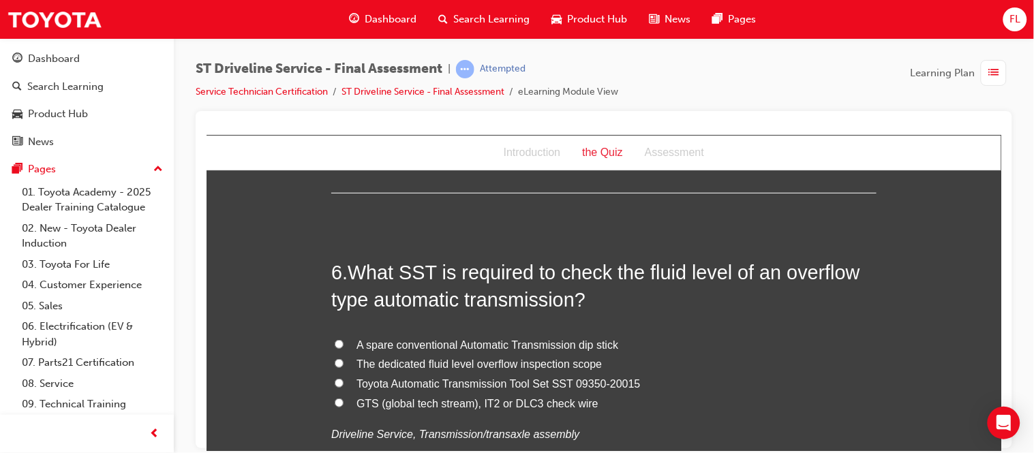
scroll to position [1511, 0]
click at [330, 368] on label "The dedicated fluid level overflow inspection scope" at bounding box center [602, 364] width 545 height 20
click at [334, 367] on input "The dedicated fluid level overflow inspection scope" at bounding box center [338, 362] width 9 height 9
radio input "true"
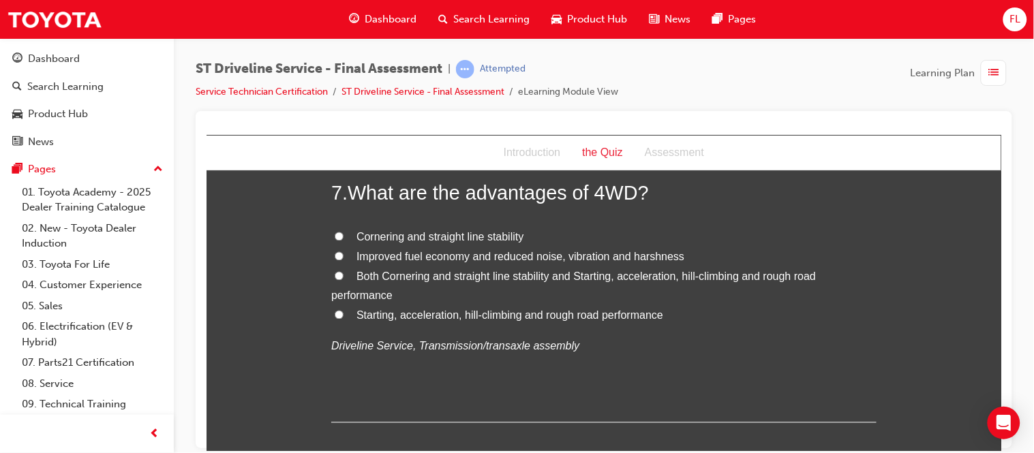
scroll to position [1911, 0]
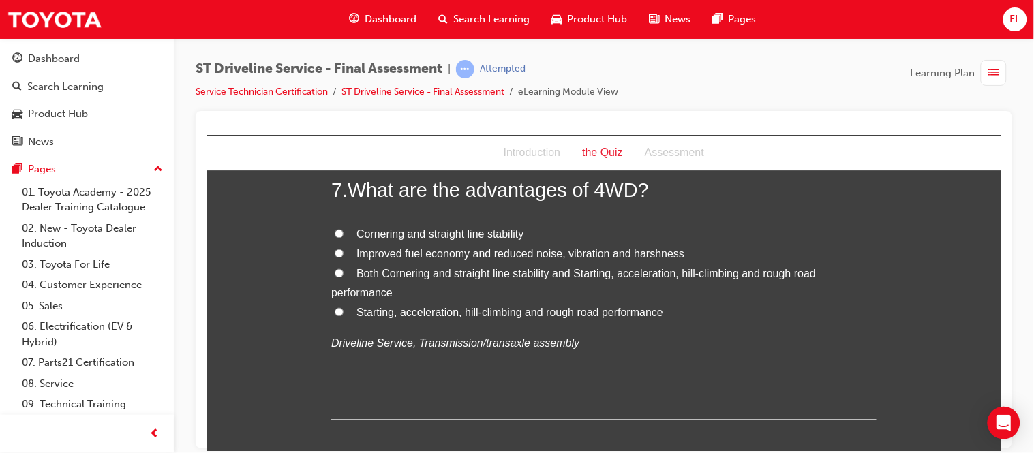
click at [335, 270] on input "Both Cornering and straight line stability and Starting, acceleration, hill-cli…" at bounding box center [338, 272] width 9 height 9
radio input "true"
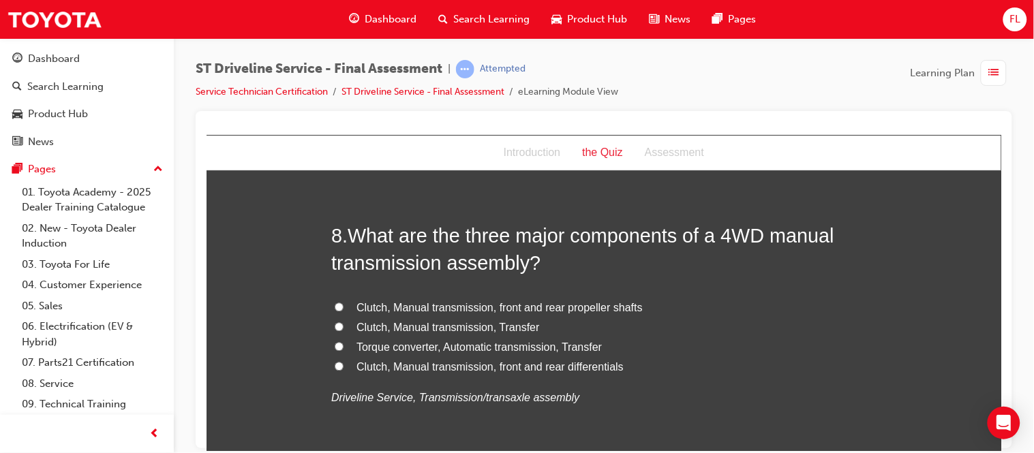
scroll to position [2177, 0]
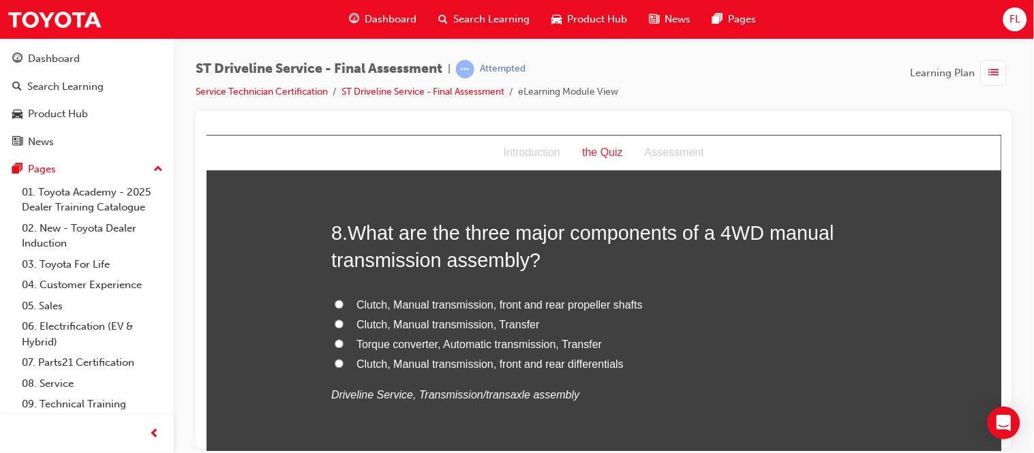
click at [334, 321] on input "Clutch, Manual transmission, Transfer" at bounding box center [338, 323] width 9 height 9
radio input "true"
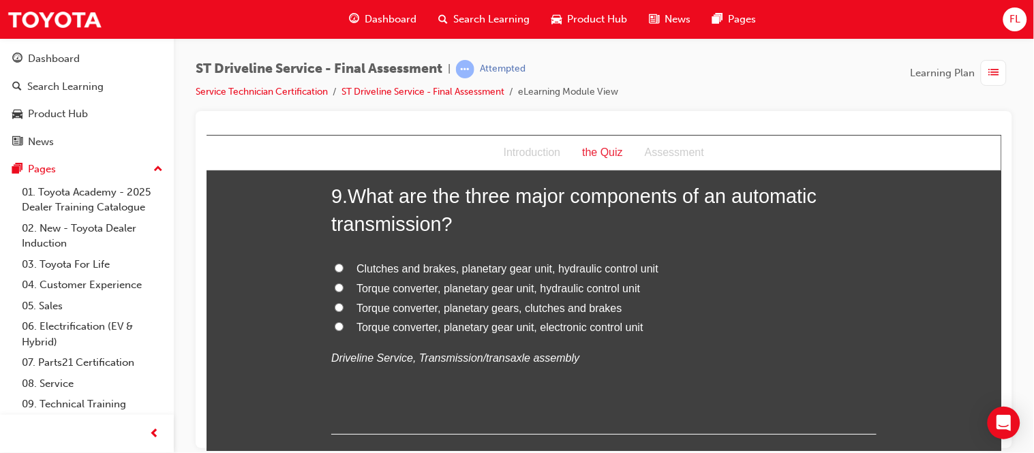
scroll to position [2532, 0]
click at [334, 264] on input "Clutches and brakes, planetary gear unit, hydraulic control unit" at bounding box center [338, 266] width 9 height 9
radio input "true"
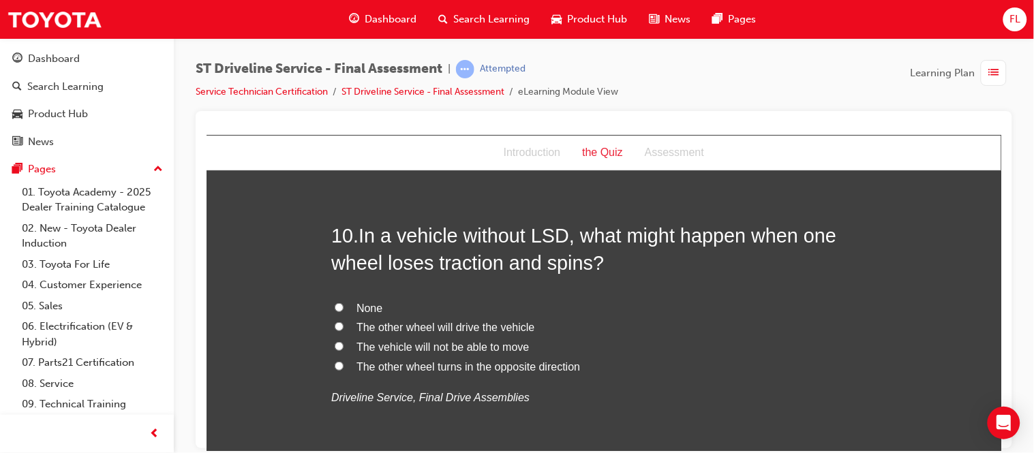
scroll to position [2816, 0]
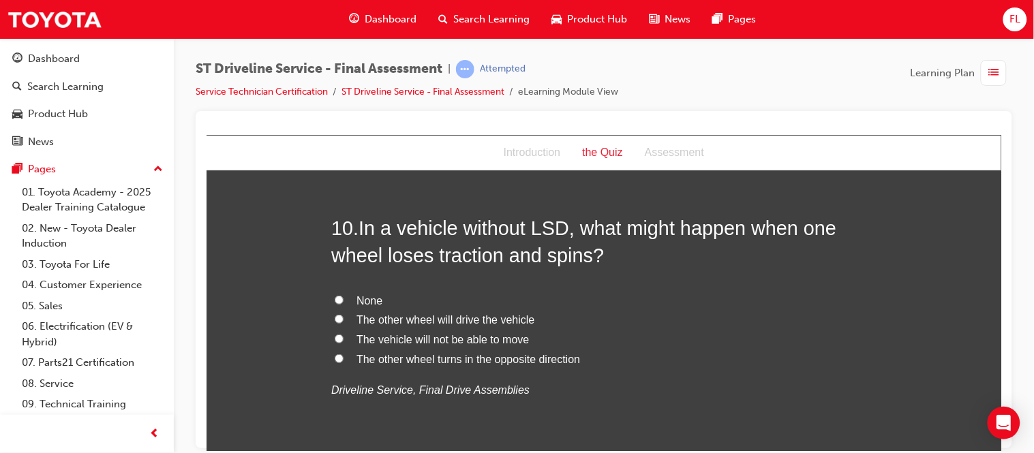
click at [334, 320] on input "The other wheel will drive the vehicle" at bounding box center [338, 318] width 9 height 9
radio input "true"
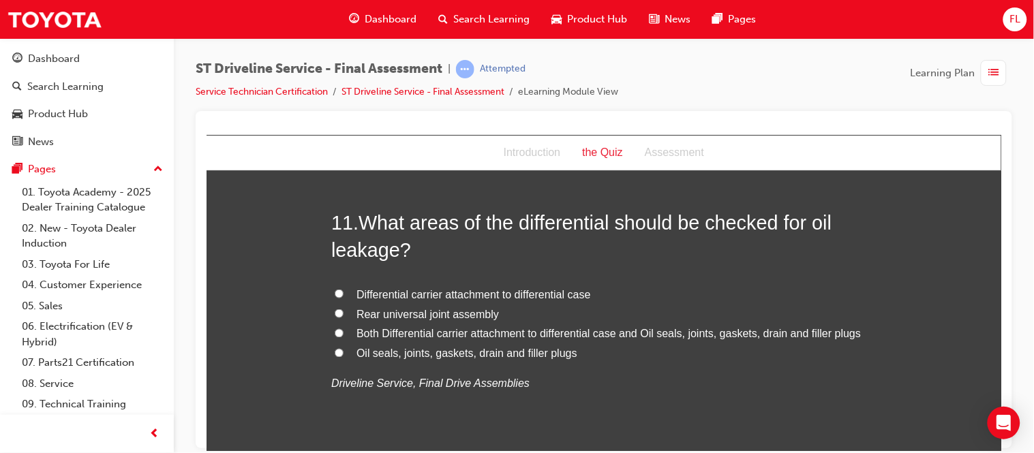
scroll to position [3148, 0]
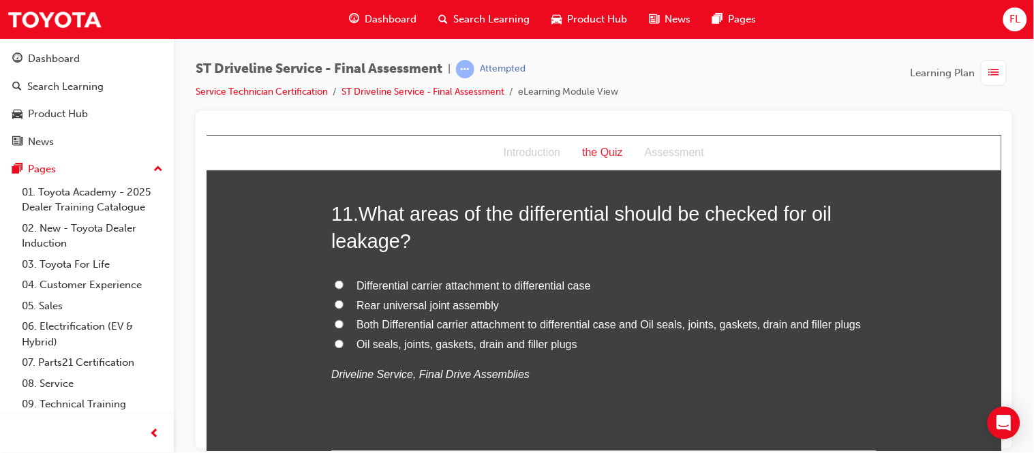
click at [335, 324] on input "Both Differential carrier attachment to differential case and Oil seals, joints…" at bounding box center [338, 324] width 9 height 9
radio input "true"
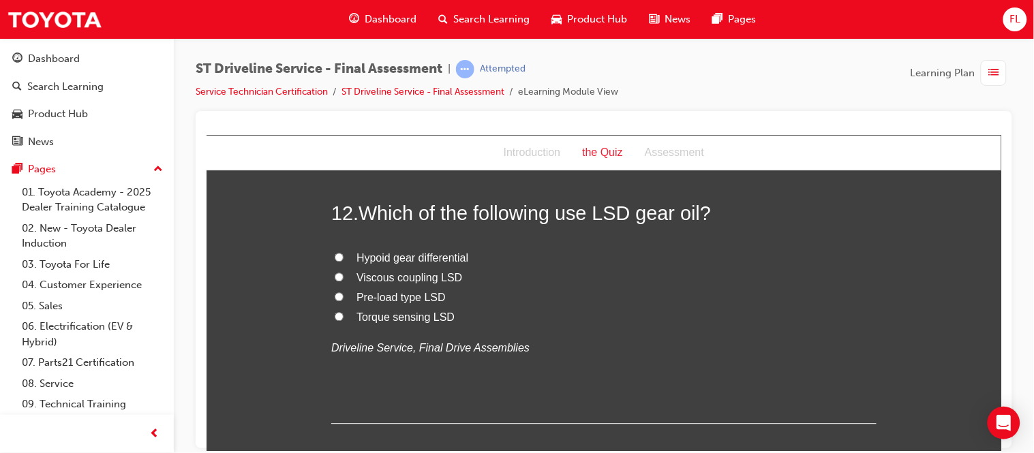
scroll to position [3466, 0]
click at [336, 258] on input "Hypoid gear differential" at bounding box center [338, 255] width 9 height 9
radio input "true"
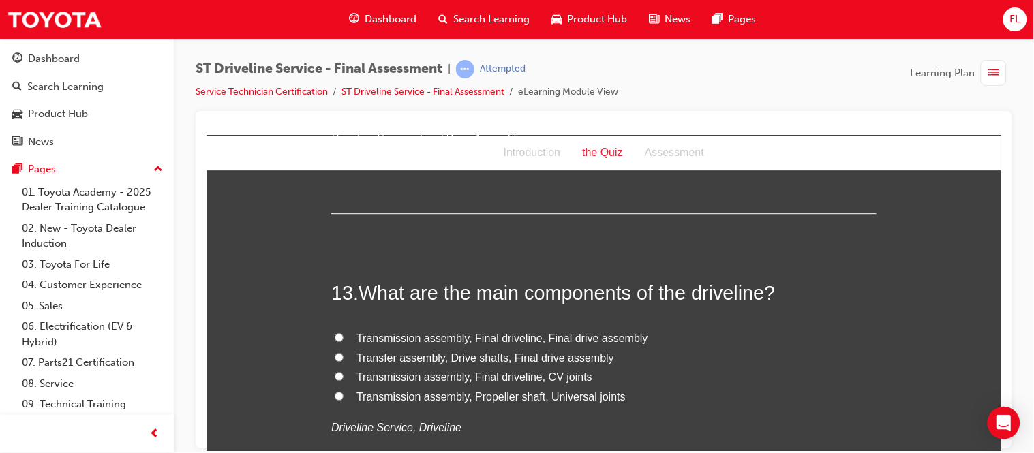
scroll to position [3709, 0]
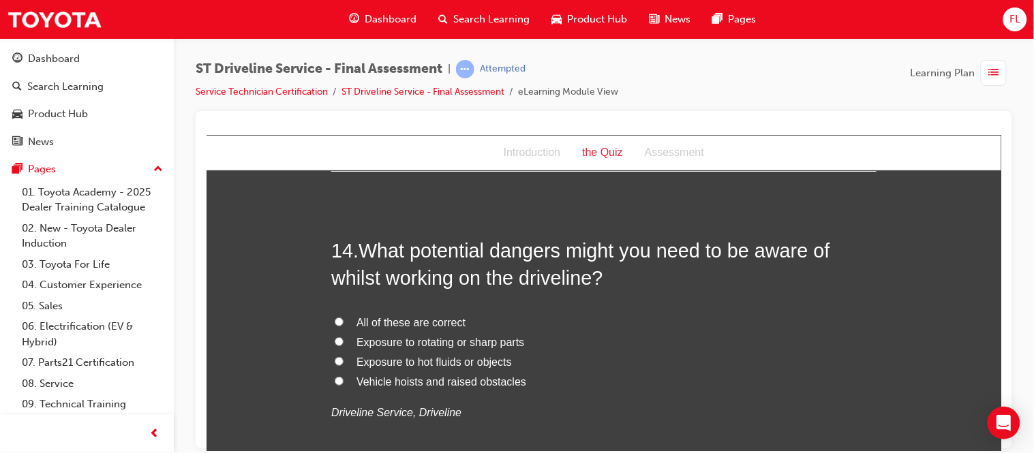
scroll to position [4014, 0]
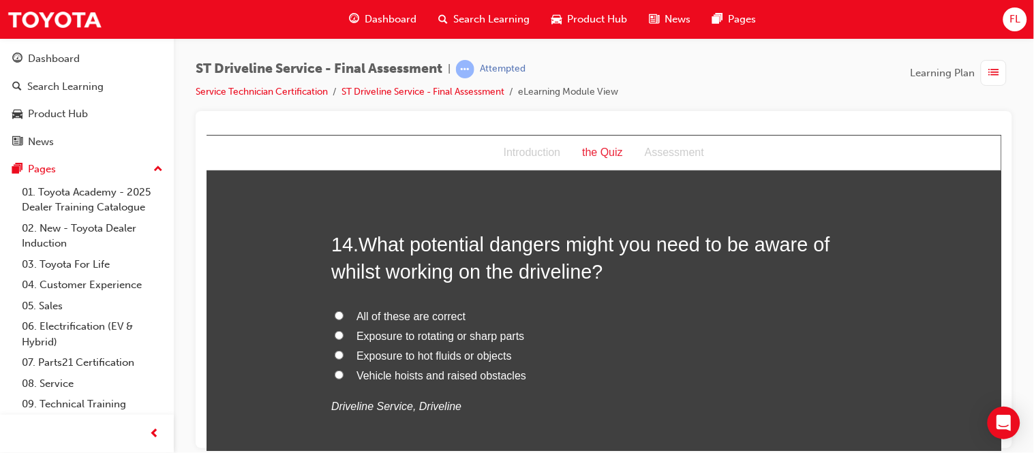
click at [334, 320] on input "All of these are correct" at bounding box center [338, 315] width 9 height 9
radio input "true"
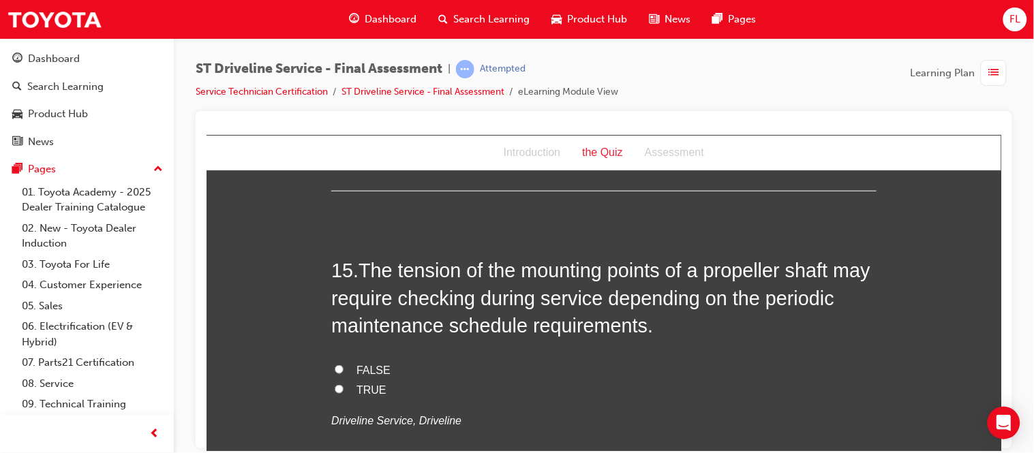
scroll to position [4307, 0]
click at [334, 390] on input "TRUE" at bounding box center [338, 387] width 9 height 9
radio input "true"
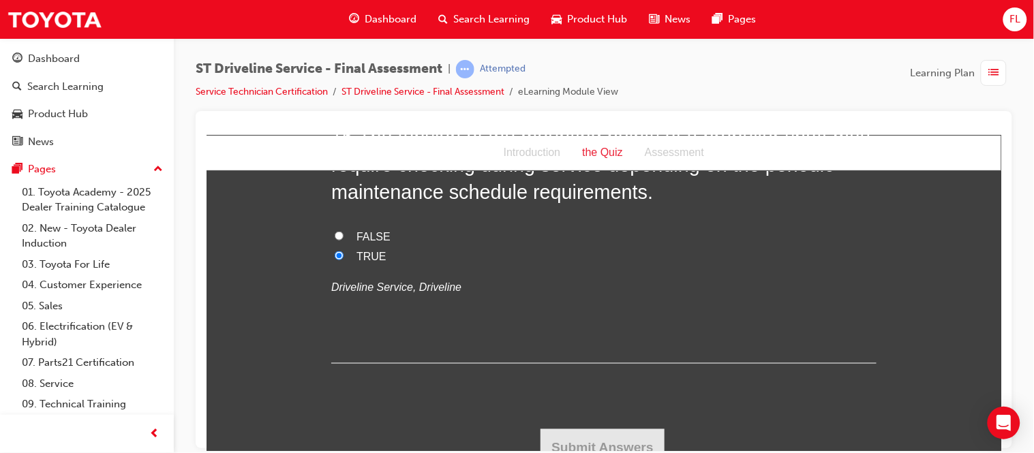
scroll to position [4455, 0]
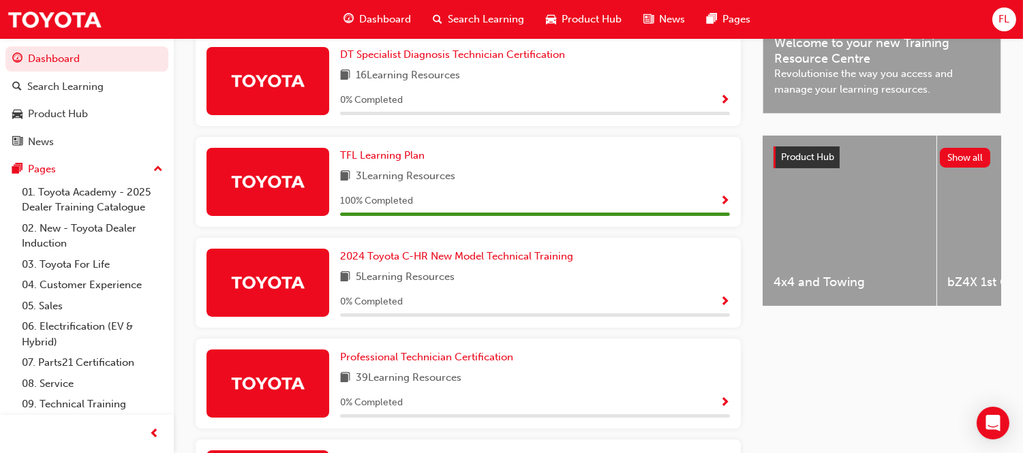
scroll to position [493, 0]
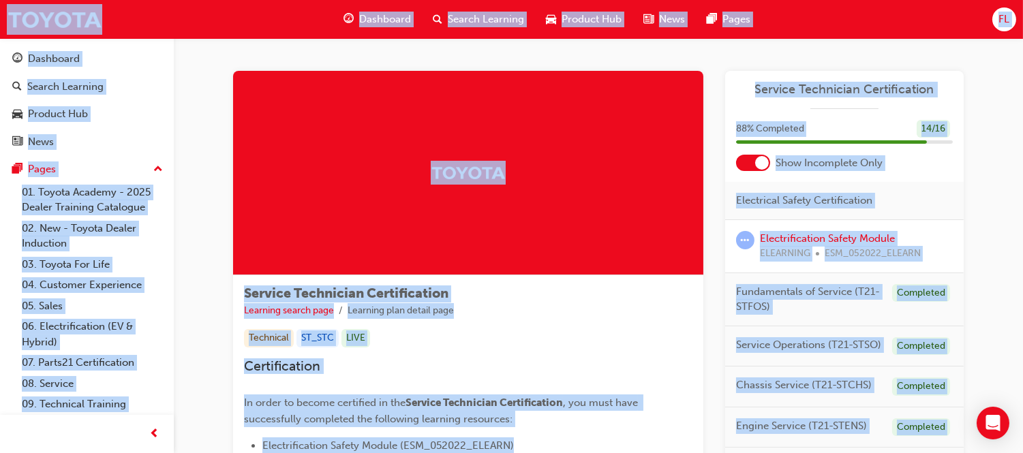
scroll to position [31, 0]
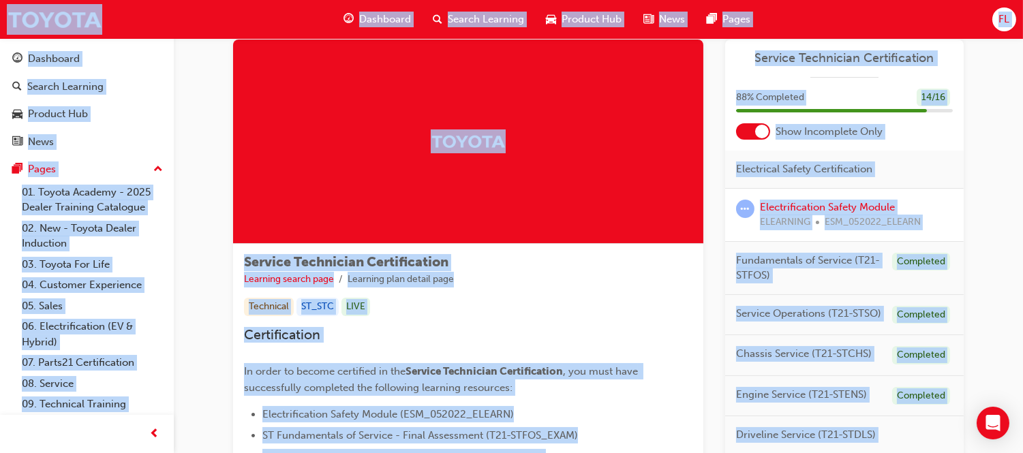
click at [611, 300] on div "Technical ST_STC LIVE" at bounding box center [468, 307] width 448 height 18
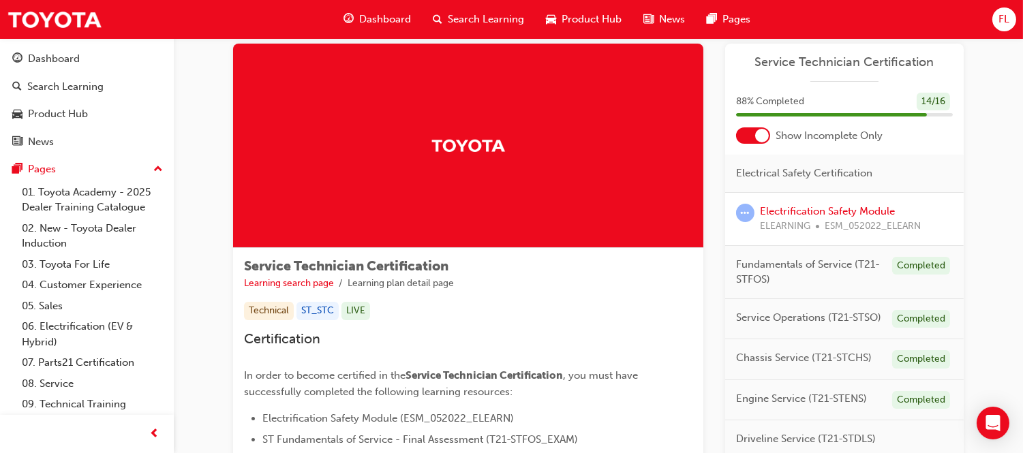
scroll to position [0, 0]
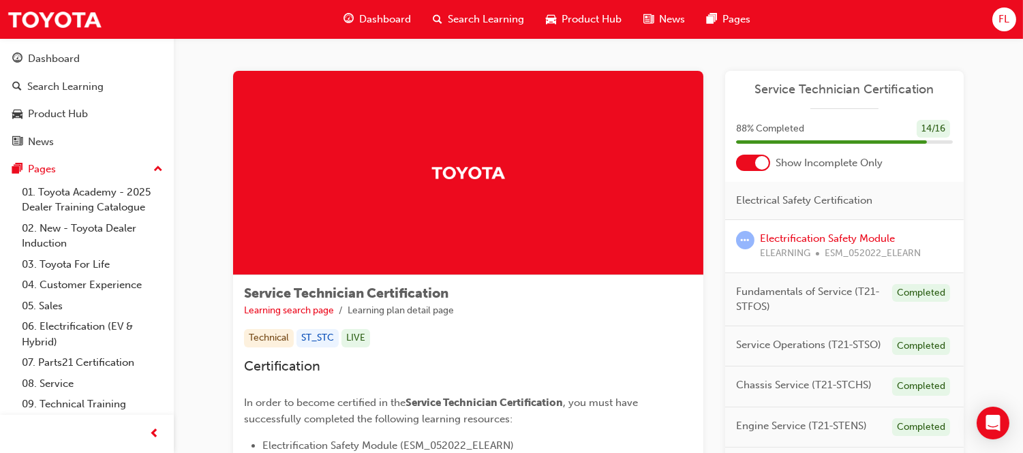
click at [748, 159] on div at bounding box center [753, 163] width 34 height 16
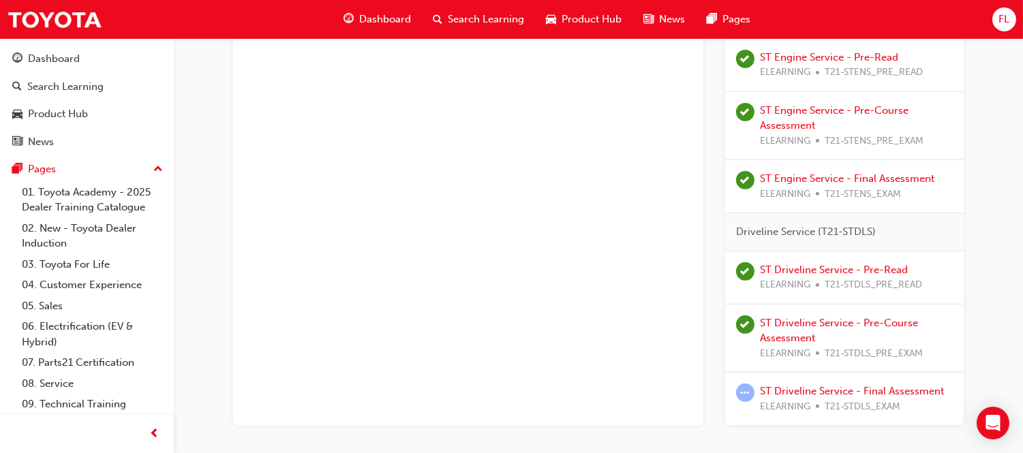
scroll to position [1037, 0]
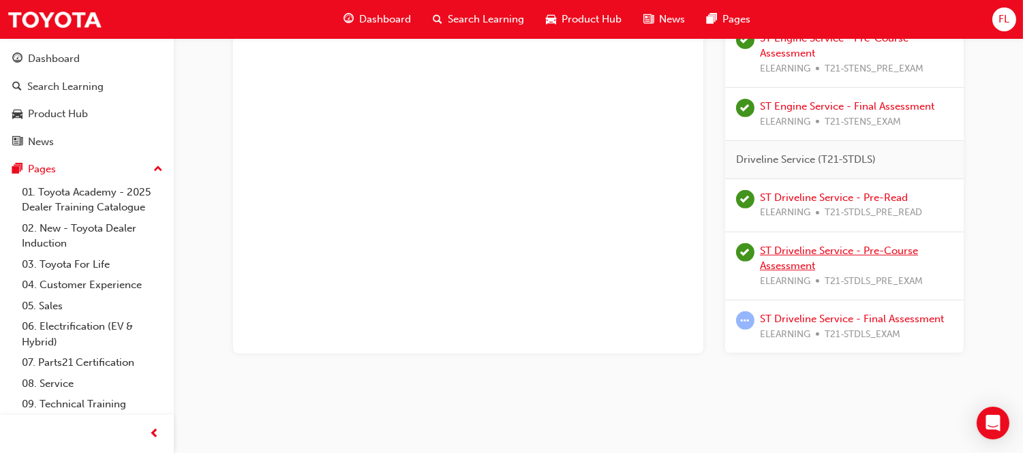
click at [819, 249] on link "ST Driveline Service - Pre-Course Assessment" at bounding box center [839, 259] width 158 height 28
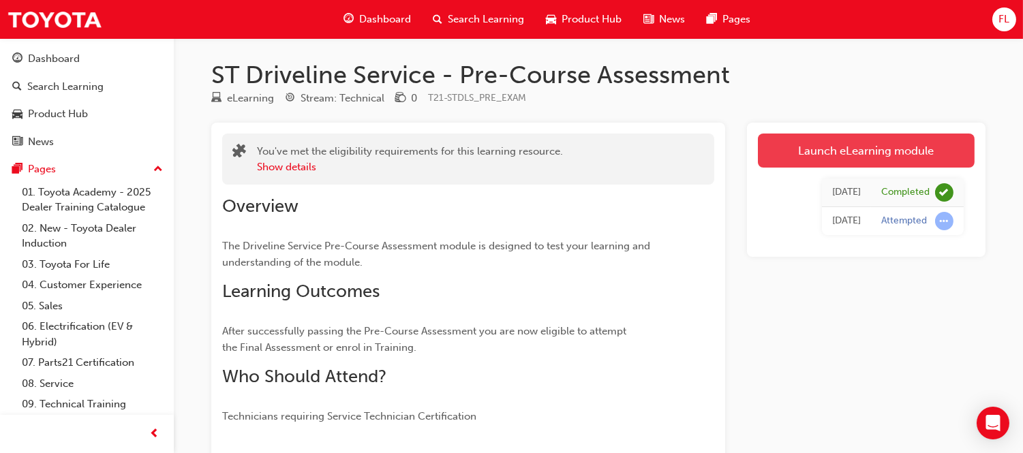
click at [831, 140] on link "Launch eLearning module" at bounding box center [866, 151] width 217 height 34
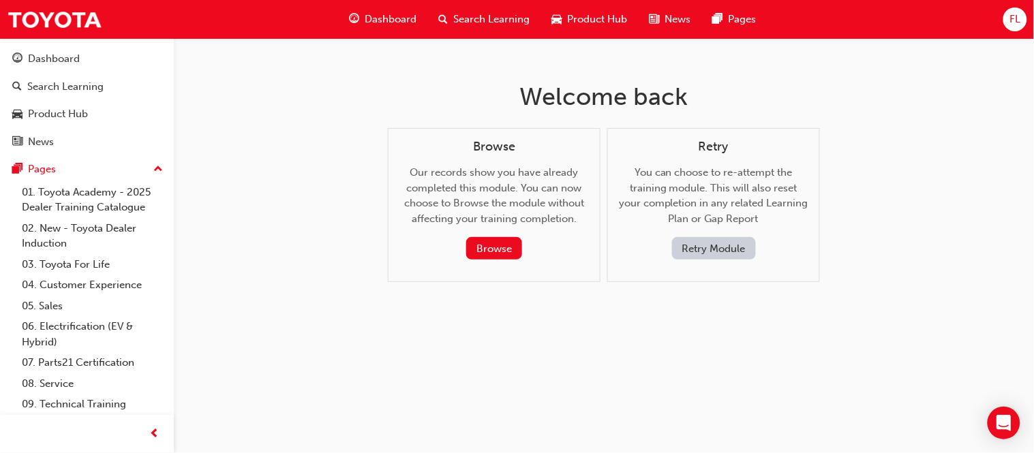
click at [692, 244] on button "Retry Module" at bounding box center [714, 248] width 84 height 22
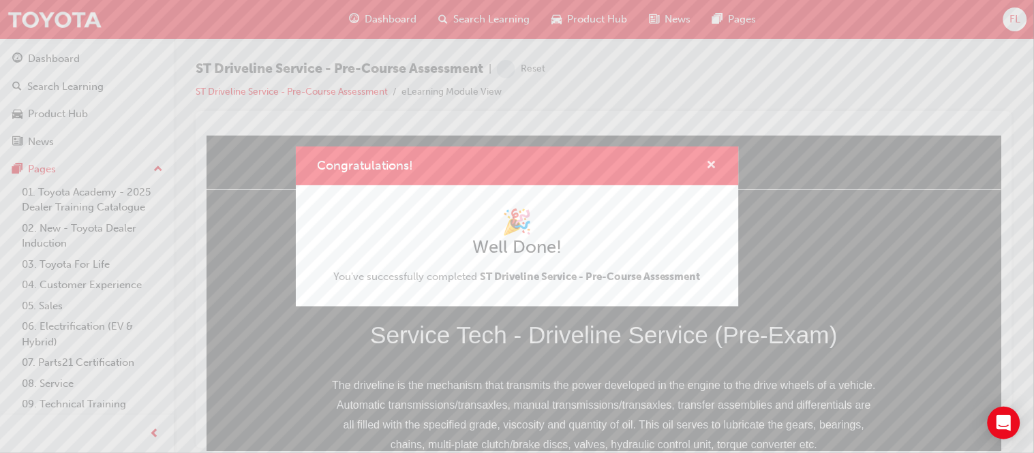
click at [712, 166] on span "cross-icon" at bounding box center [712, 166] width 10 height 12
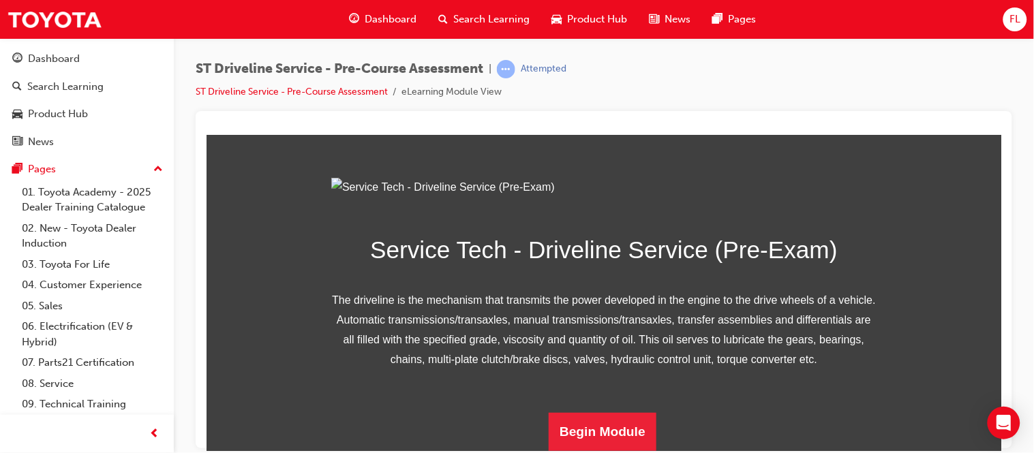
scroll to position [235, 0]
